Goal: Browse casually: Explore the website without a specific task or goal

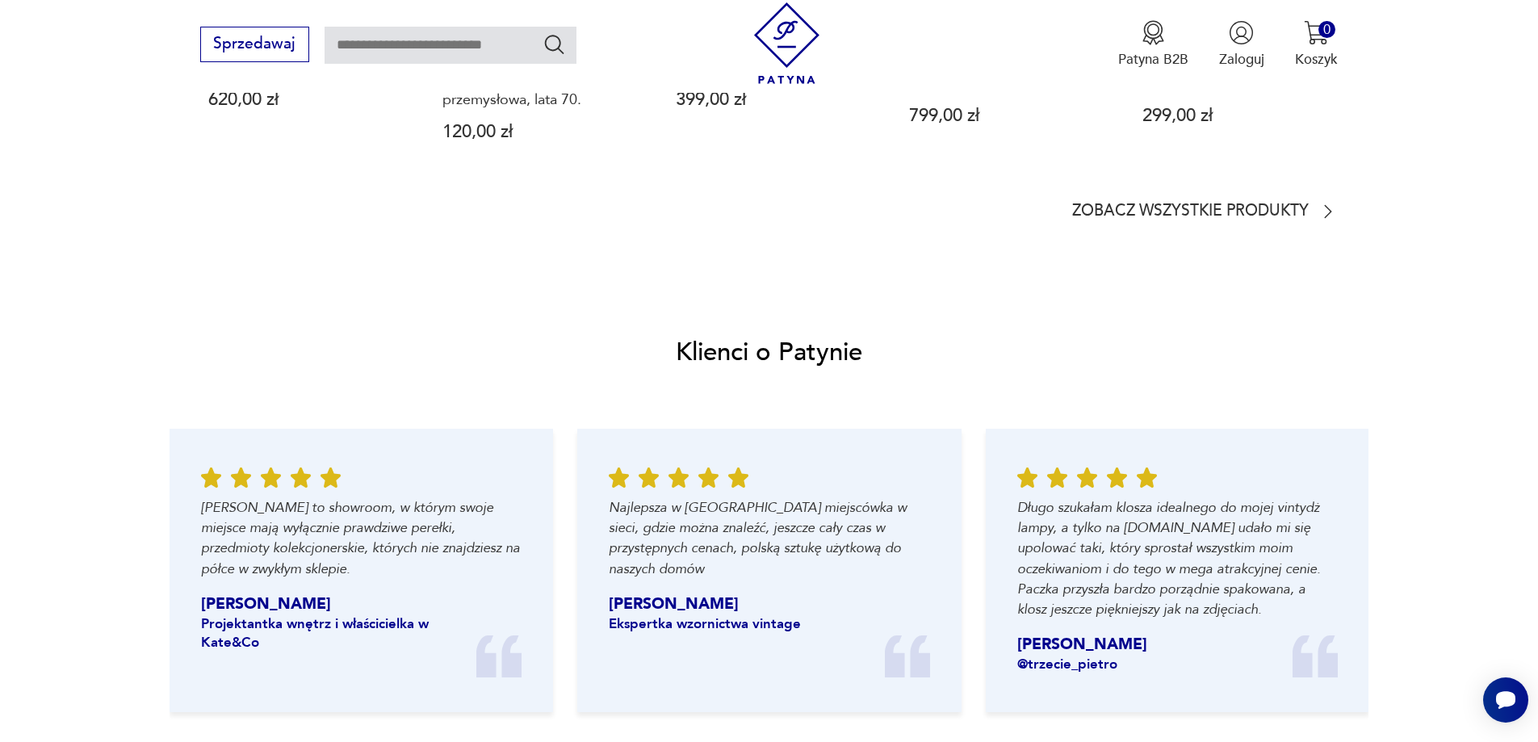
scroll to position [1571, 0]
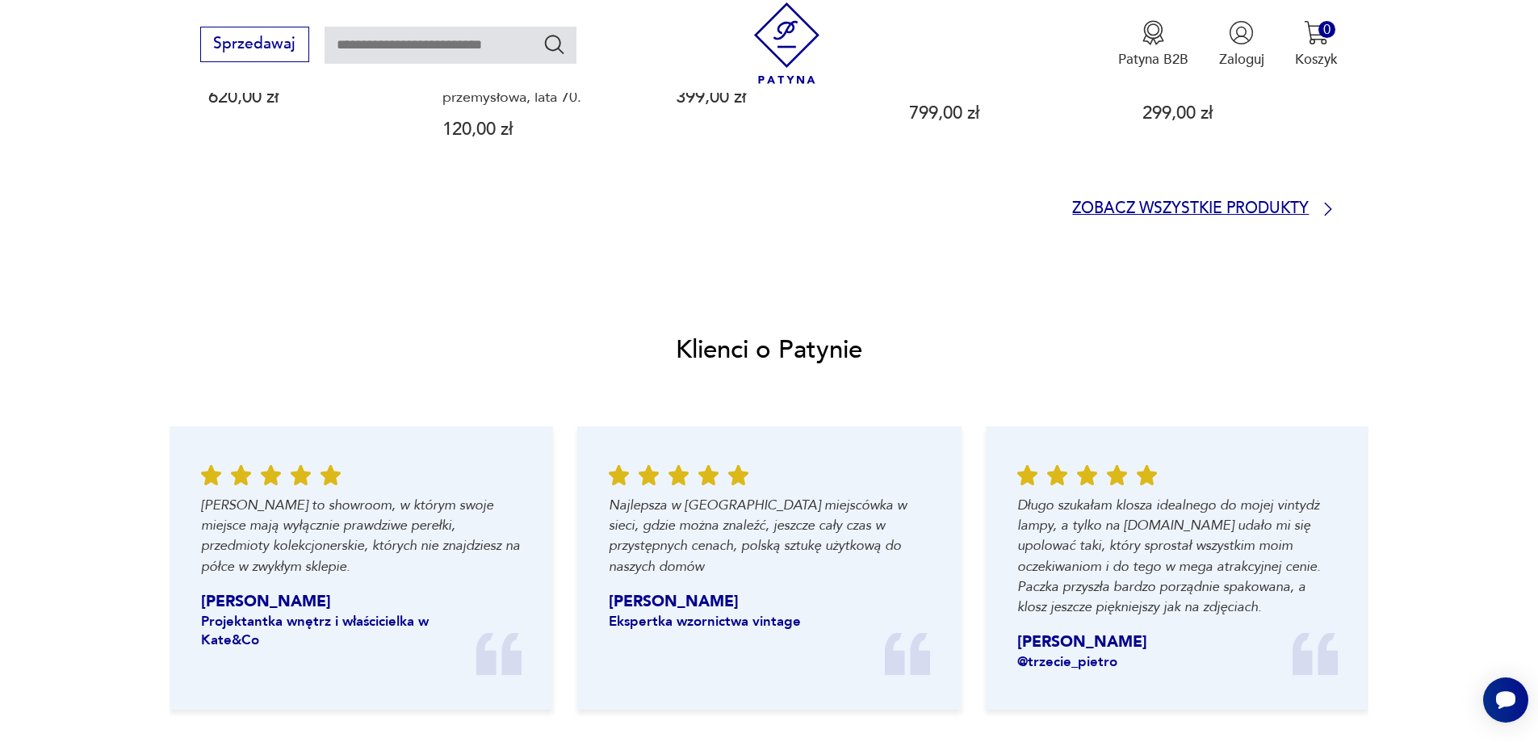
click at [1203, 207] on p "Zobacz wszystkie produkty" at bounding box center [1190, 209] width 236 height 13
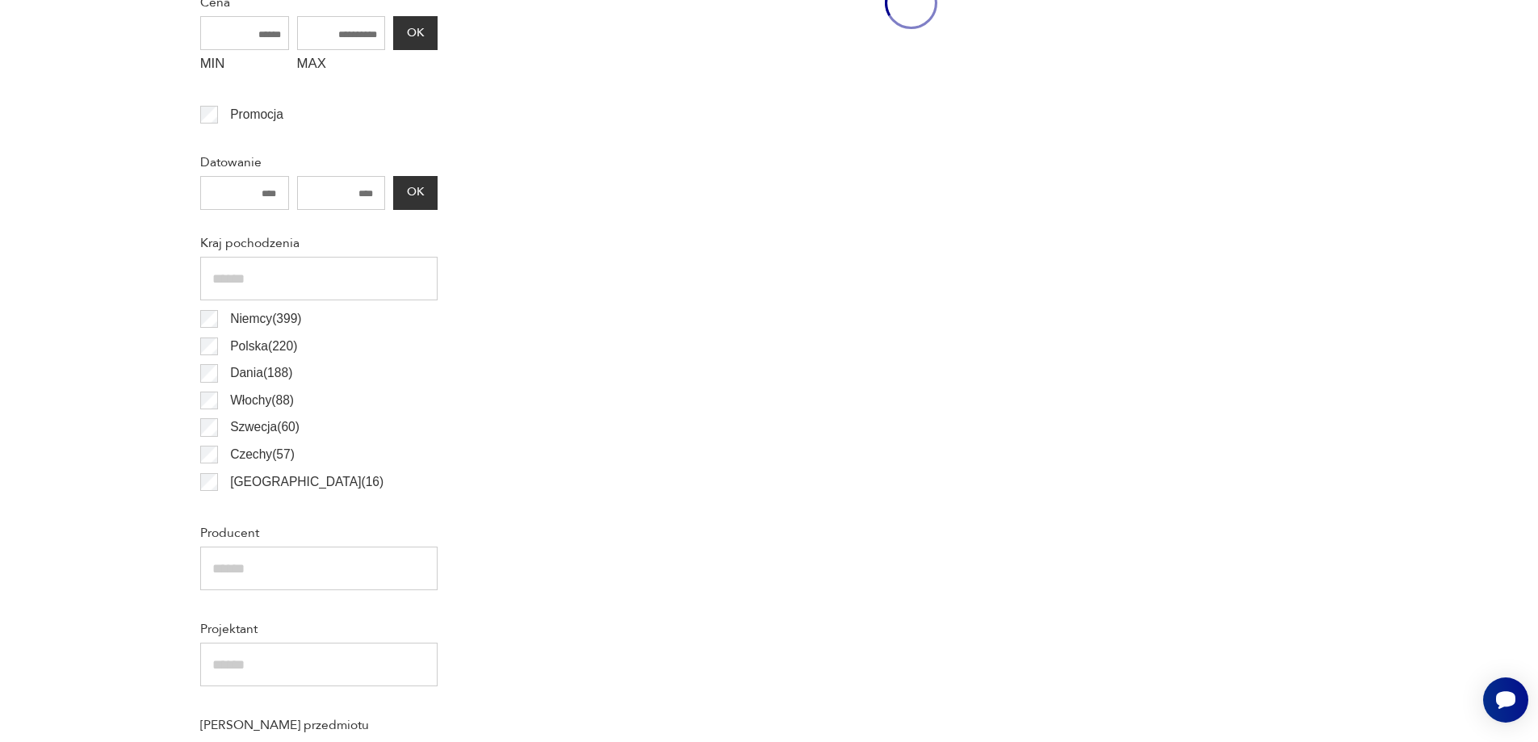
scroll to position [52, 0]
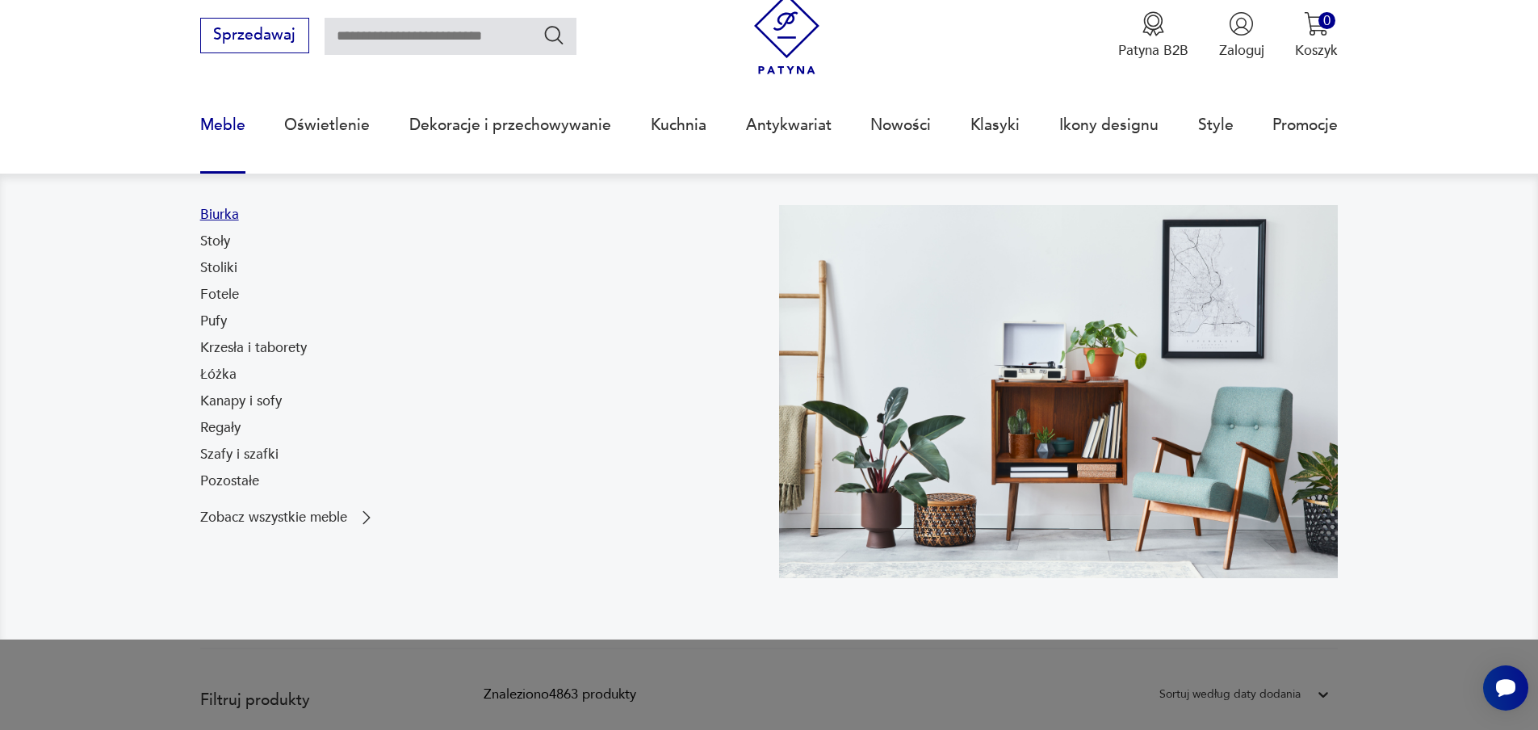
click at [215, 214] on link "Biurka" at bounding box center [219, 214] width 39 height 19
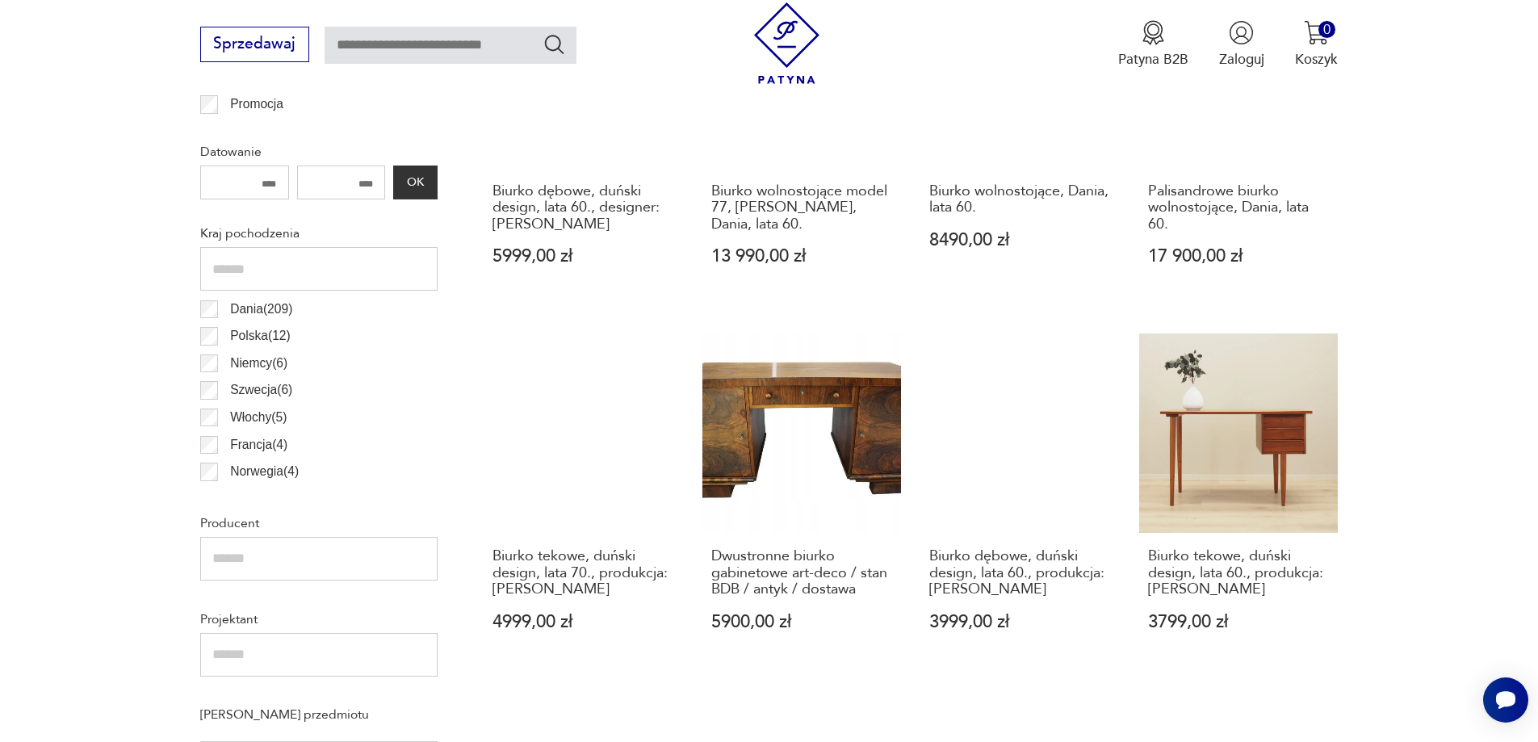
scroll to position [883, 0]
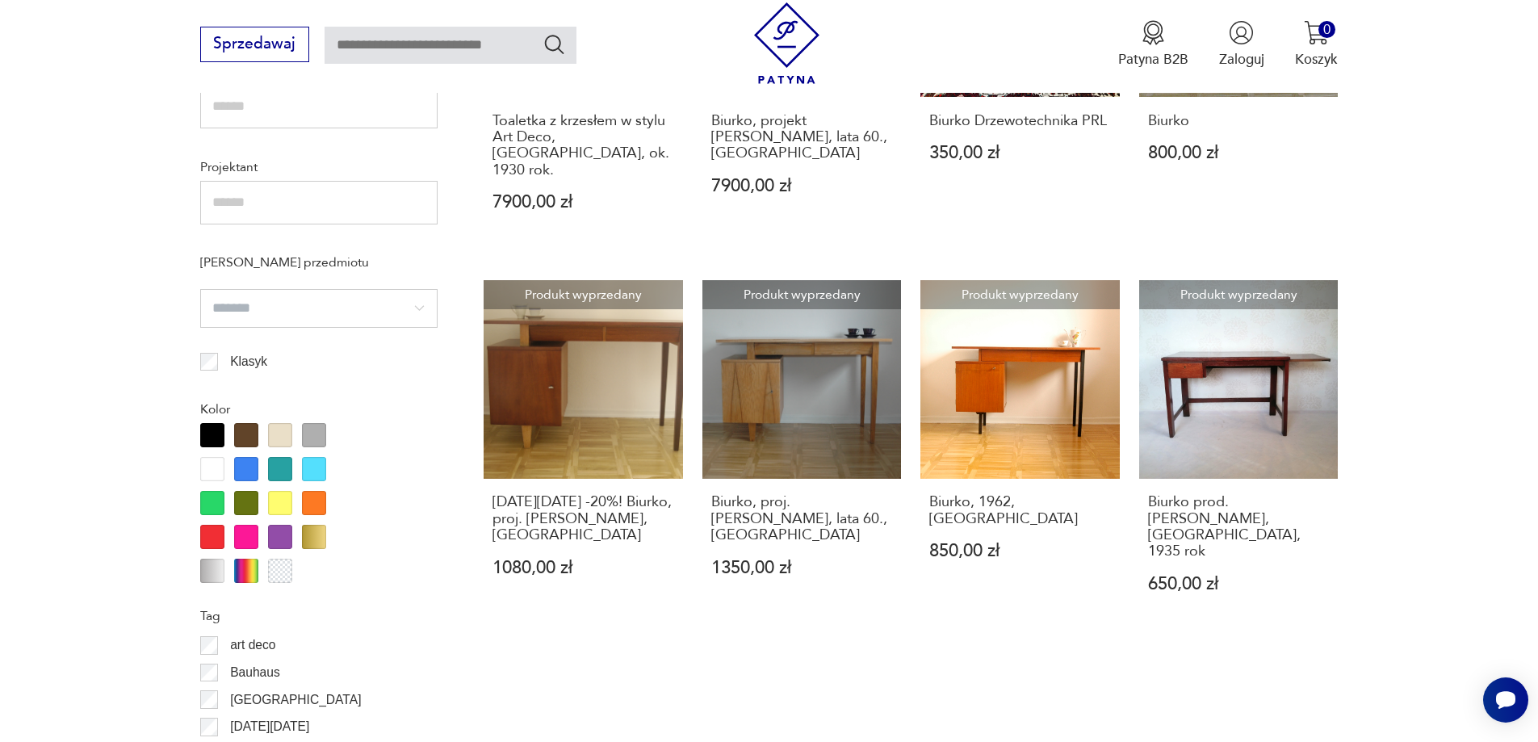
scroll to position [1345, 0]
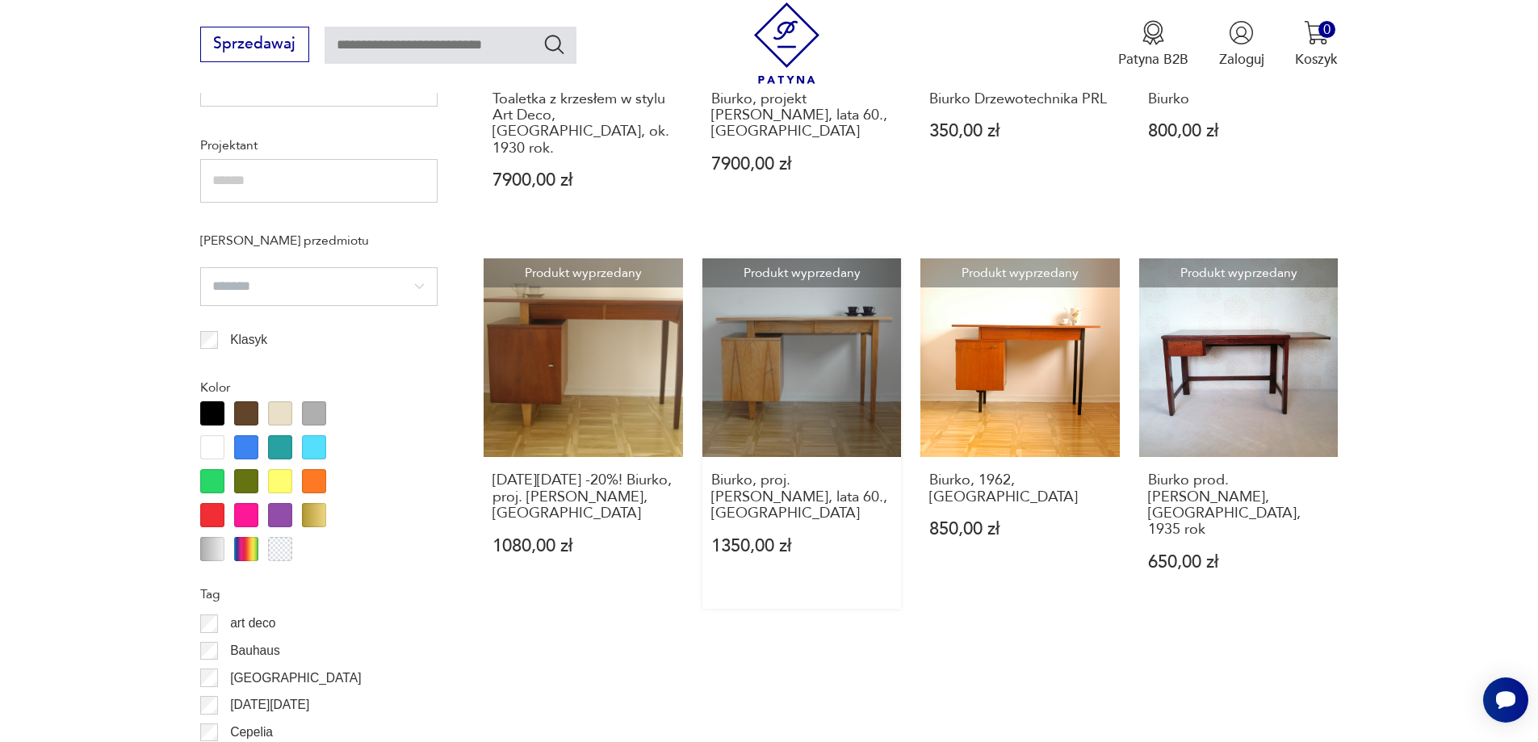
click at [813, 366] on link "Produkt wyprzedany Biurko, proj. [PERSON_NAME], lata 60., Polska 1350,00 zł" at bounding box center [801, 433] width 199 height 350
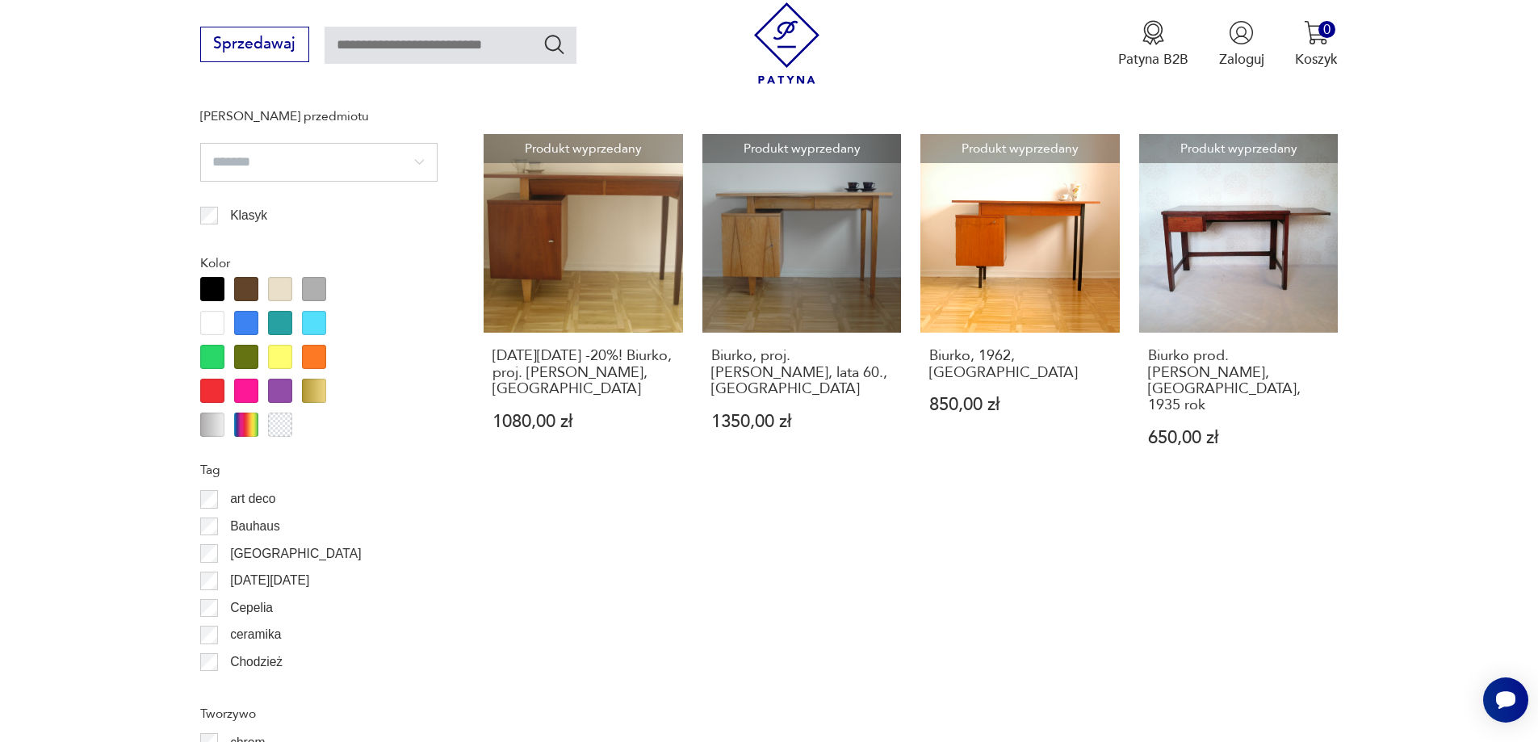
scroll to position [1279, 0]
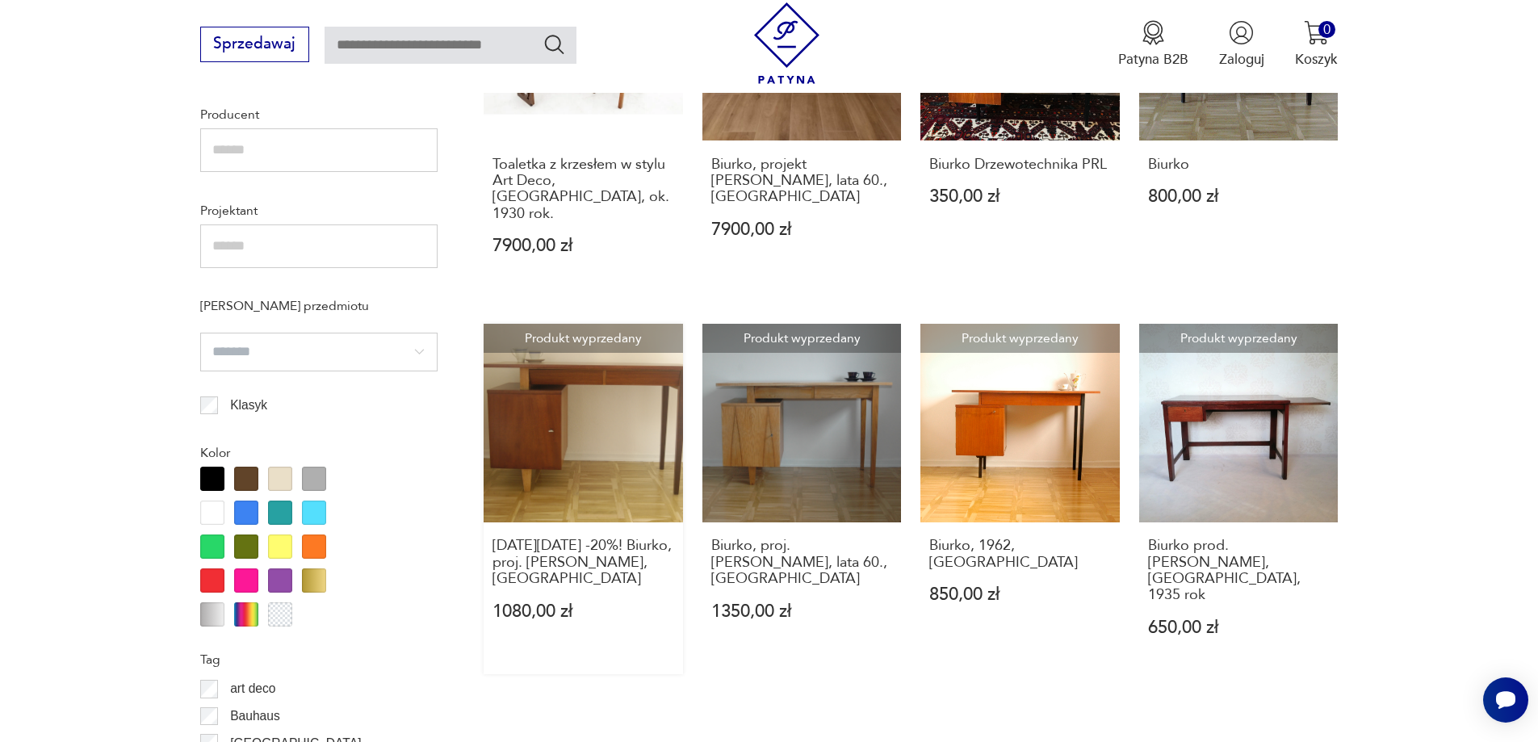
click at [614, 411] on link "Produkt wyprzedany [DATE][DATE] -20%! Biurko, proj. [PERSON_NAME], [GEOGRAPHIC_…" at bounding box center [582, 499] width 199 height 350
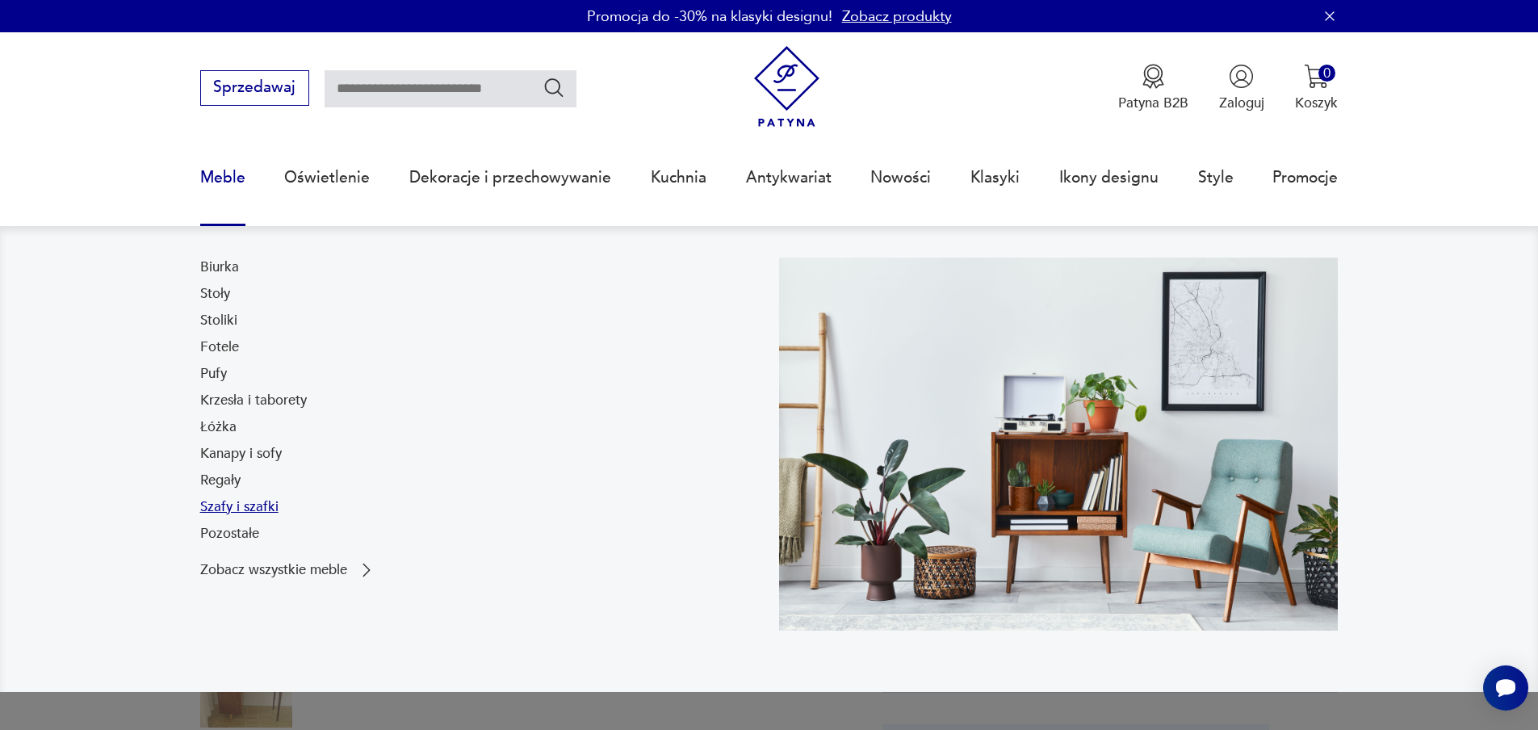
click at [249, 503] on link "Szafy i szafki" at bounding box center [239, 506] width 78 height 19
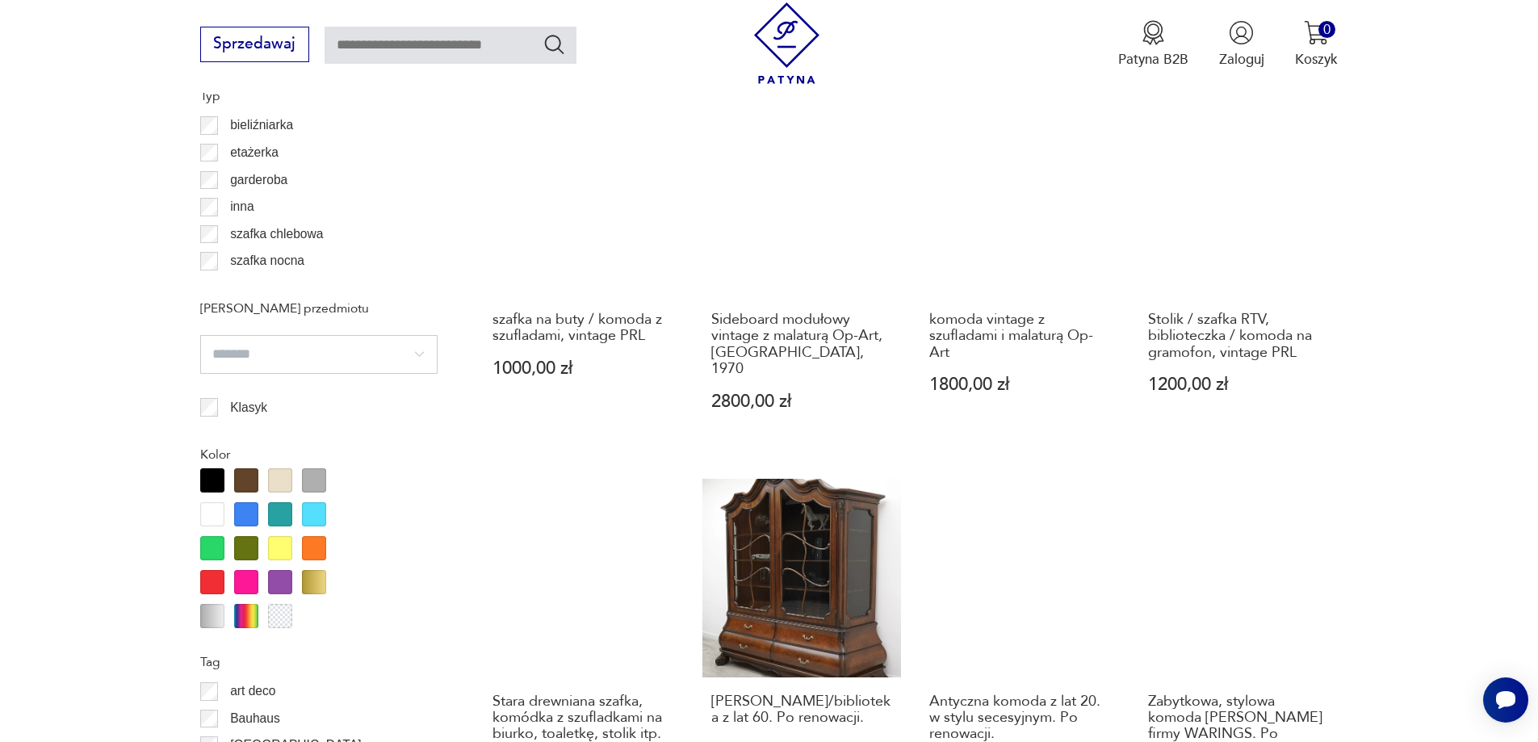
scroll to position [1450, 0]
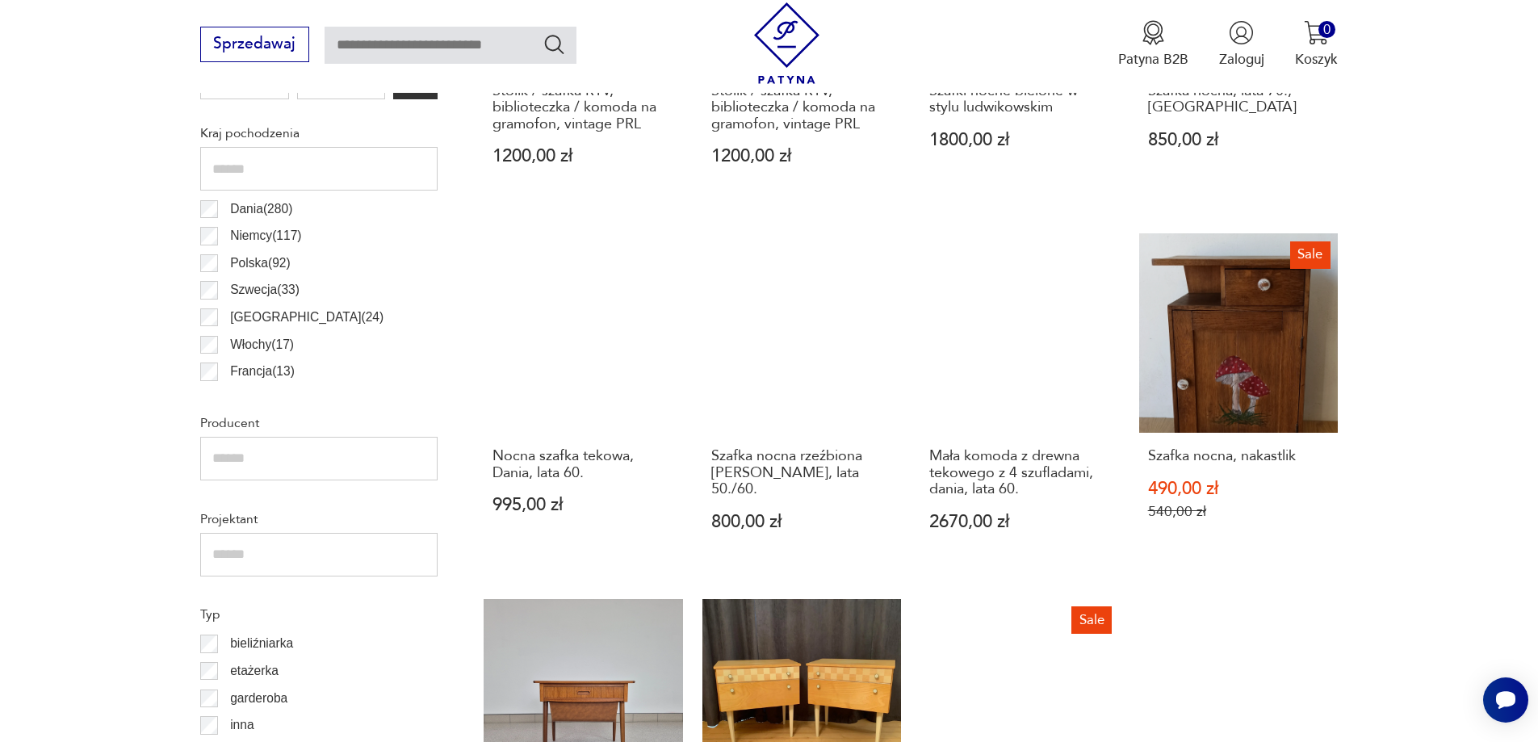
scroll to position [951, 0]
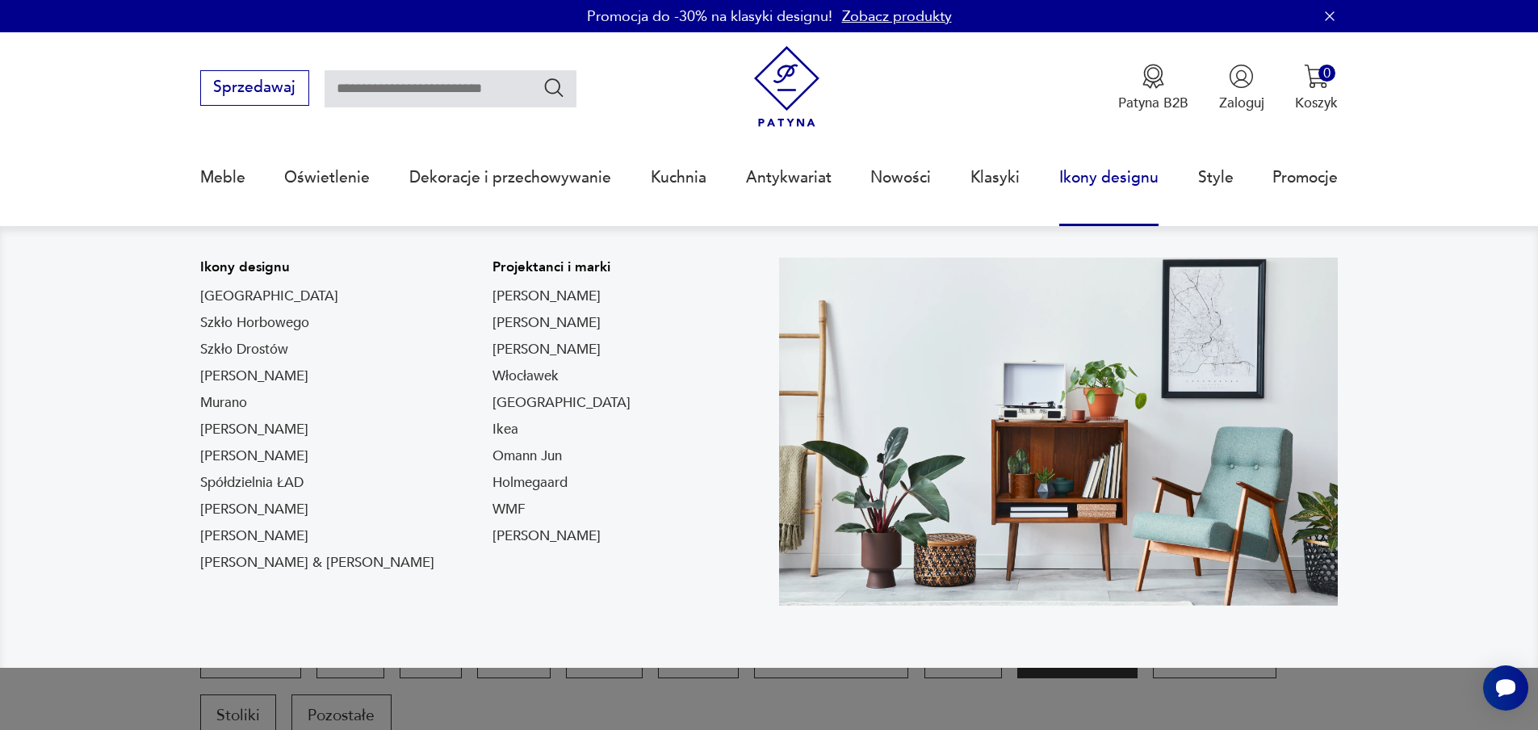
click at [1094, 176] on link "Ikony designu" at bounding box center [1108, 177] width 99 height 74
click at [1102, 175] on link "Ikony designu" at bounding box center [1108, 177] width 99 height 74
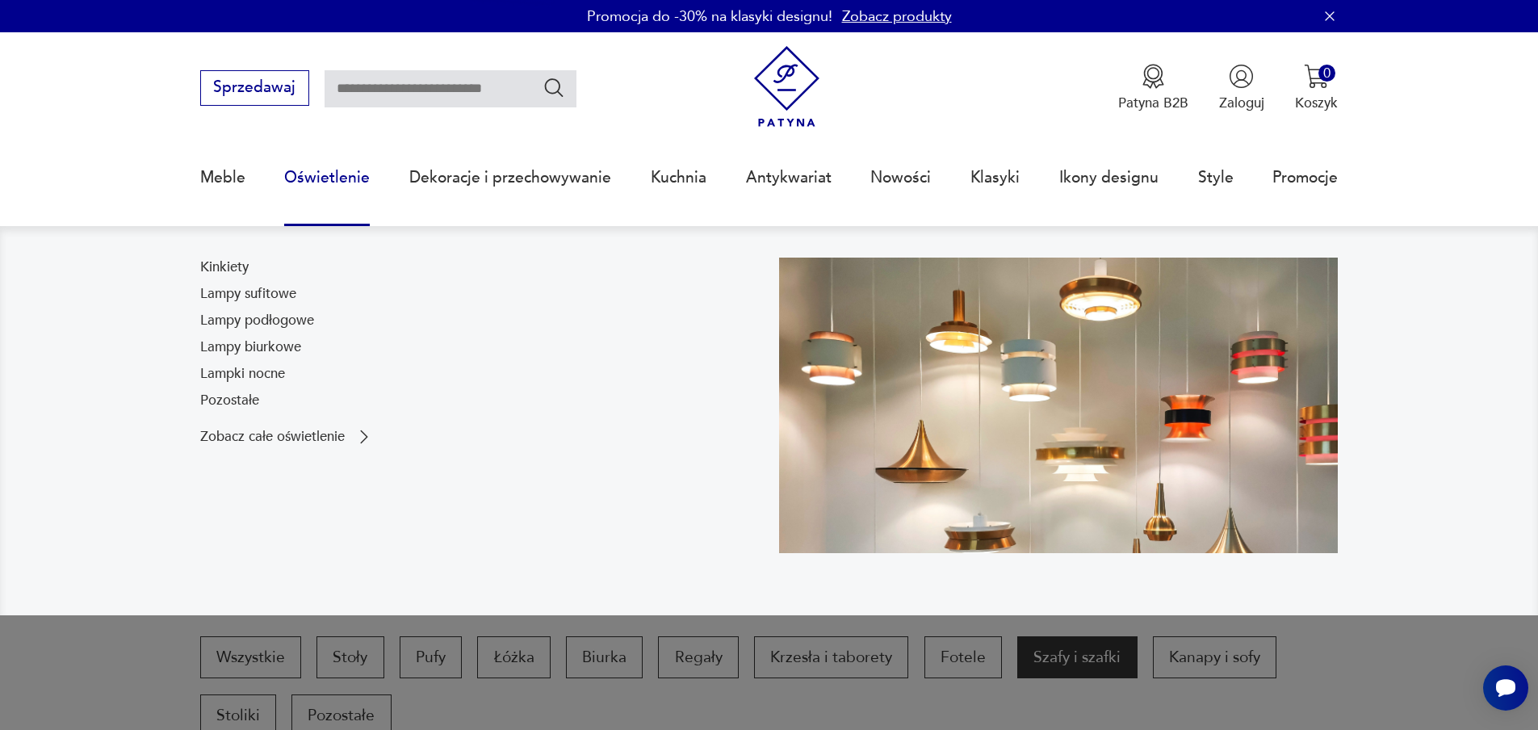
click at [323, 175] on link "Oświetlenie" at bounding box center [327, 177] width 86 height 74
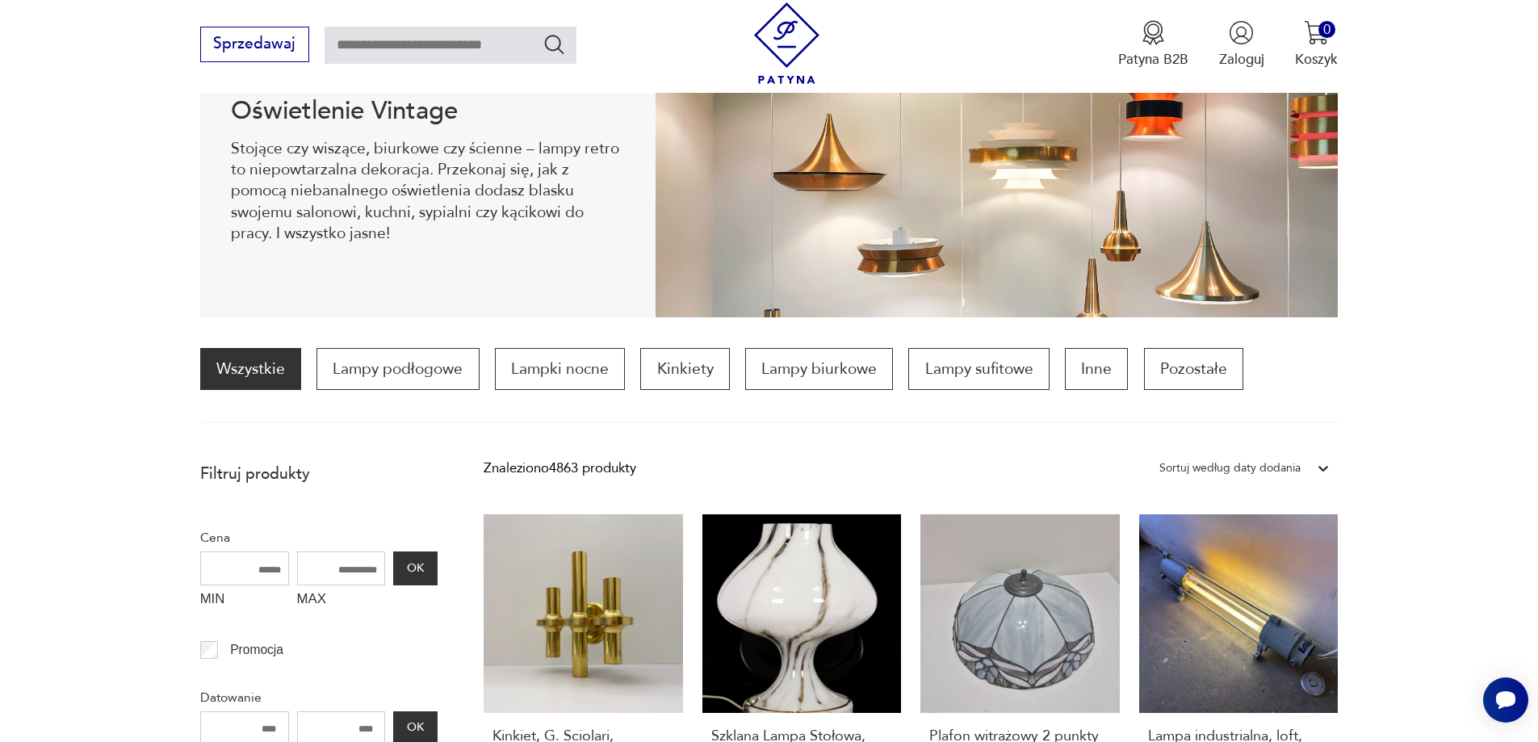
scroll to position [296, 0]
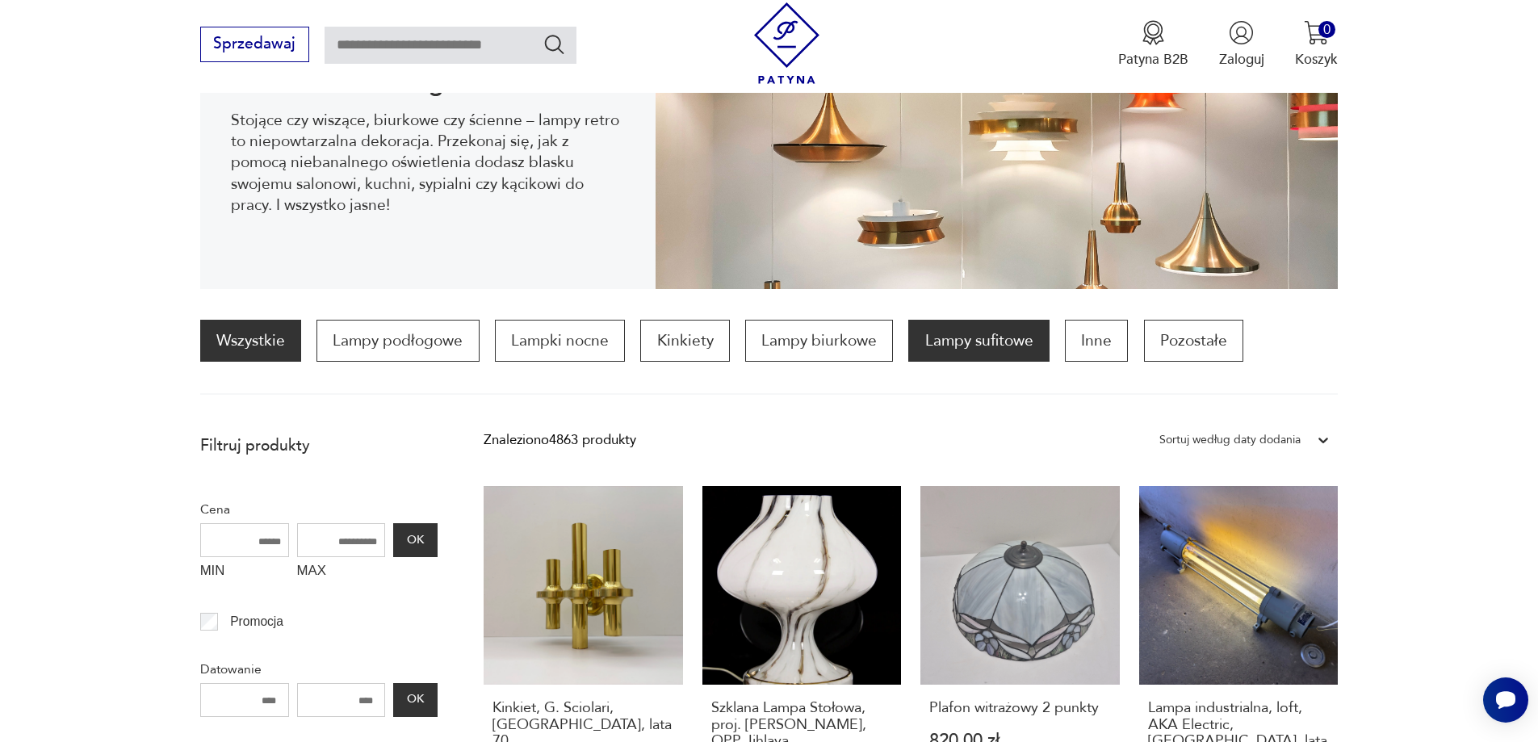
click at [992, 340] on p "Lampy sufitowe" at bounding box center [978, 341] width 140 height 42
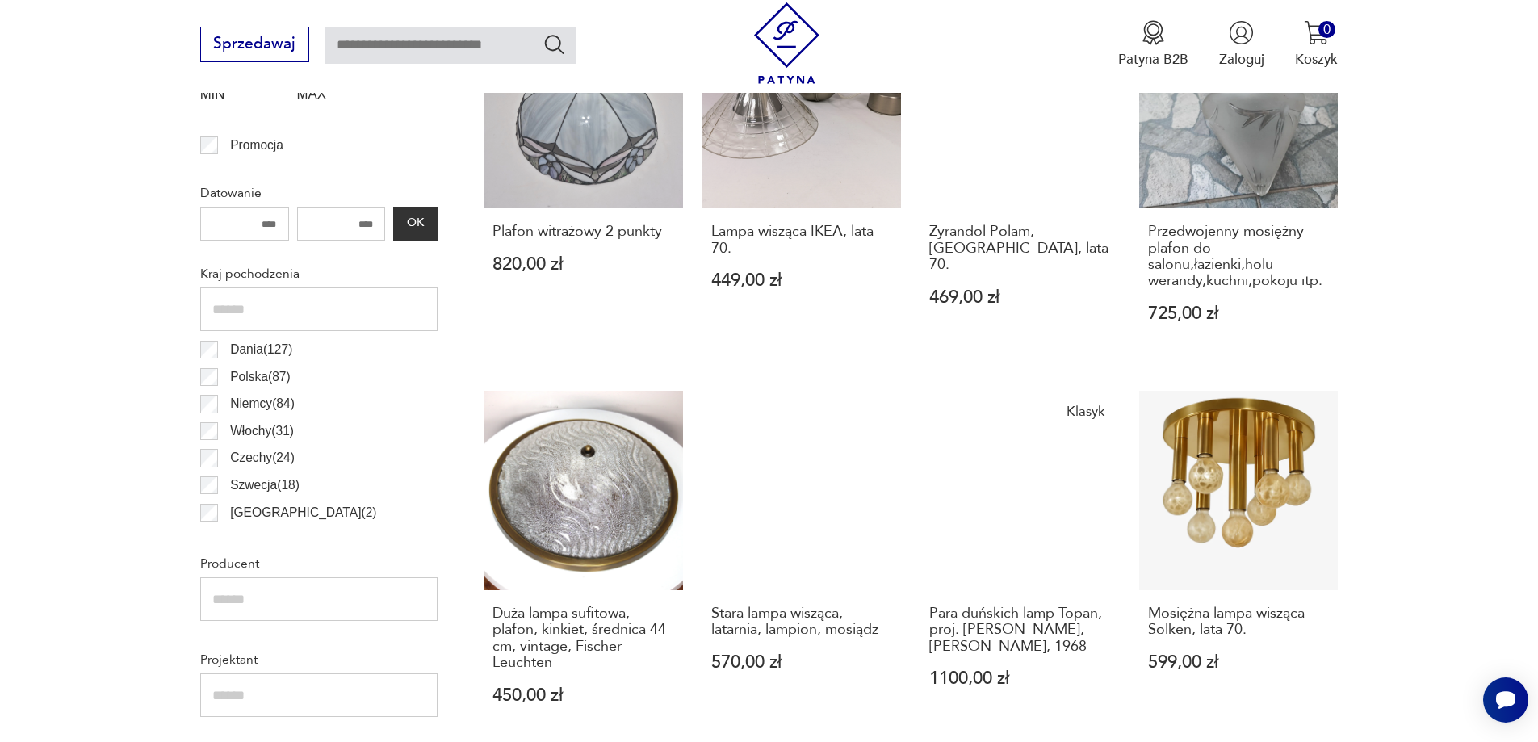
scroll to position [802, 0]
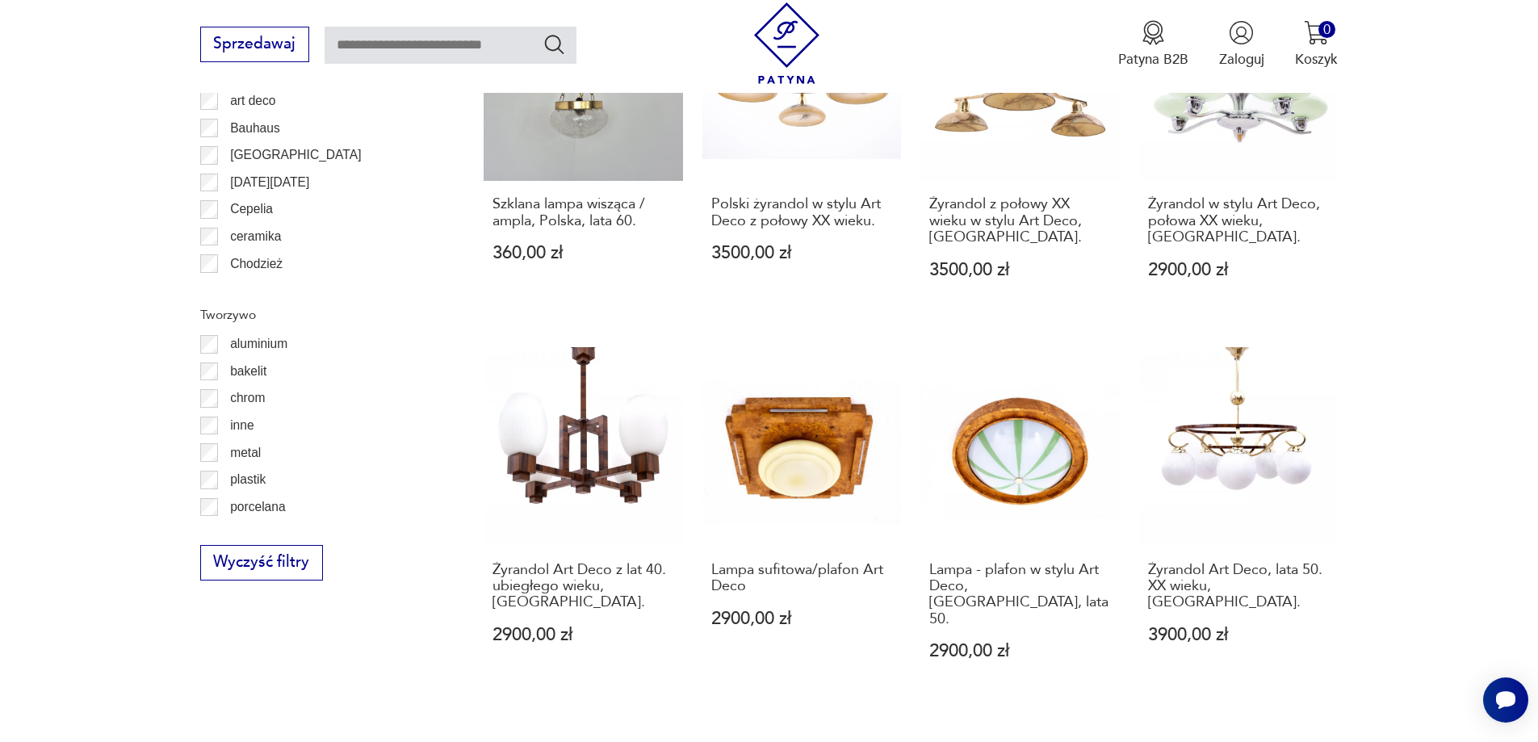
scroll to position [1609, 0]
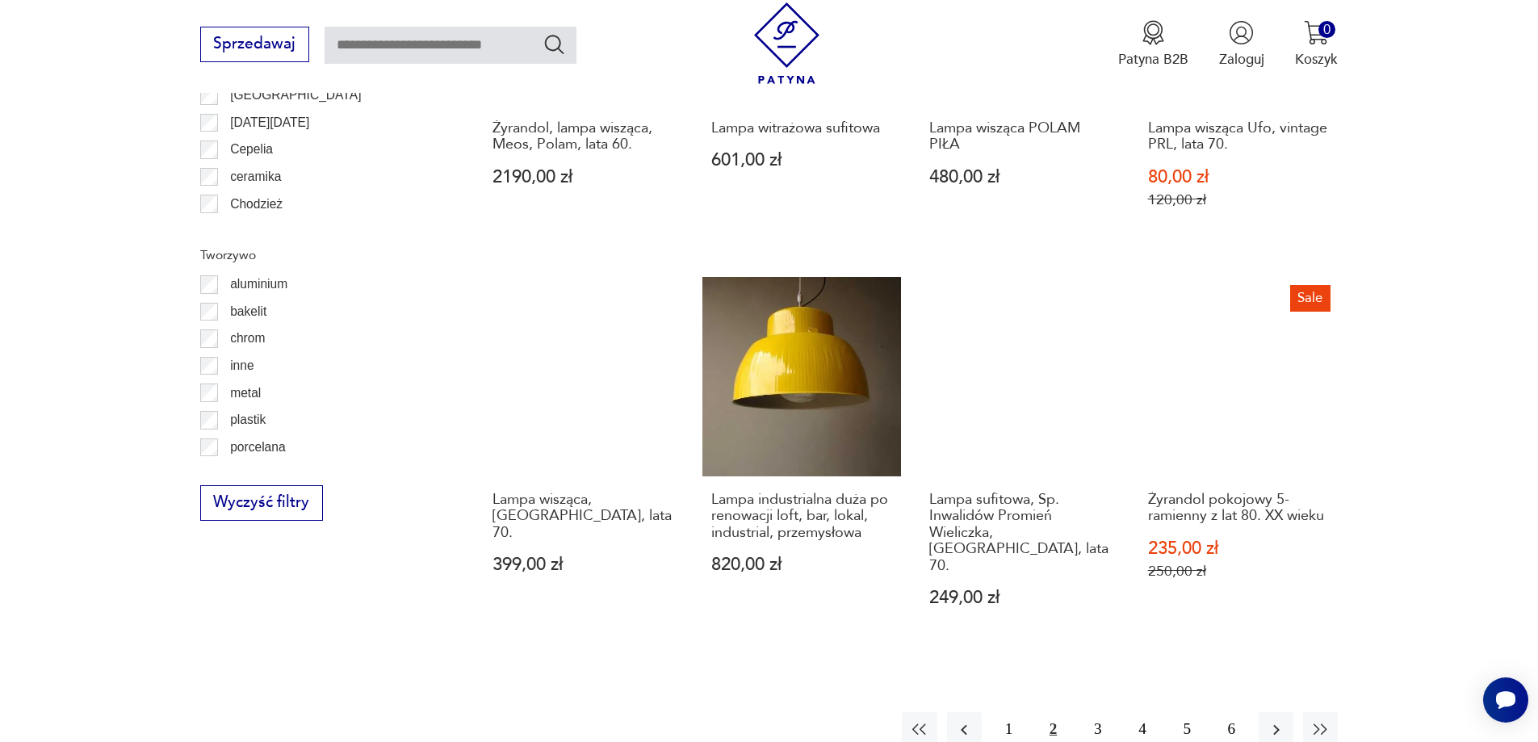
scroll to position [1690, 0]
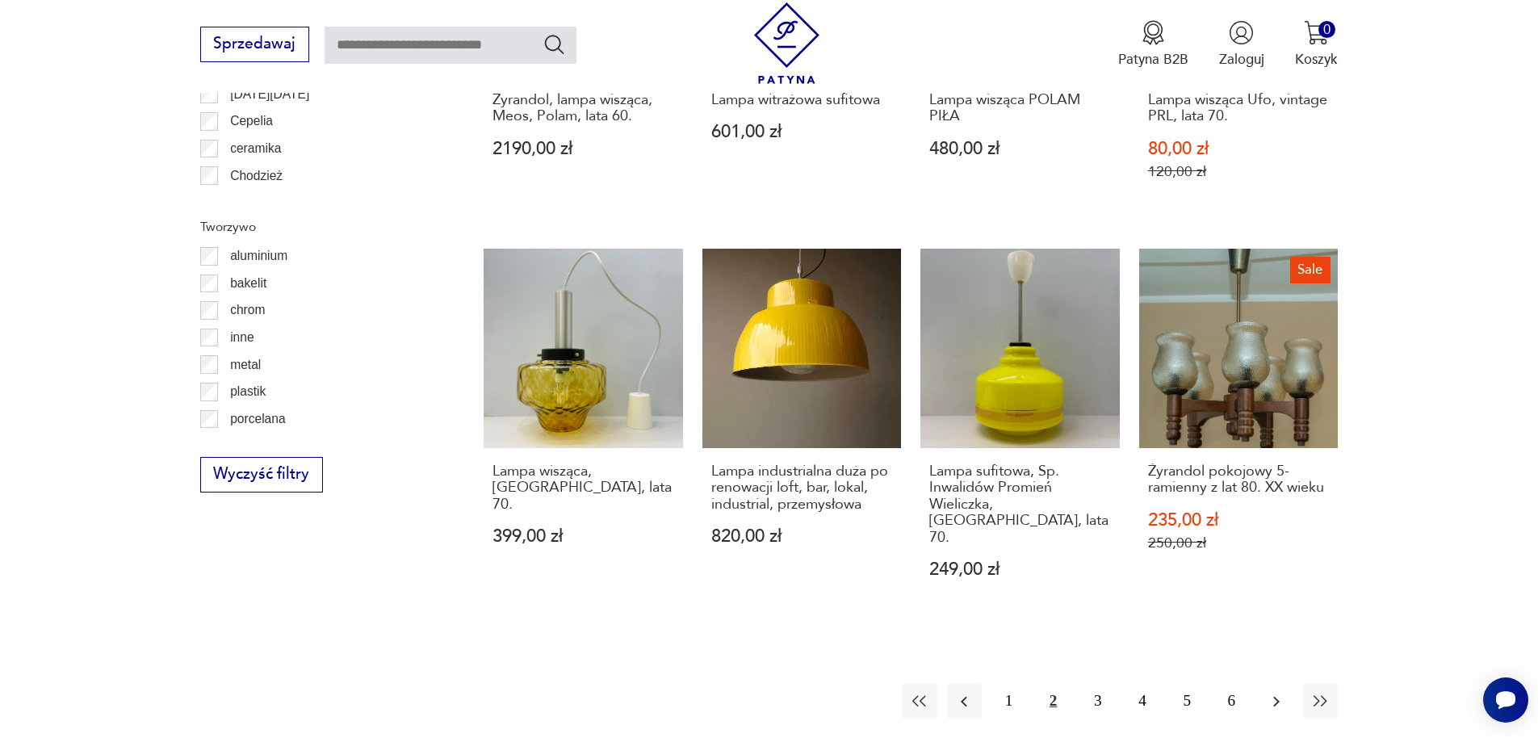
click at [1272, 692] on icon "button" at bounding box center [1275, 701] width 19 height 19
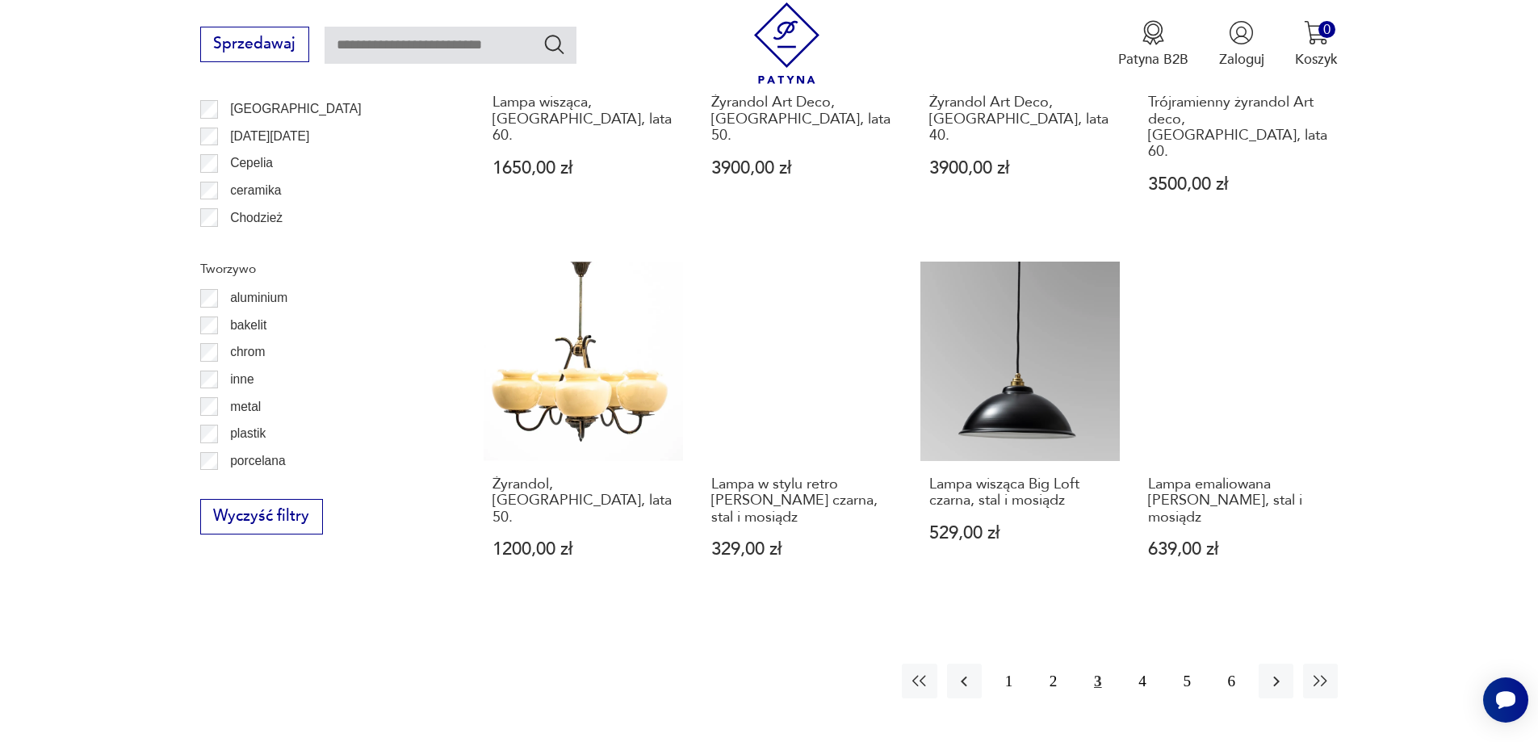
scroll to position [1690, 0]
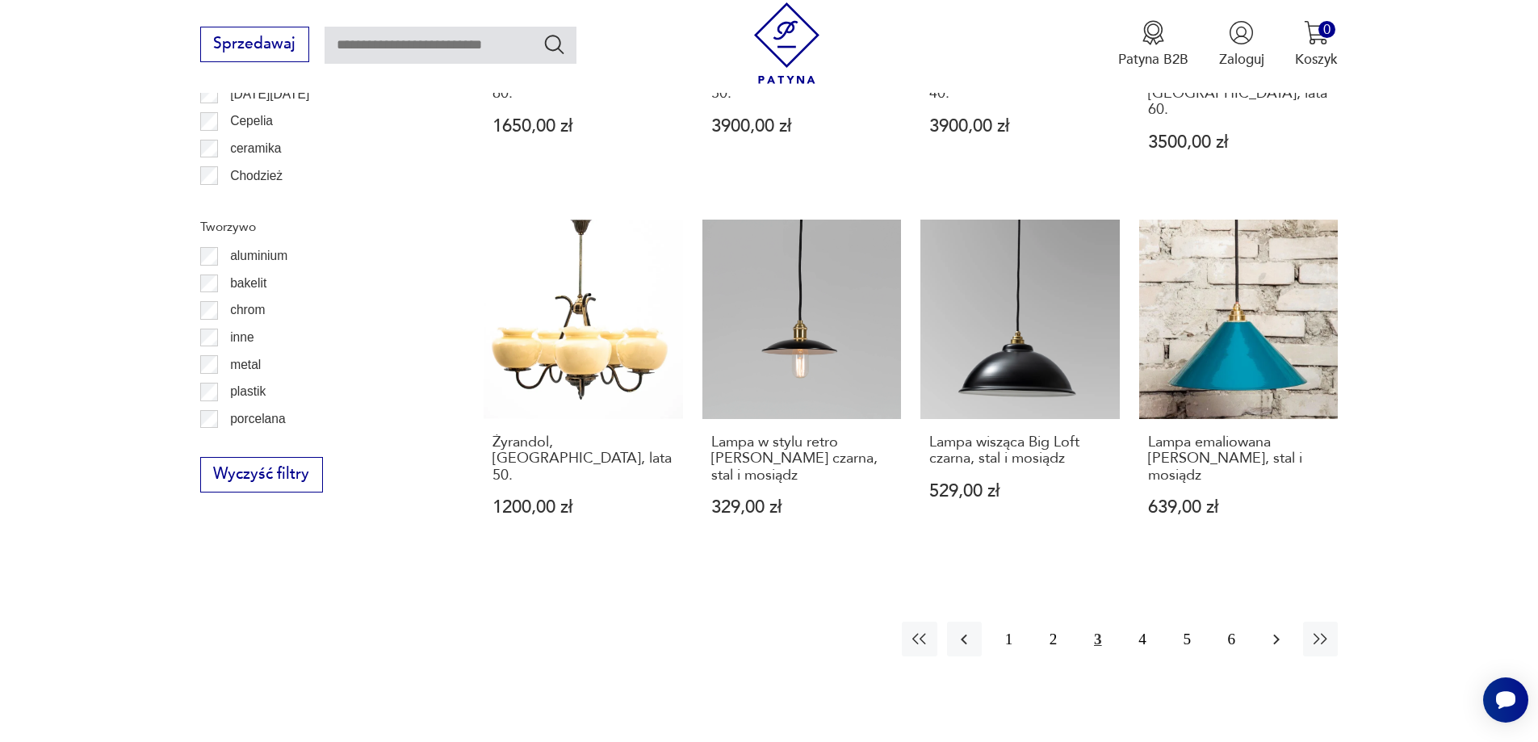
click at [1276, 630] on icon "button" at bounding box center [1275, 639] width 19 height 19
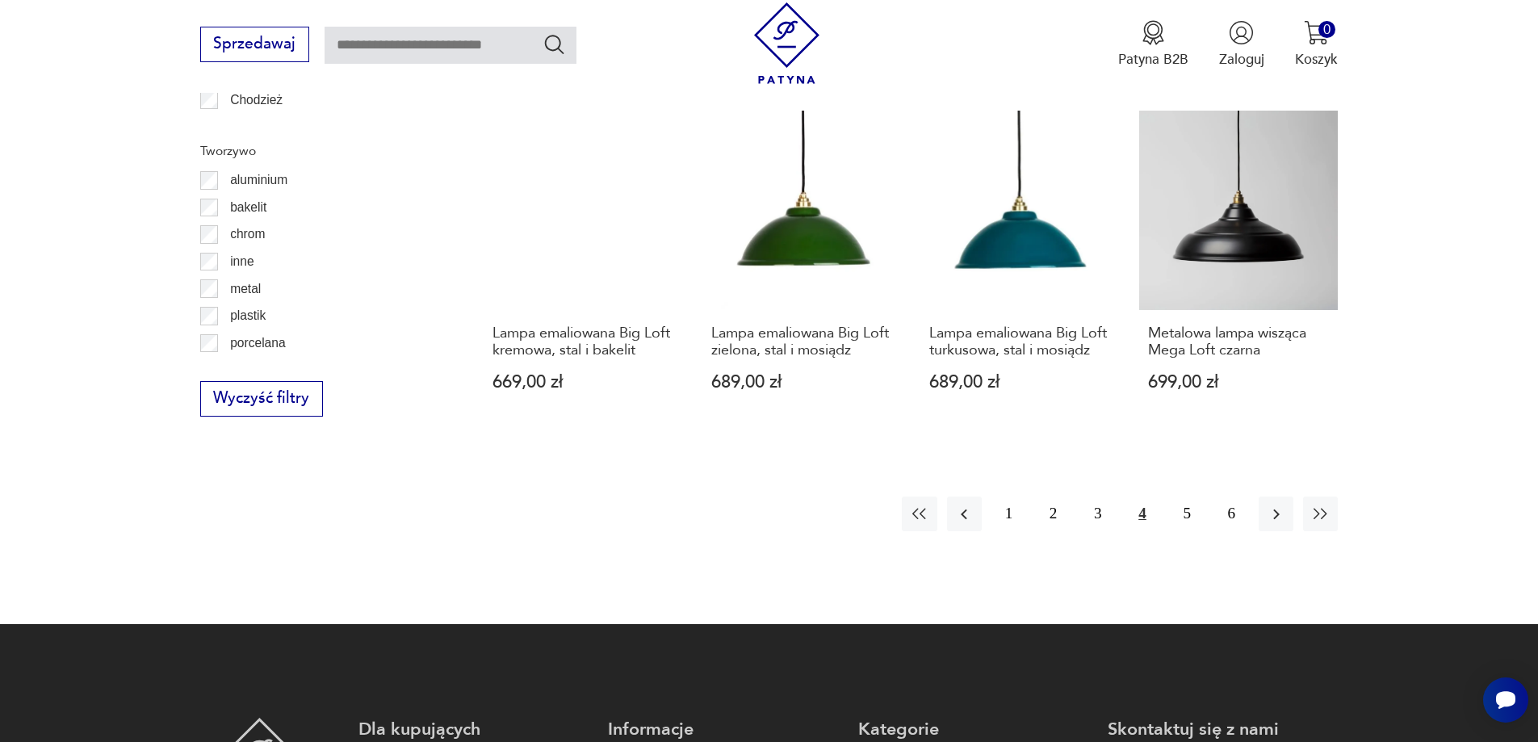
scroll to position [1771, 0]
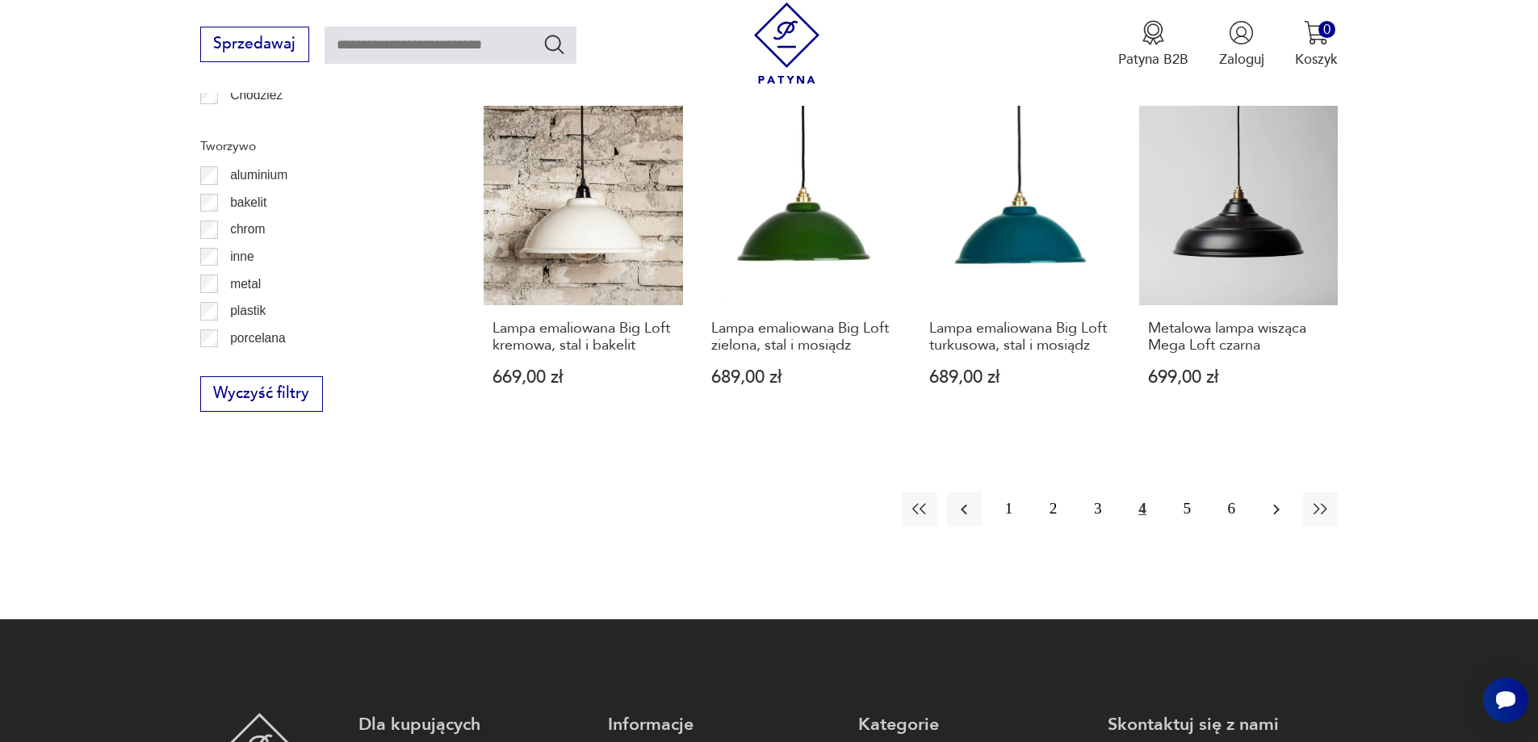
click at [1269, 500] on icon "button" at bounding box center [1275, 509] width 19 height 19
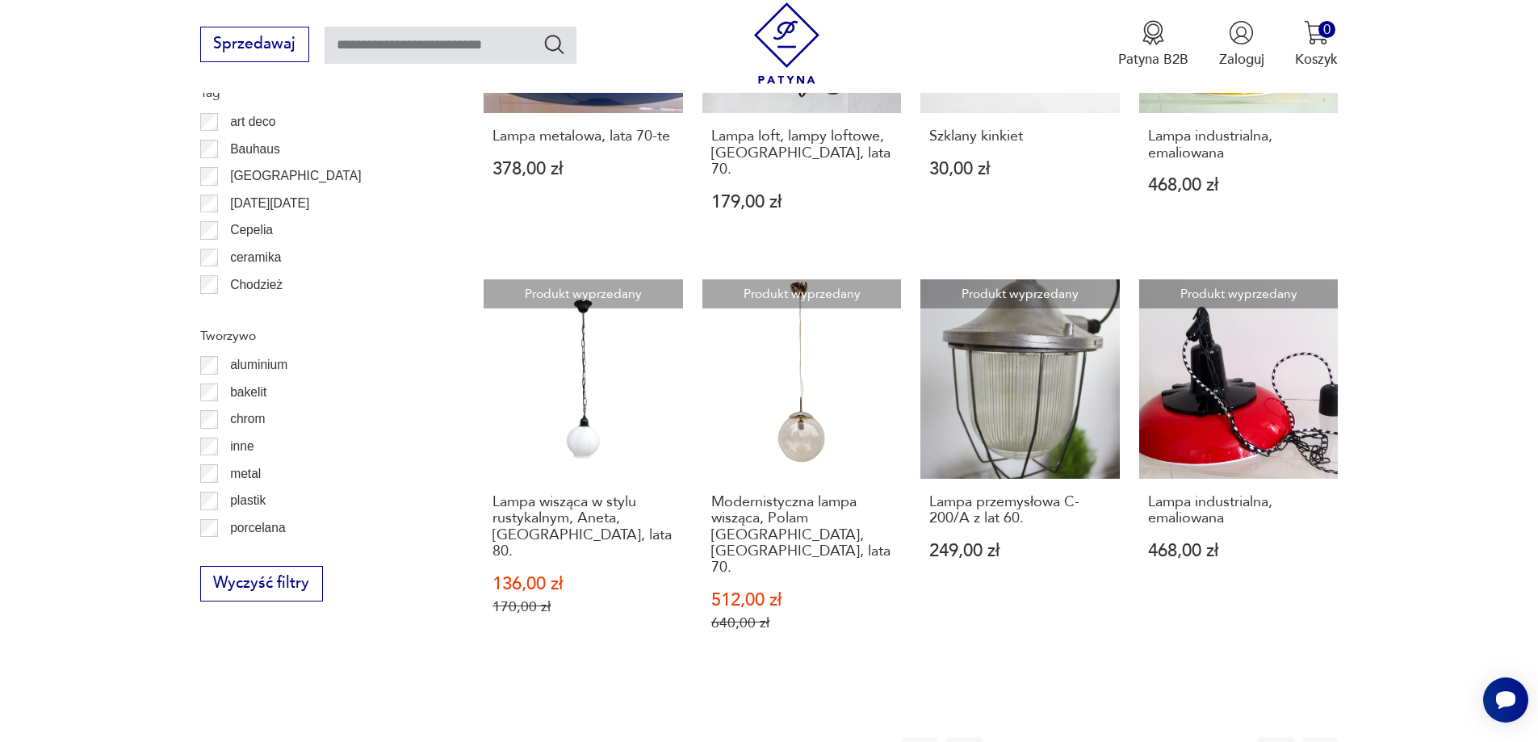
scroll to position [1690, 0]
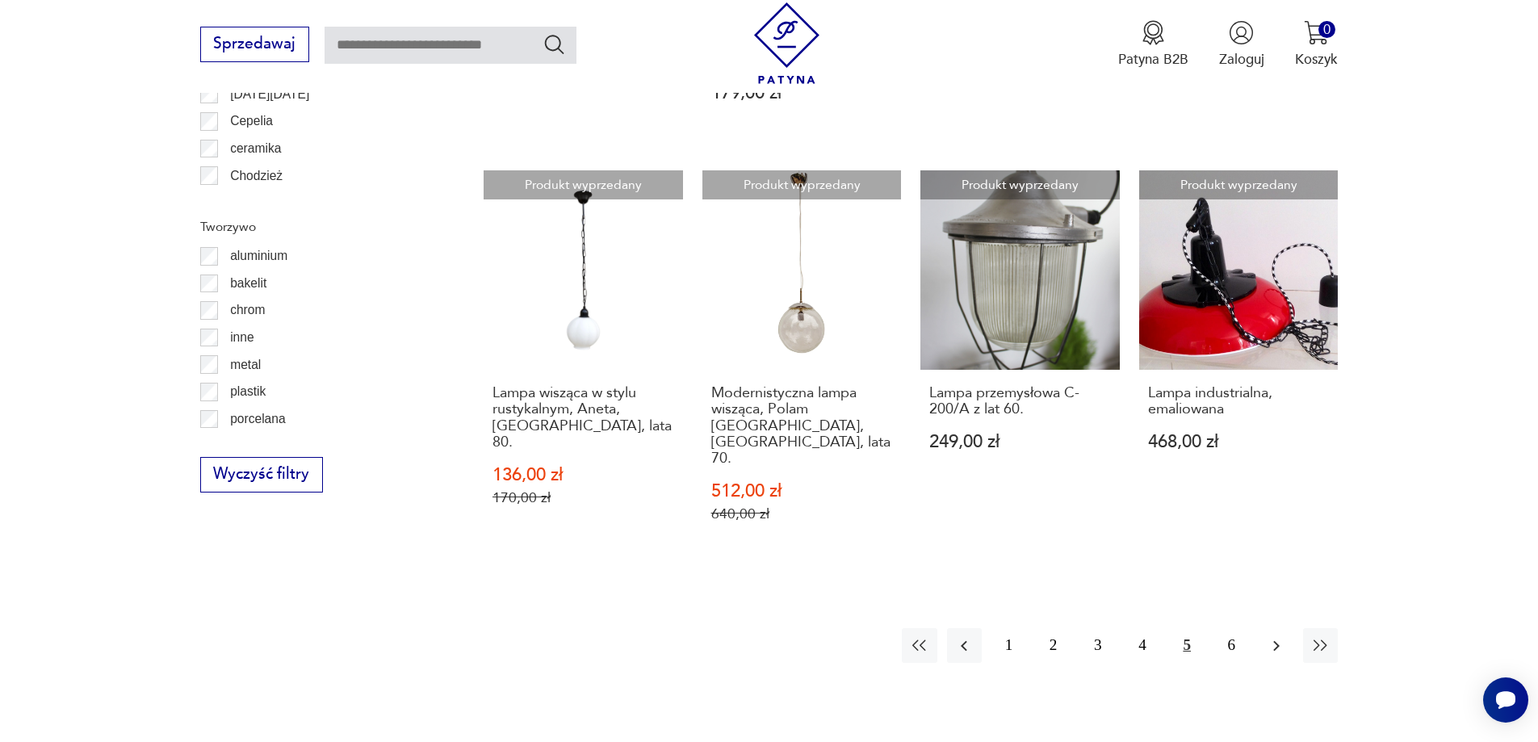
click at [1273, 636] on icon "button" at bounding box center [1275, 645] width 19 height 19
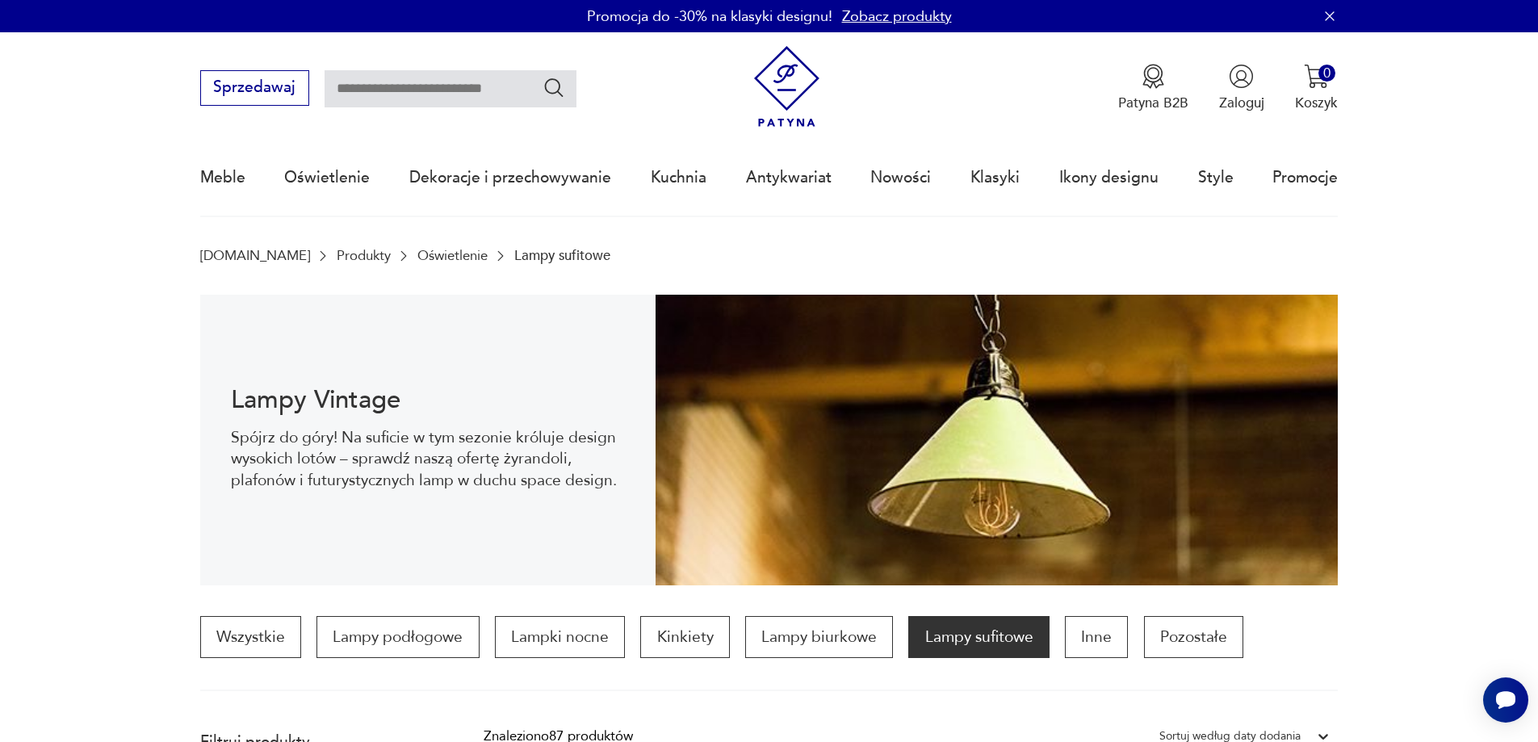
click at [768, 85] on img at bounding box center [787, 87] width 82 height 82
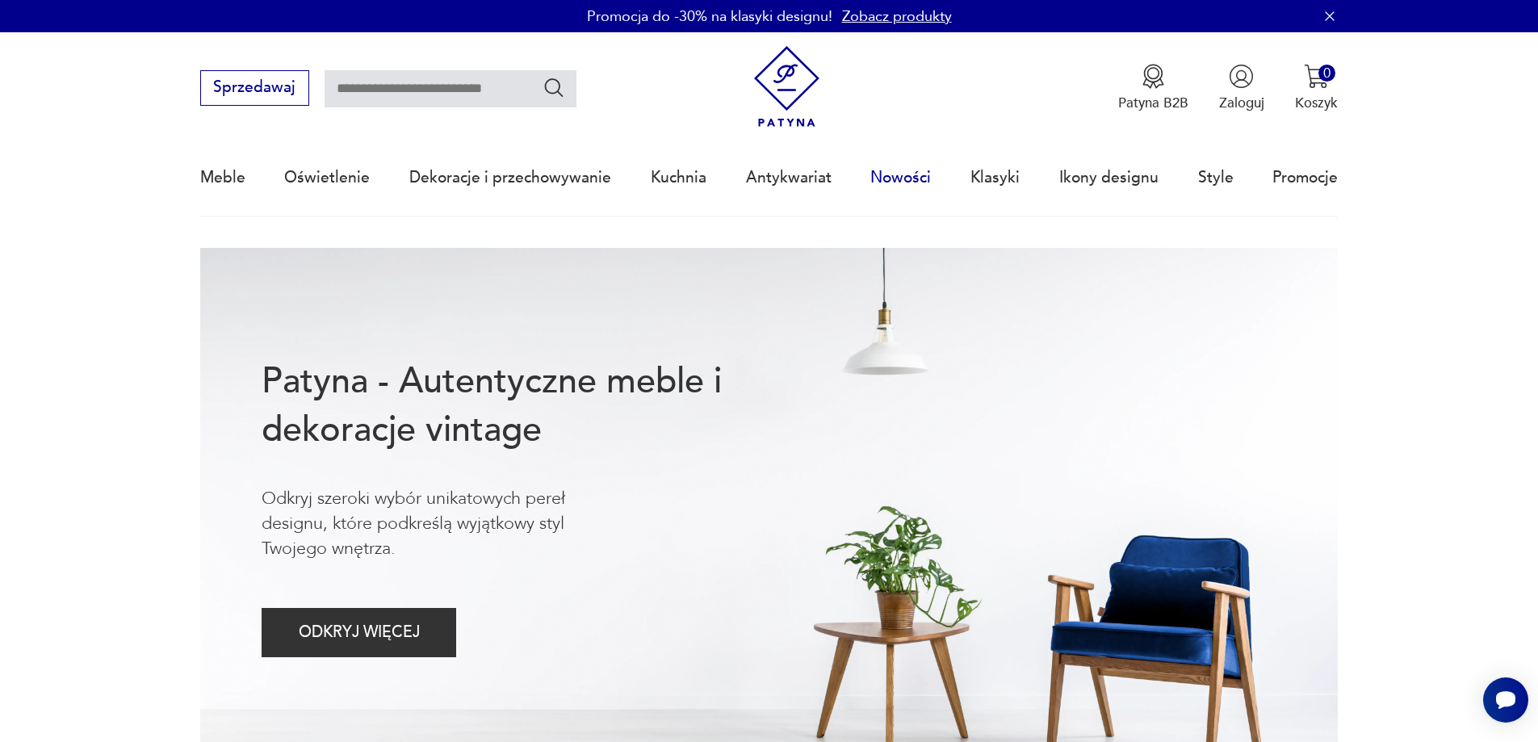
click at [894, 174] on link "Nowości" at bounding box center [900, 177] width 61 height 74
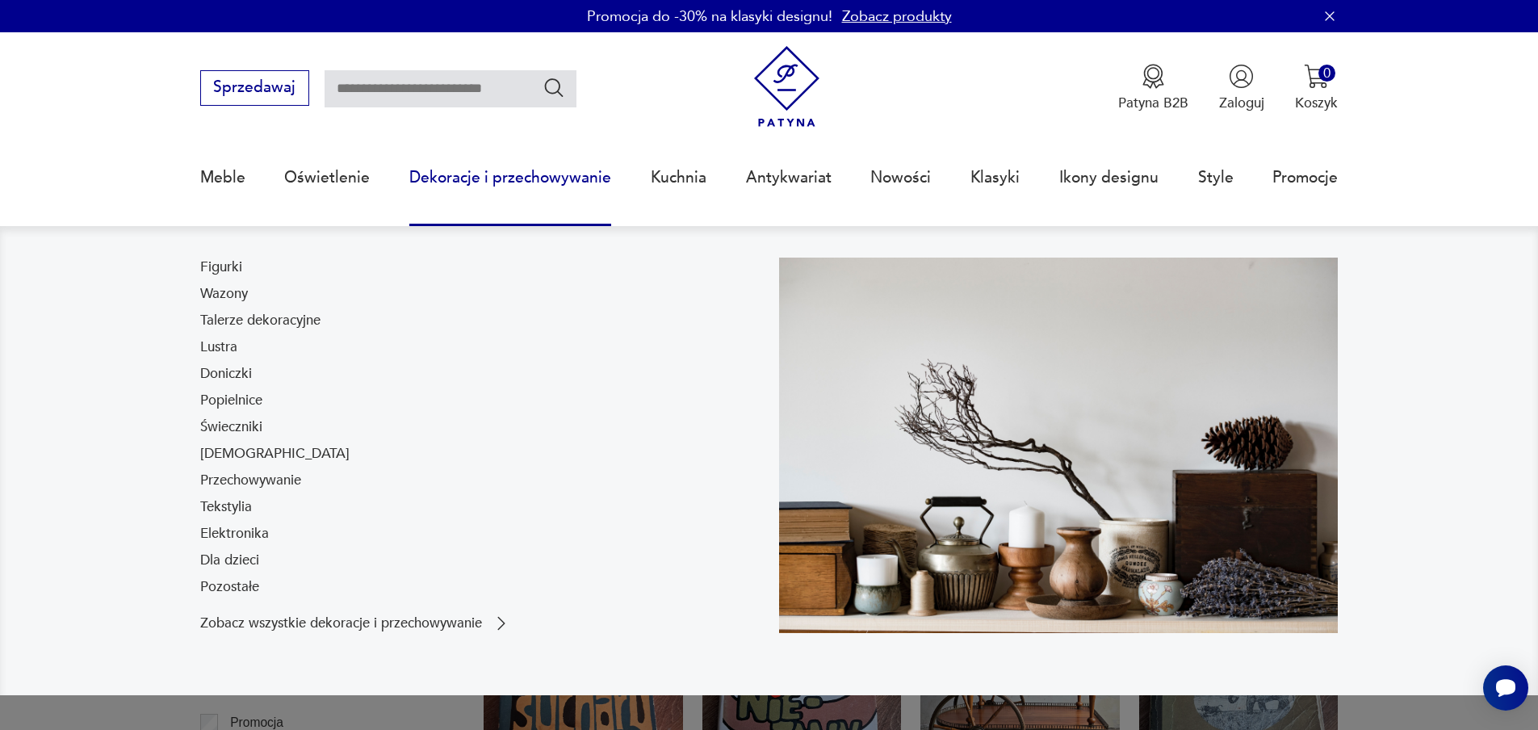
click at [513, 177] on link "Dekoracje i przechowywanie" at bounding box center [510, 177] width 202 height 74
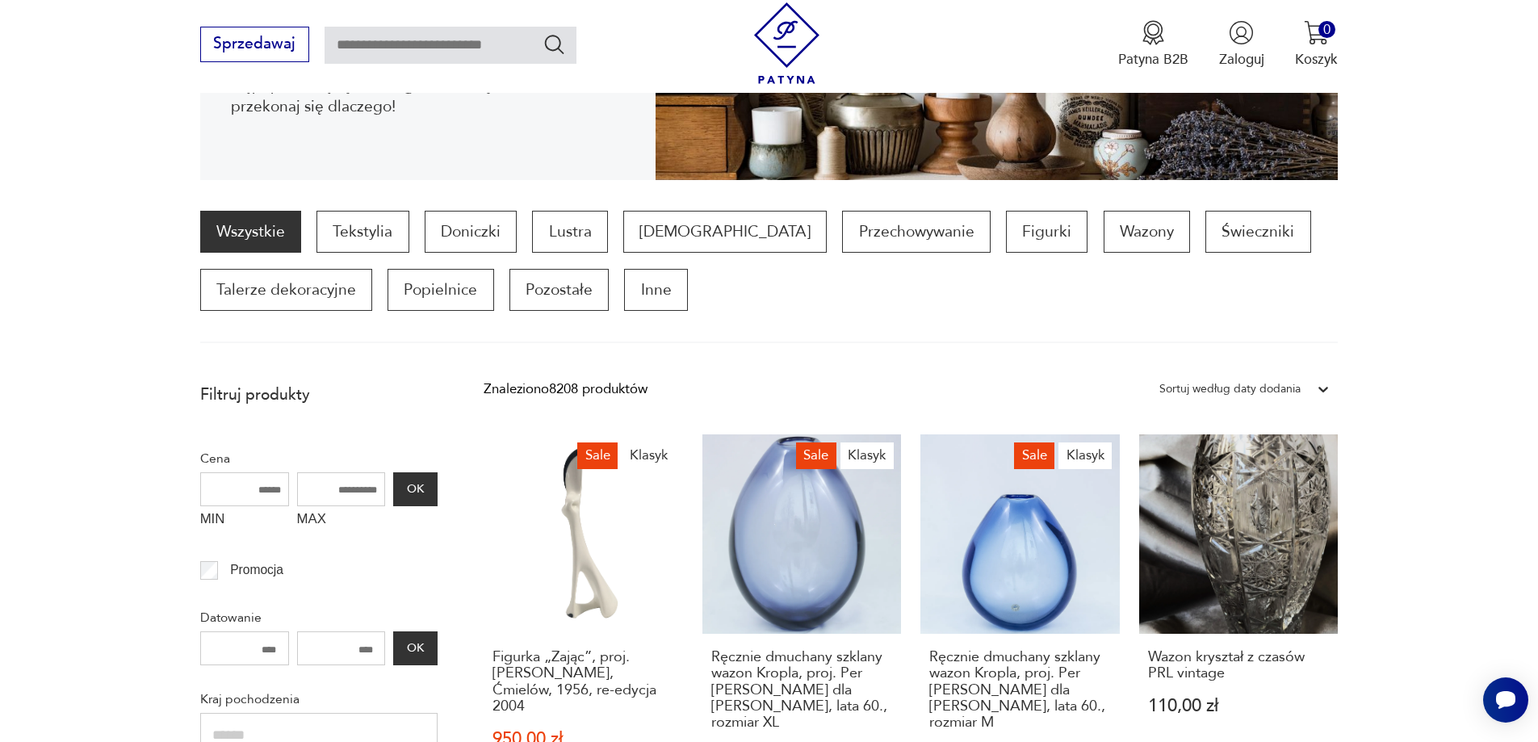
scroll to position [619, 0]
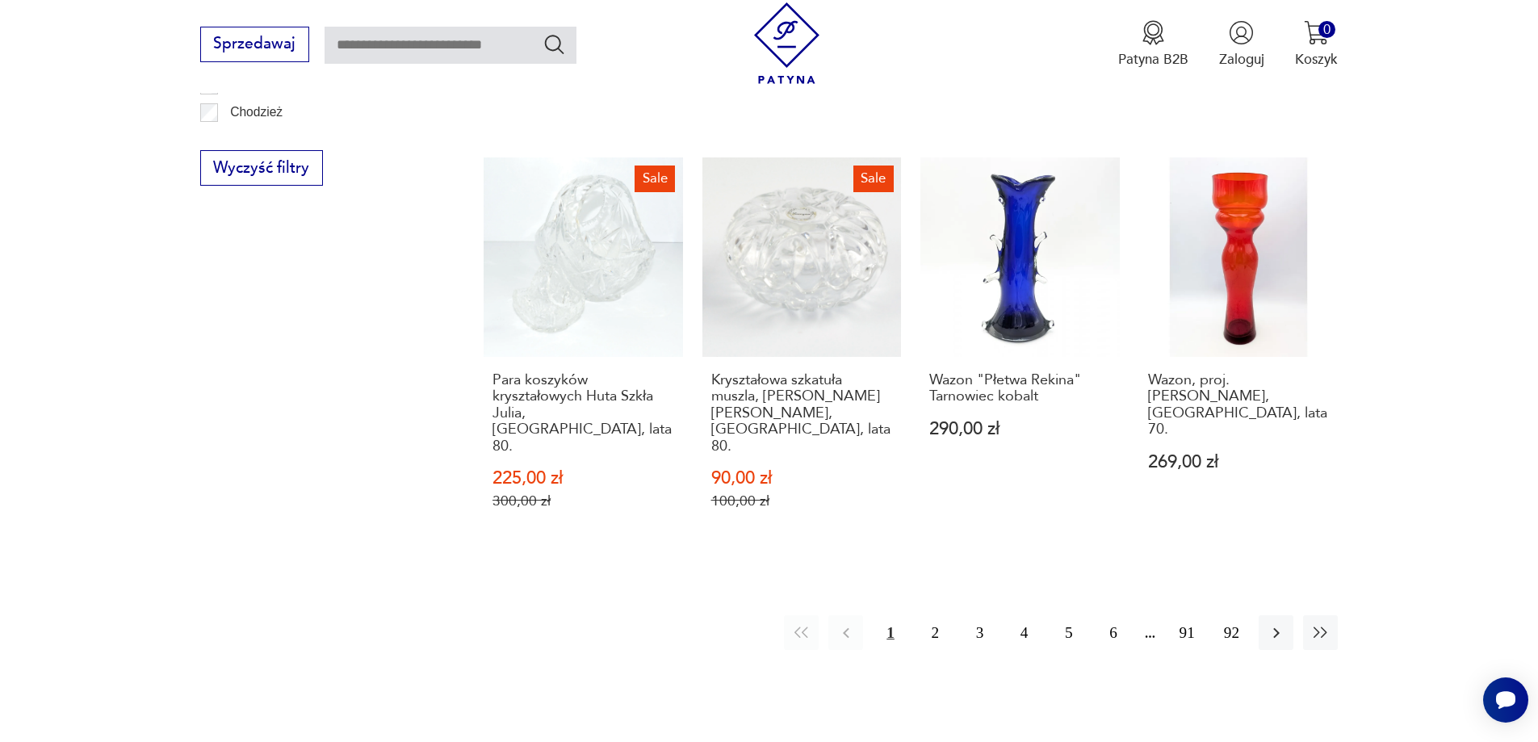
scroll to position [1829, 0]
click at [1284, 621] on icon "button" at bounding box center [1275, 630] width 19 height 19
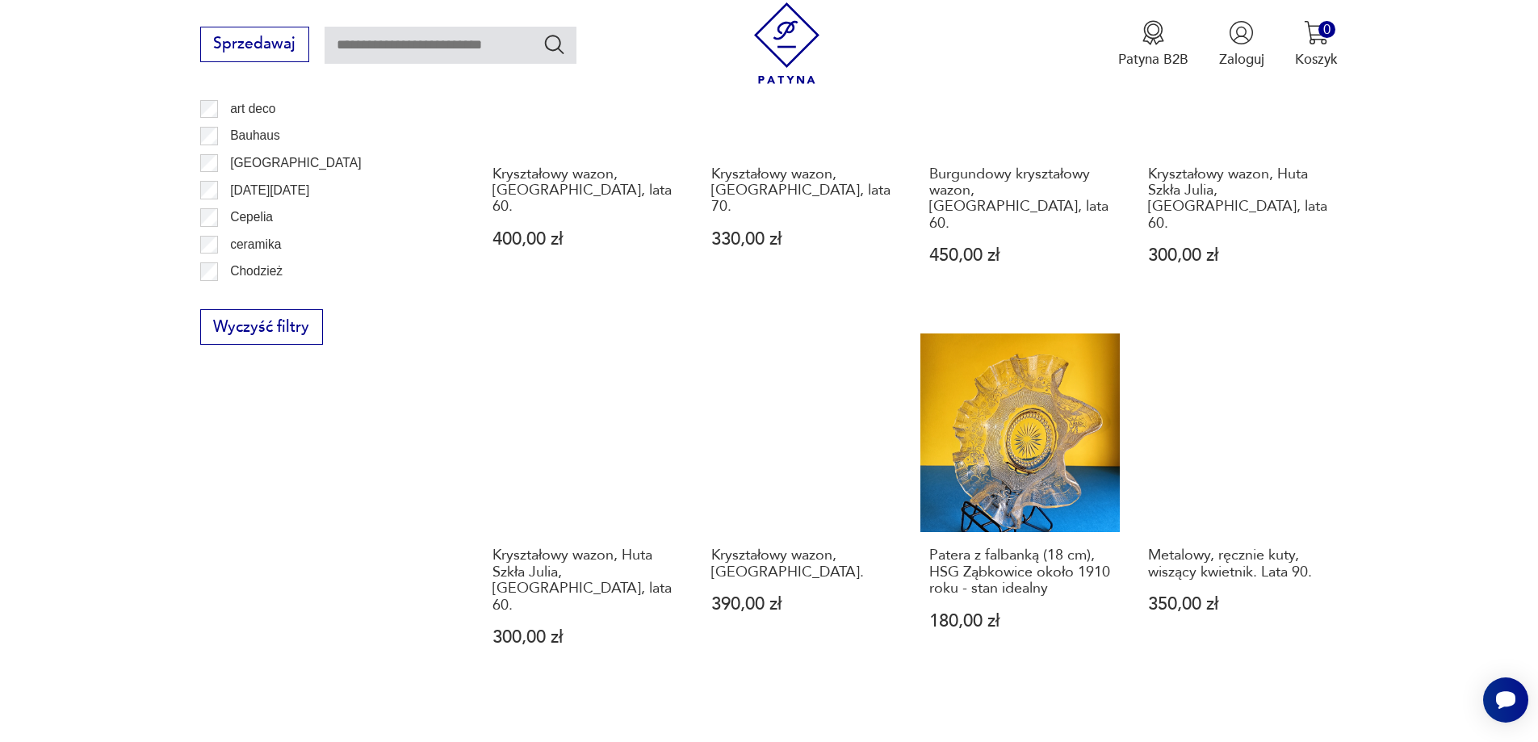
scroll to position [1748, 0]
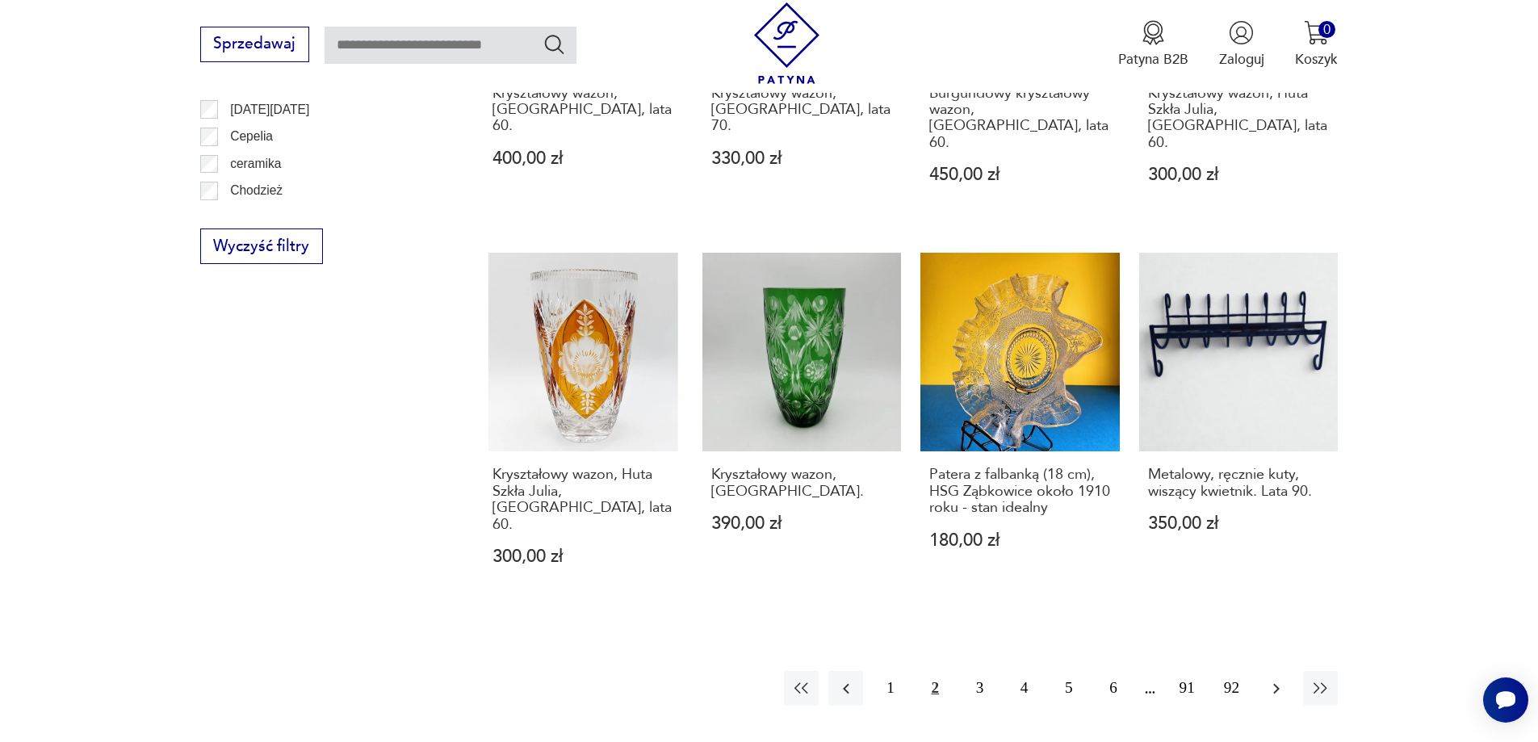
click at [1282, 679] on icon "button" at bounding box center [1275, 688] width 19 height 19
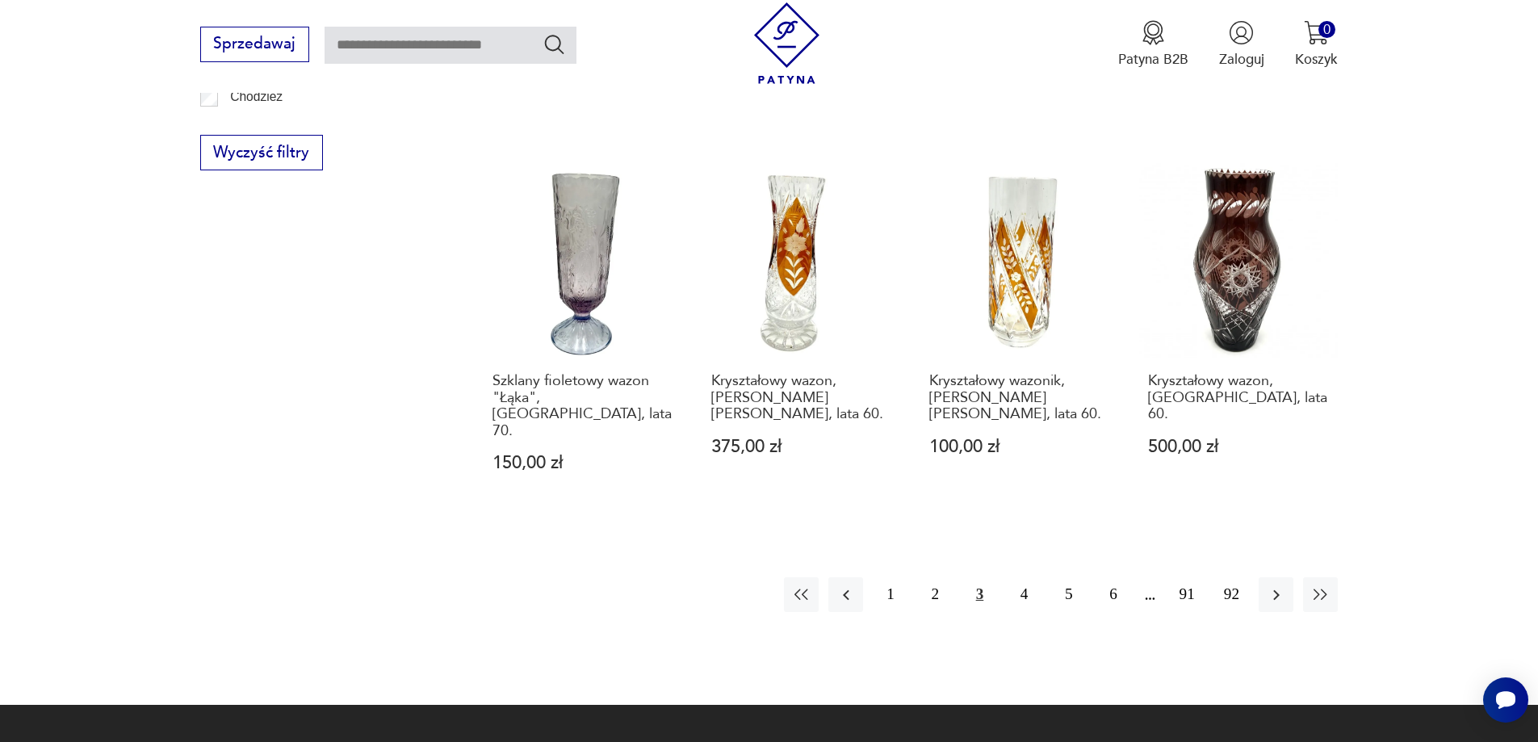
scroll to position [1910, 0]
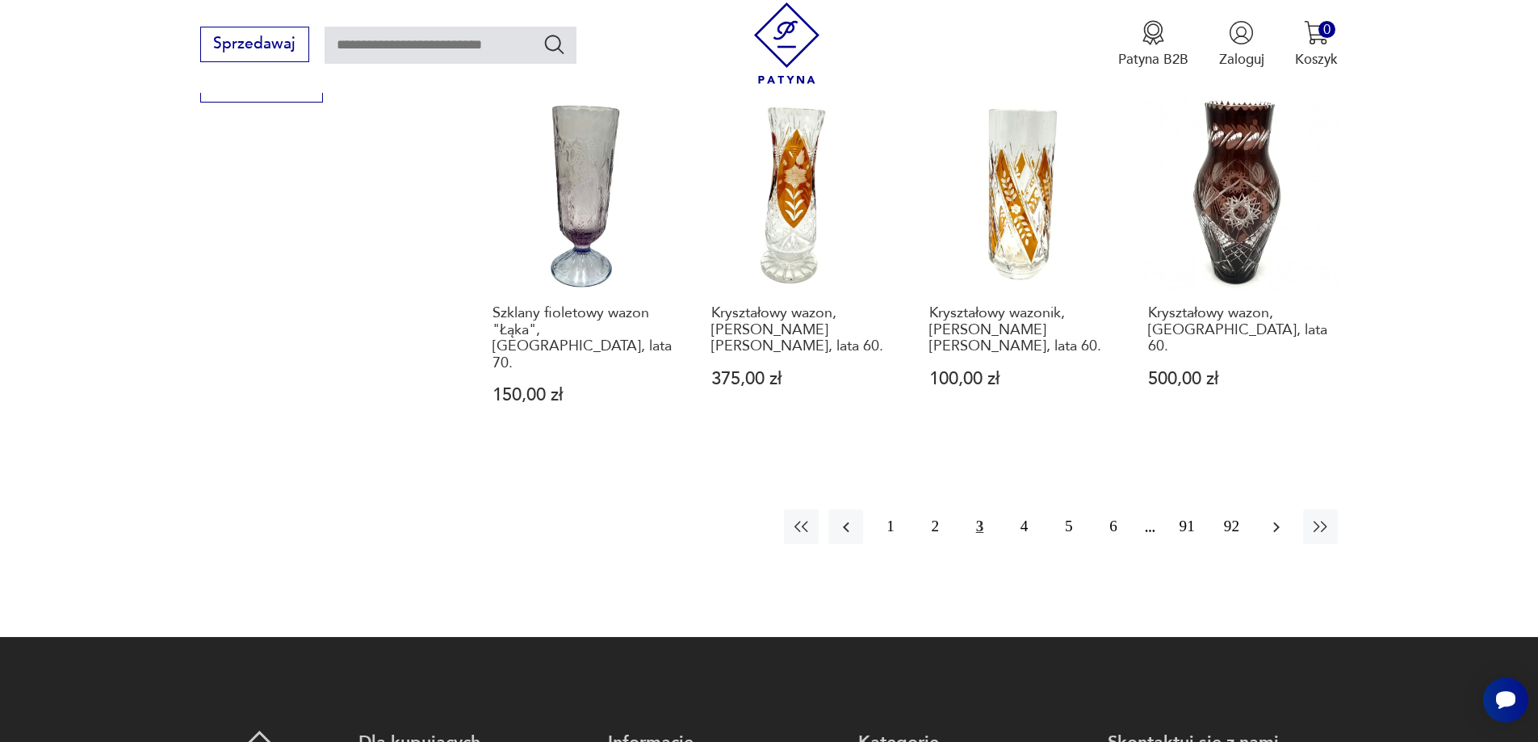
click at [1276, 517] on icon "button" at bounding box center [1275, 526] width 19 height 19
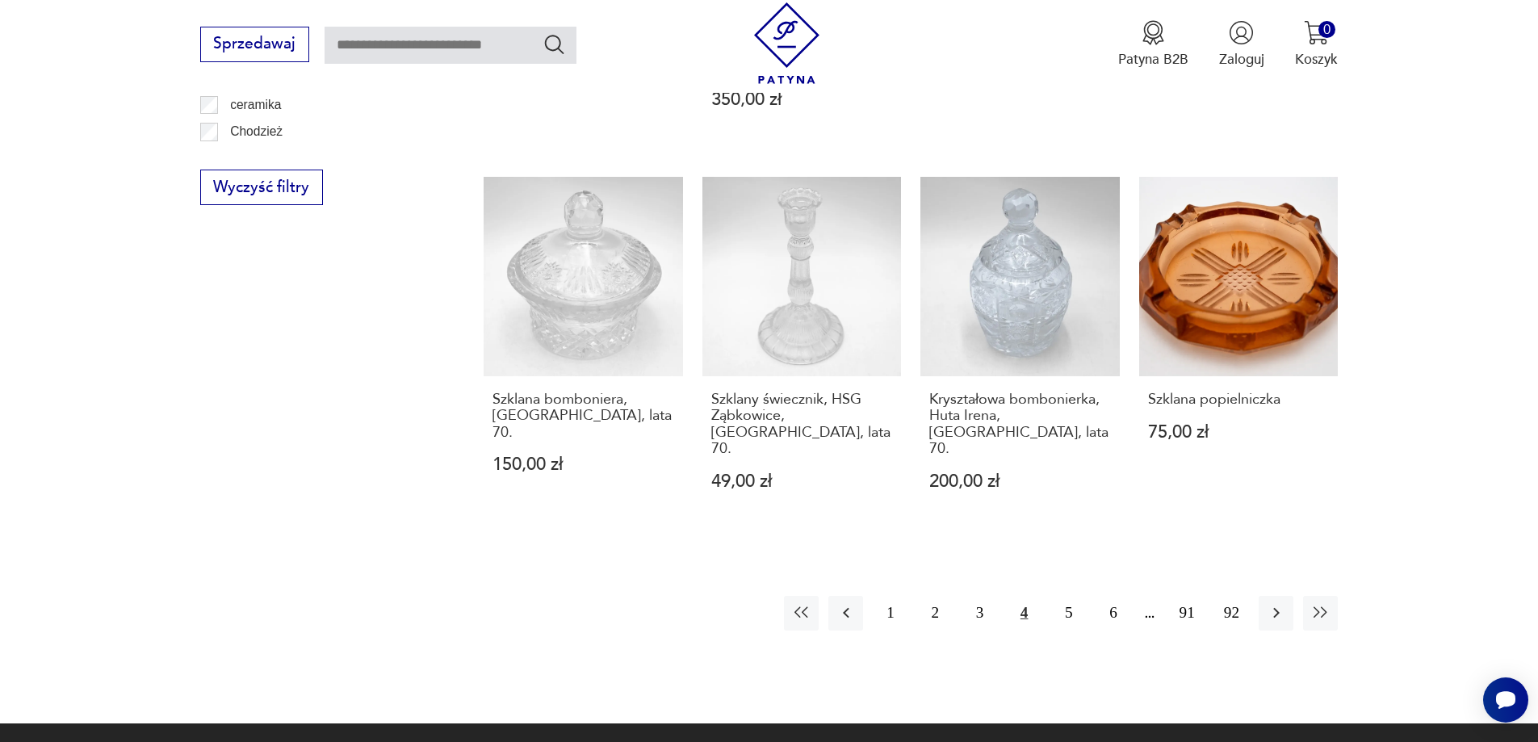
scroll to position [1829, 0]
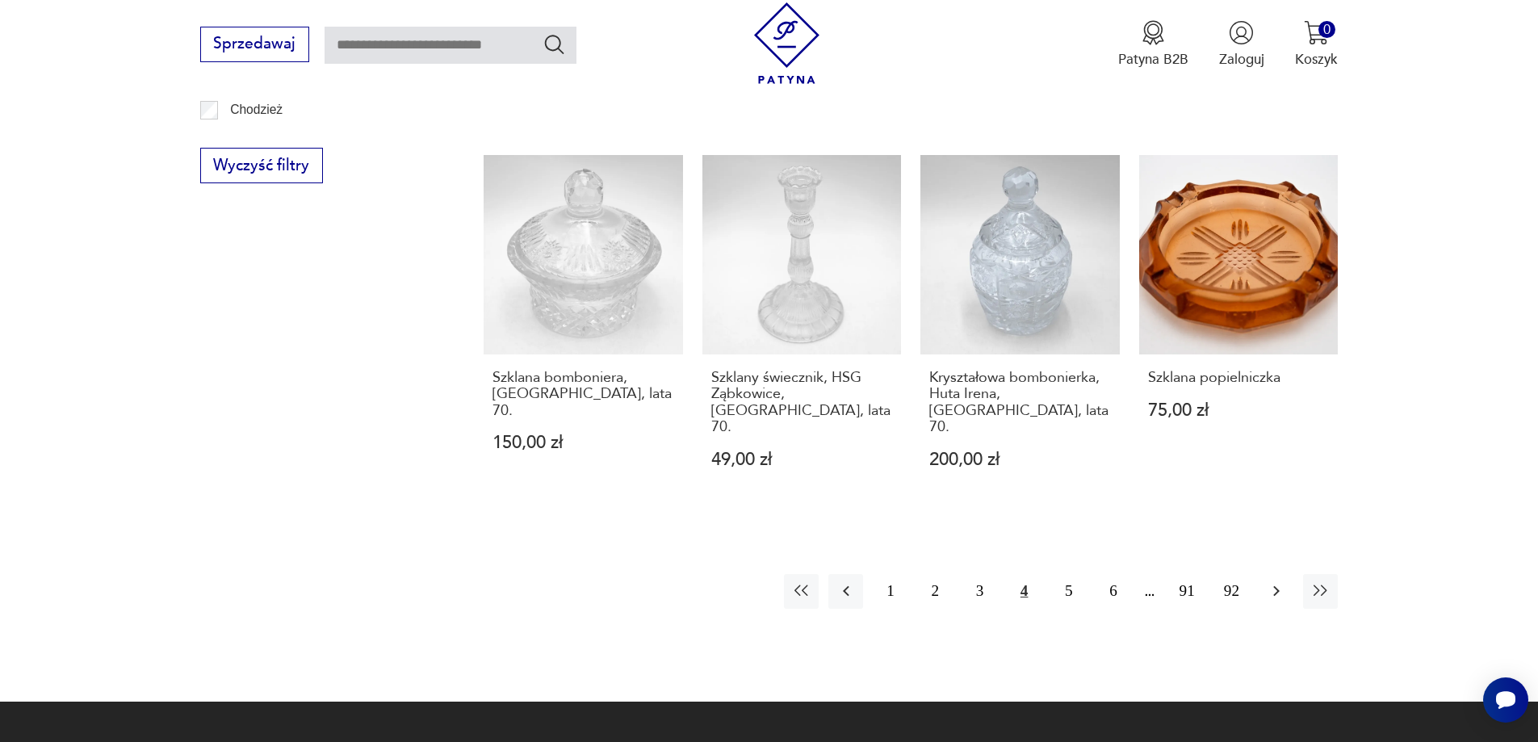
click at [1285, 581] on icon "button" at bounding box center [1275, 590] width 19 height 19
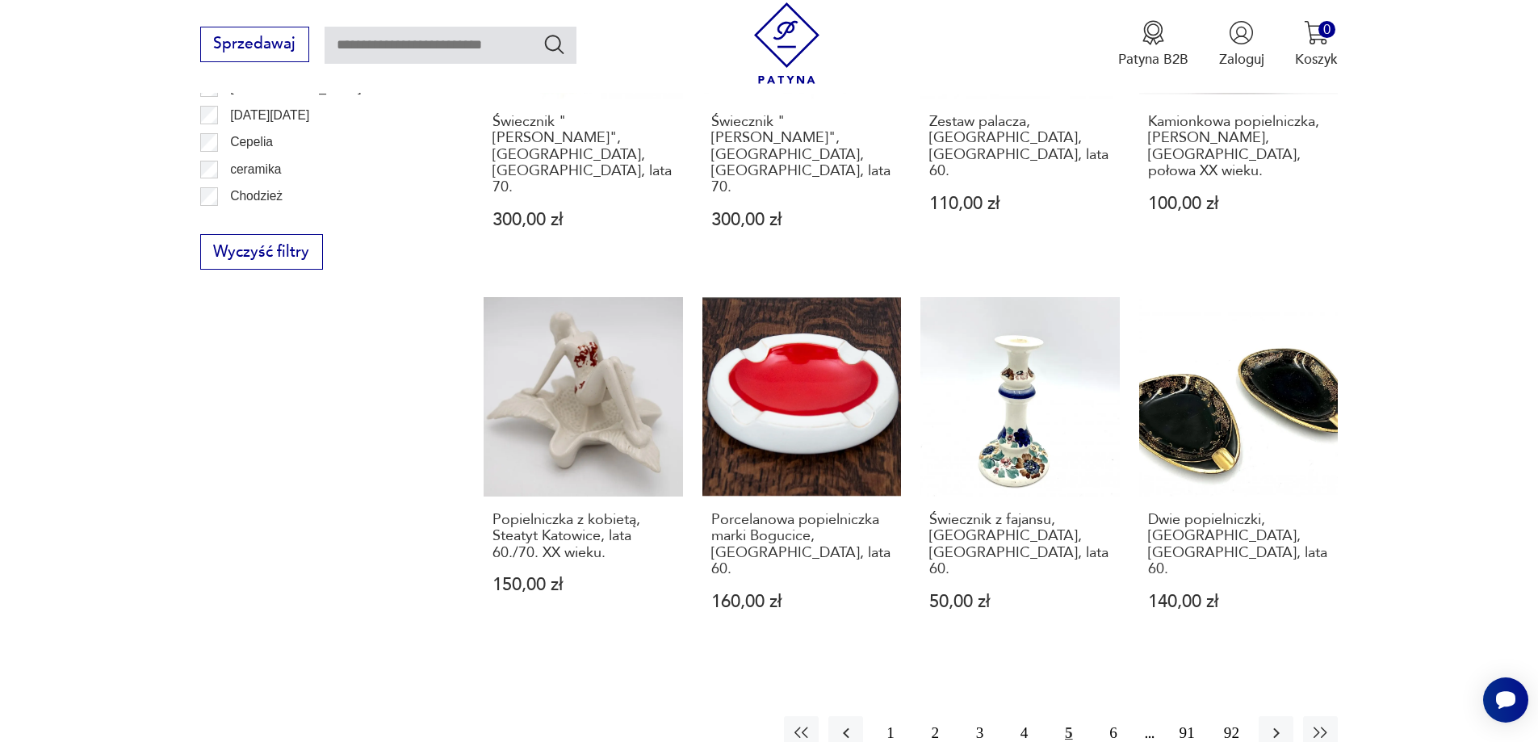
scroll to position [1748, 0]
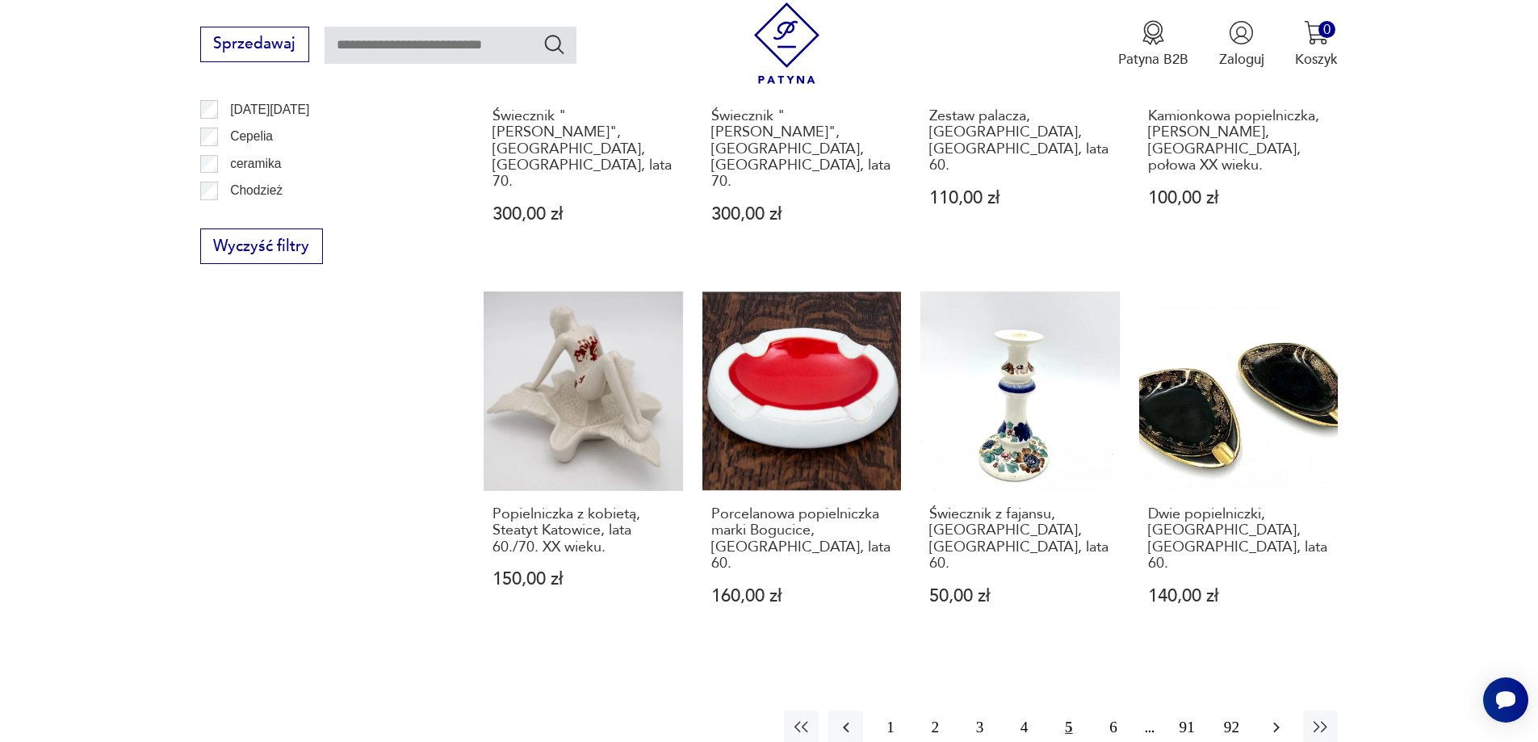
click at [1274, 718] on icon "button" at bounding box center [1275, 727] width 19 height 19
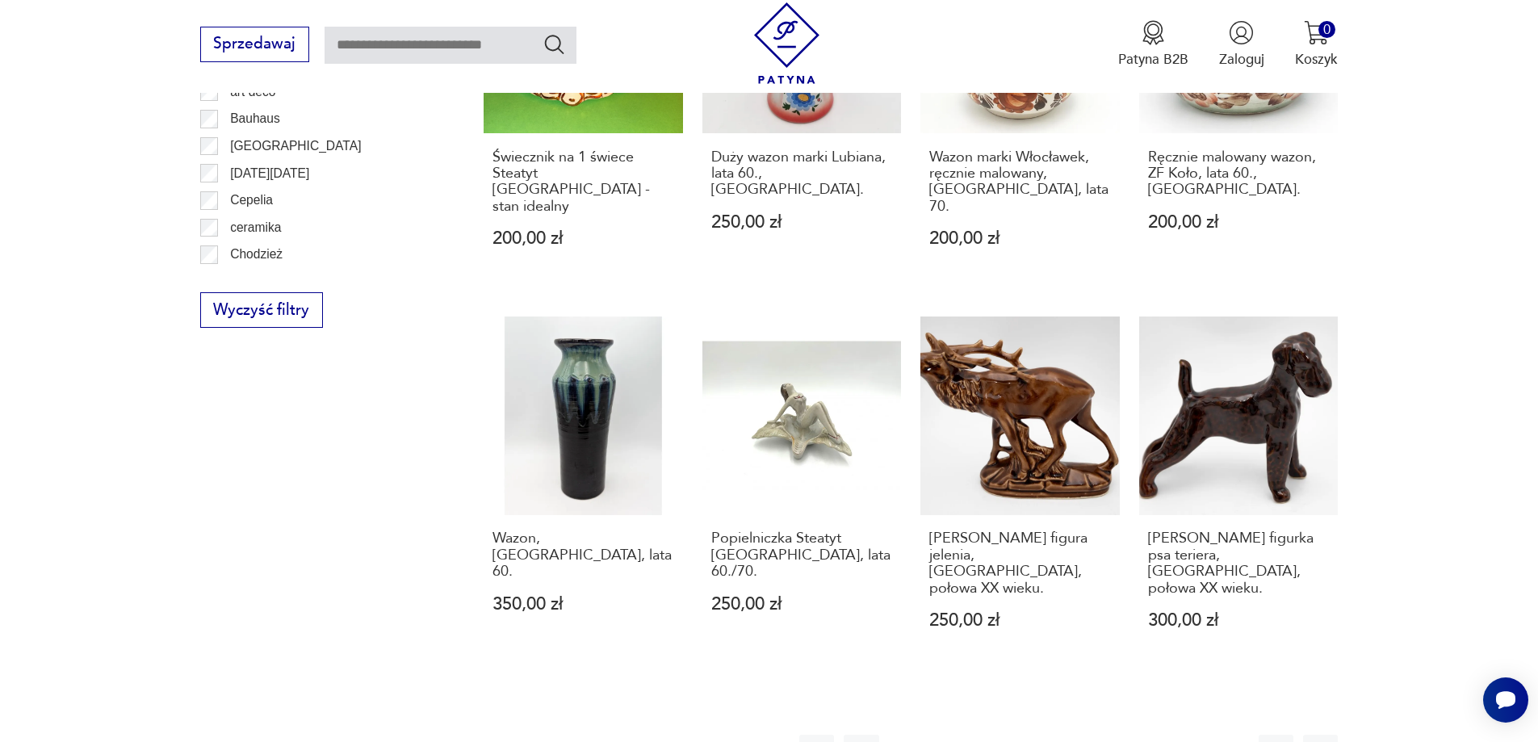
scroll to position [1748, 0]
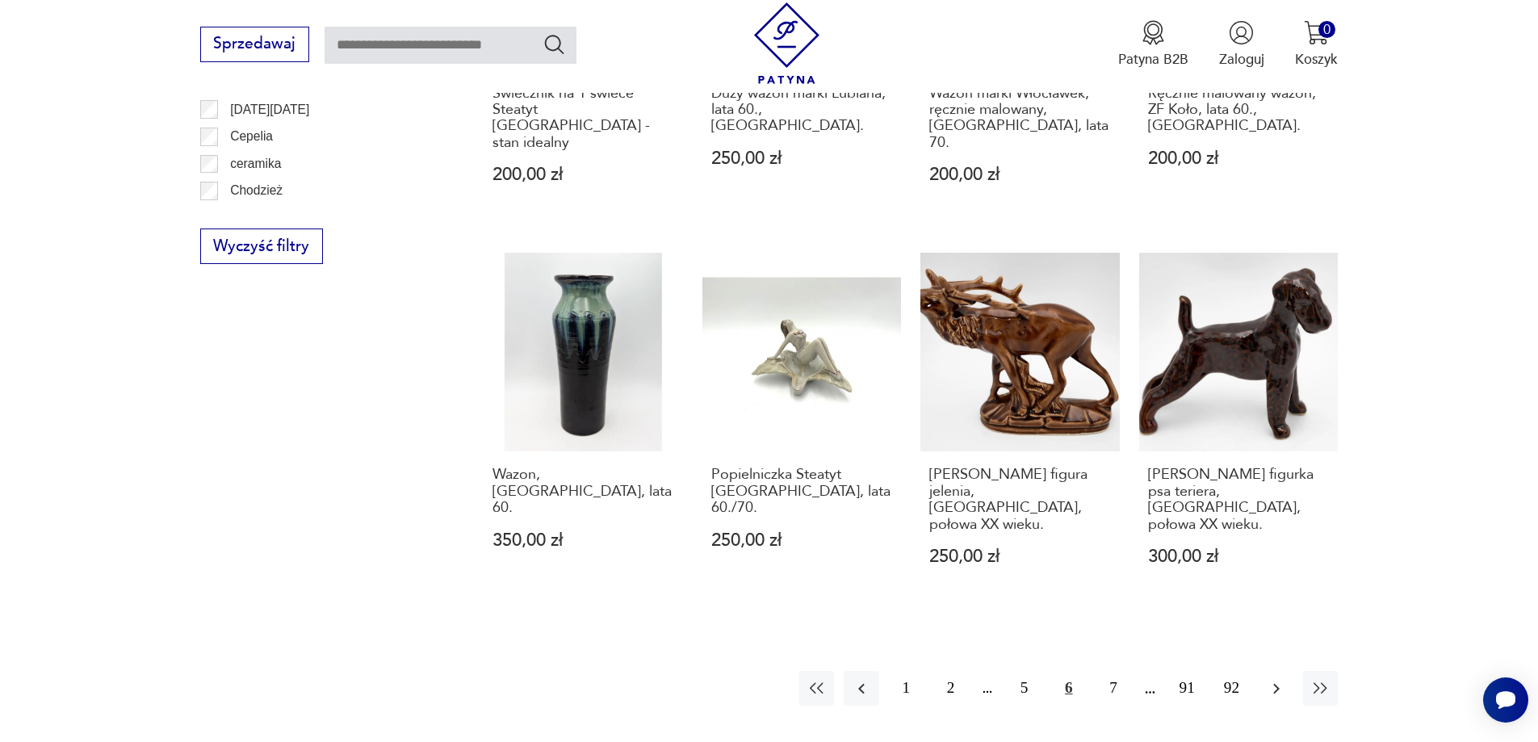
click at [1276, 683] on icon "button" at bounding box center [1276, 688] width 6 height 10
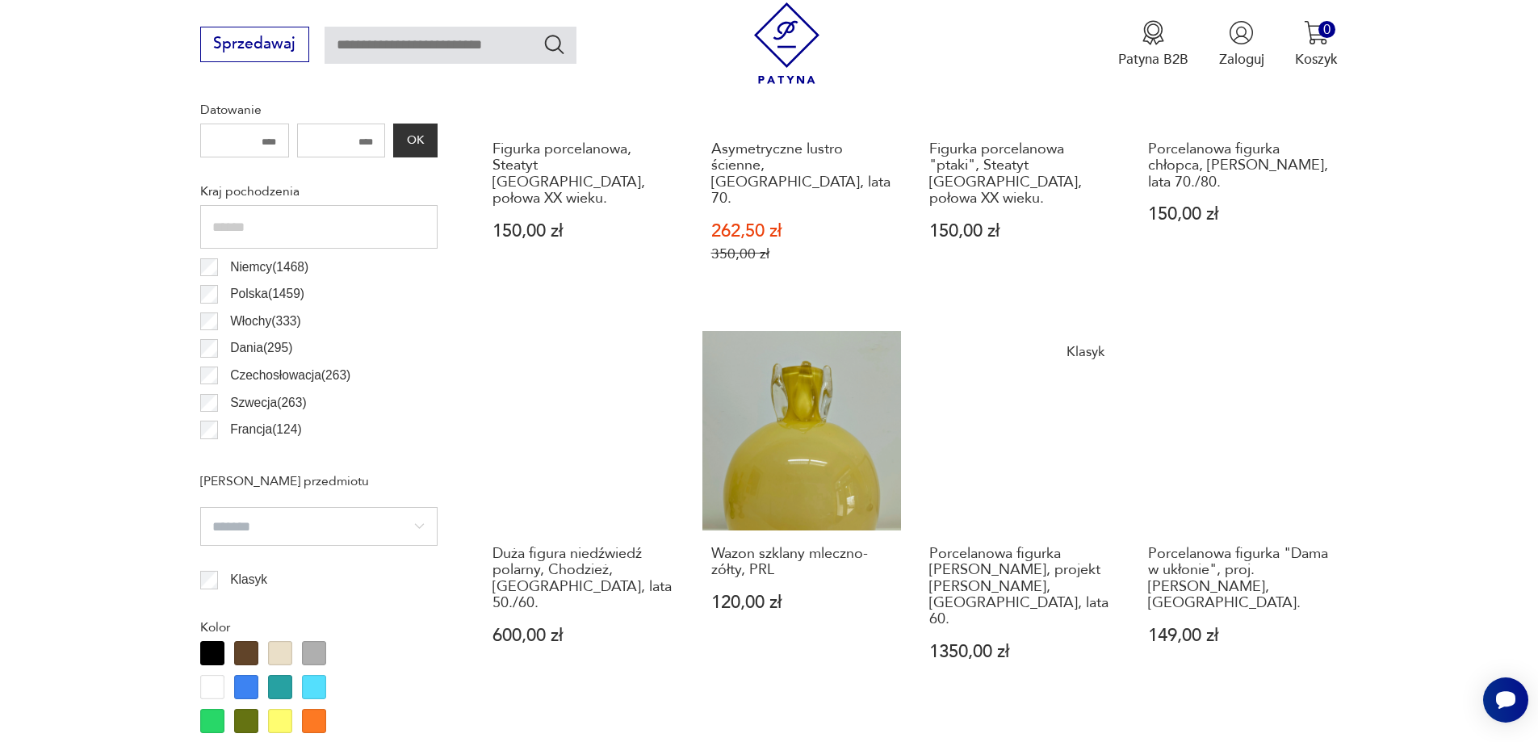
scroll to position [941, 0]
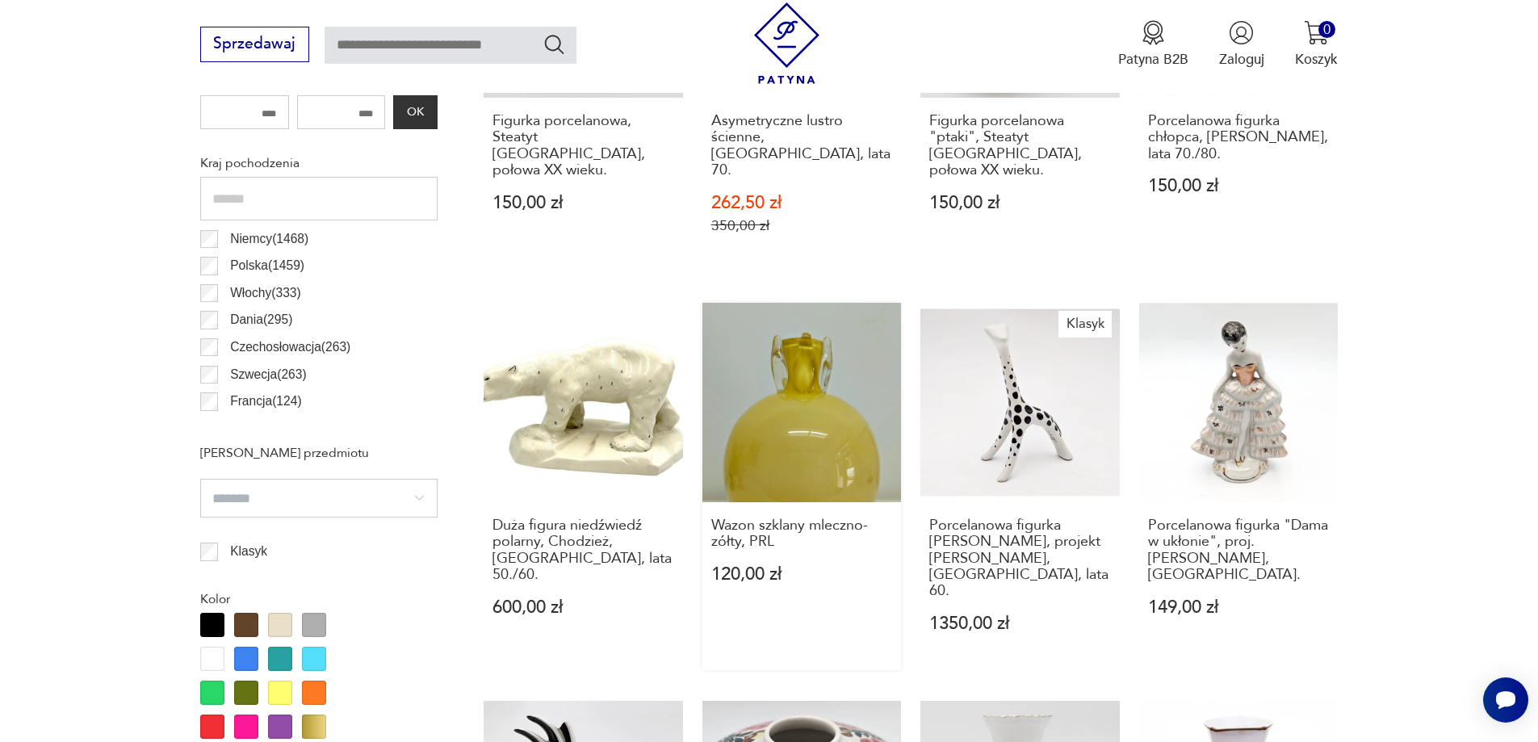
click at [810, 430] on link "Wazon szklany mleczno-zółty, PRL 120,00 zł" at bounding box center [801, 486] width 199 height 367
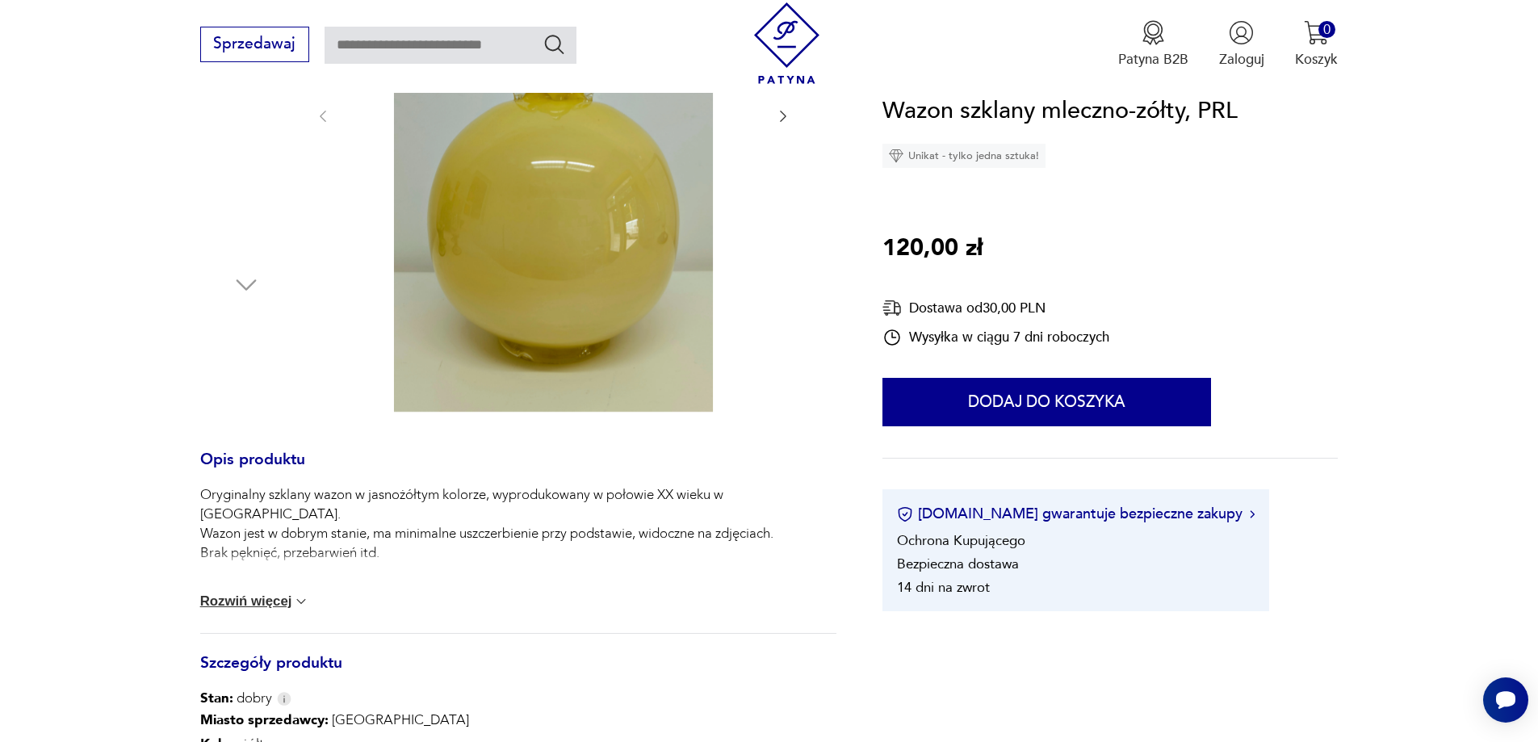
scroll to position [646, 0]
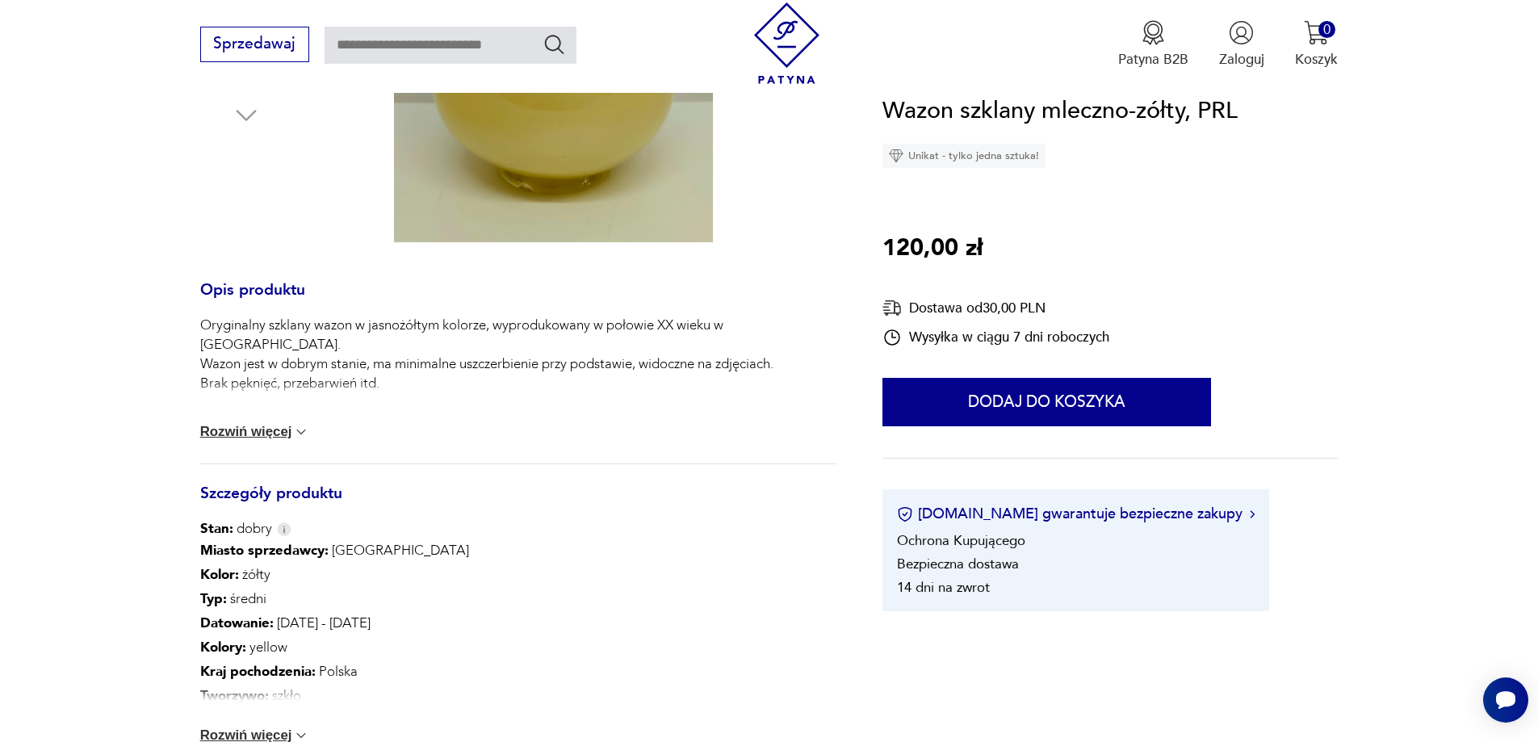
click at [296, 429] on img at bounding box center [301, 432] width 16 height 16
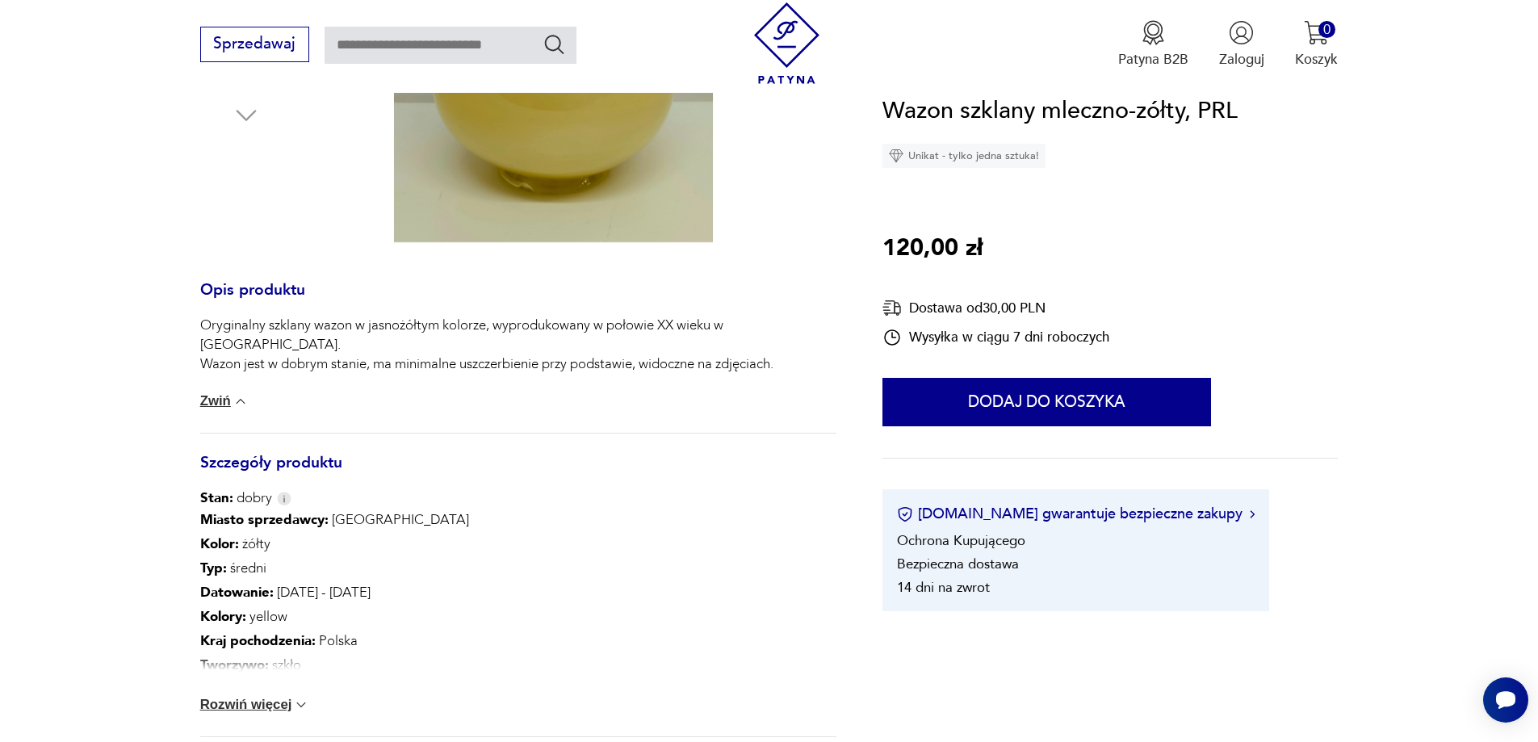
scroll to position [726, 0]
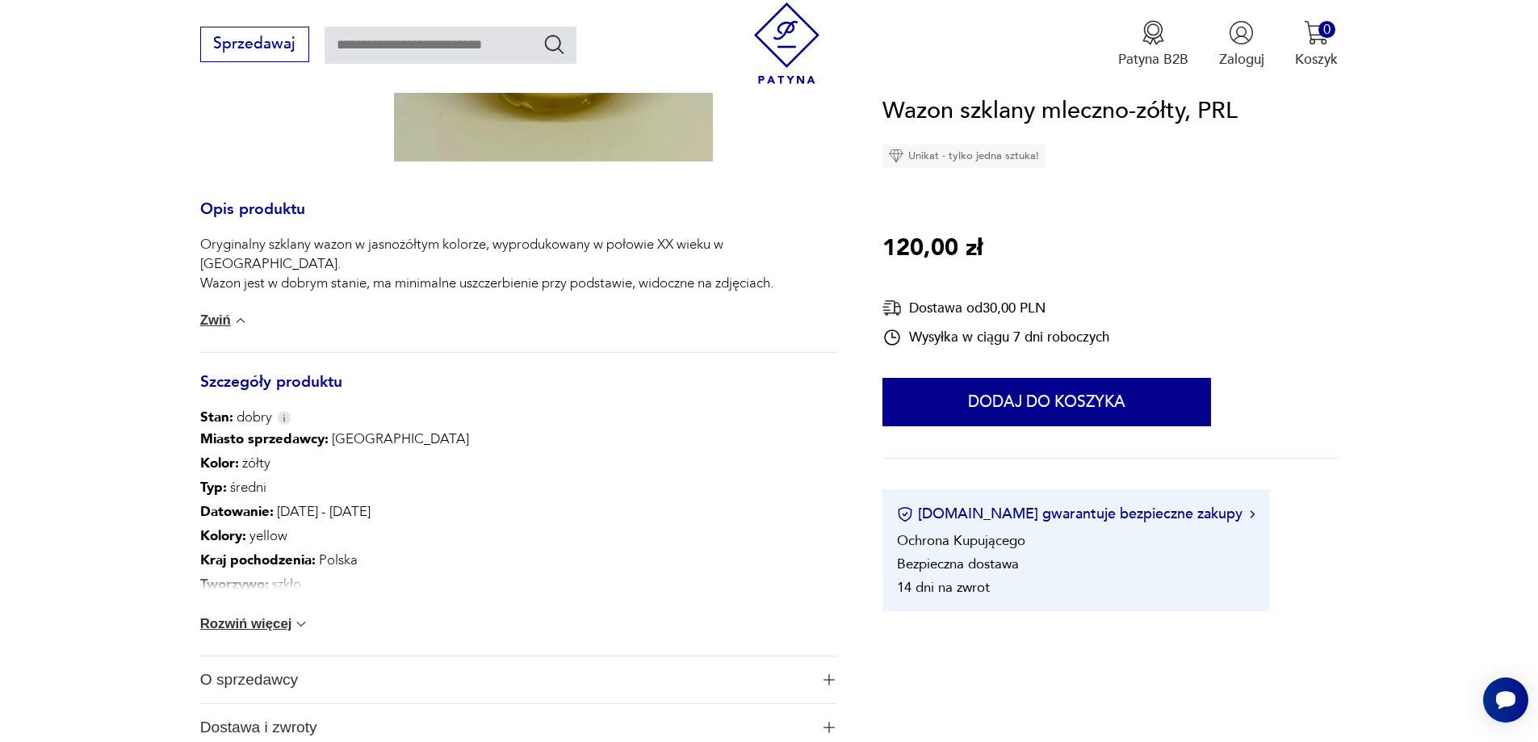
click at [301, 626] on img at bounding box center [301, 624] width 16 height 16
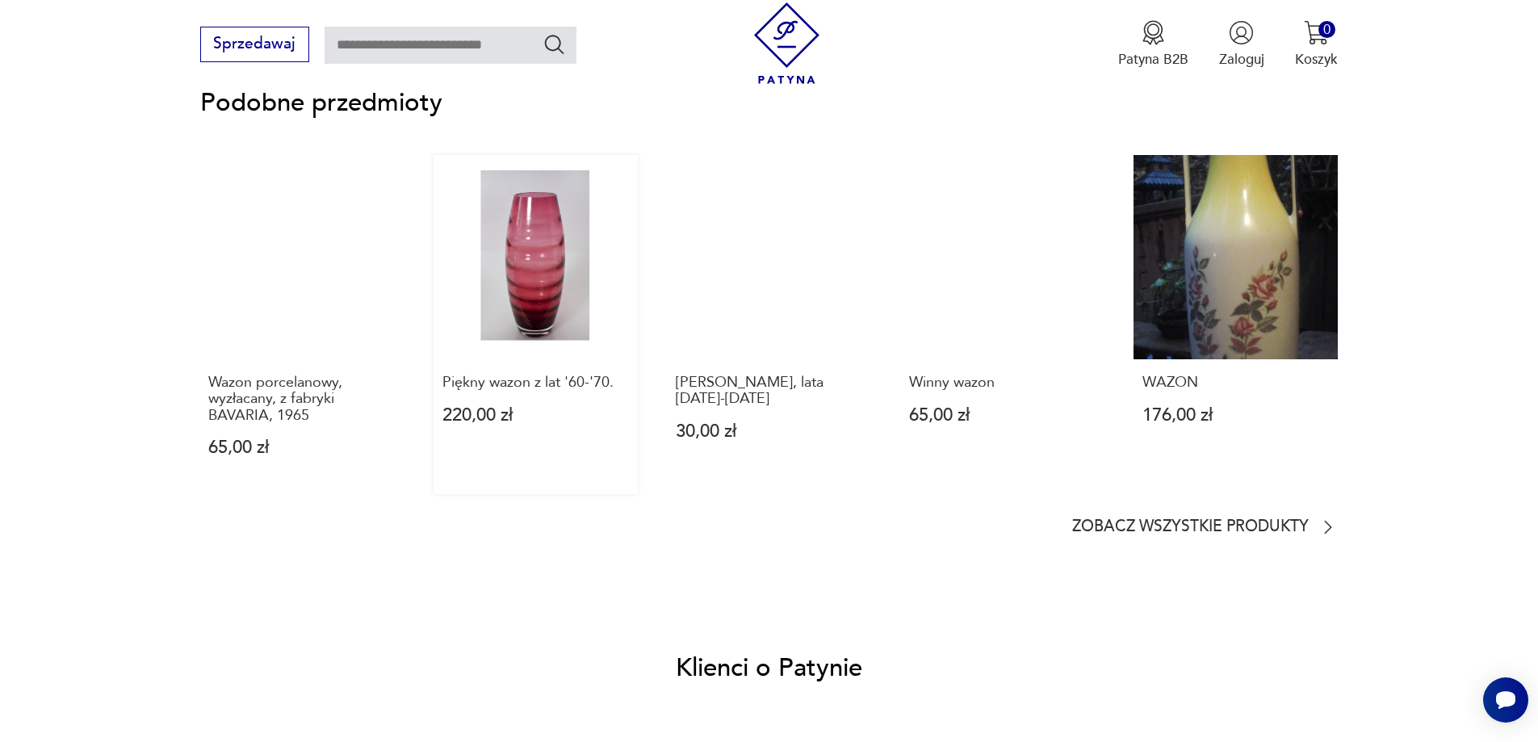
scroll to position [1534, 0]
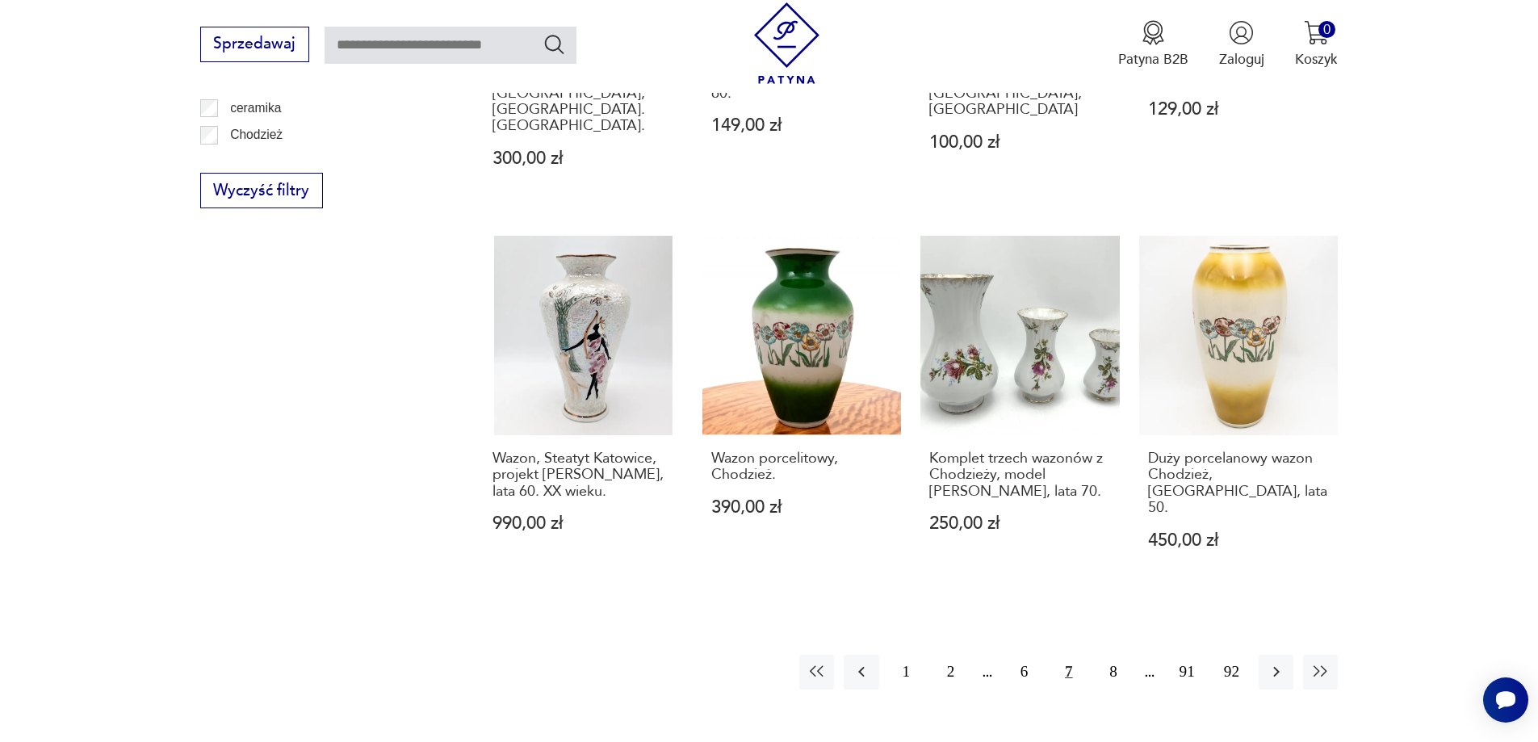
scroll to position [1821, 0]
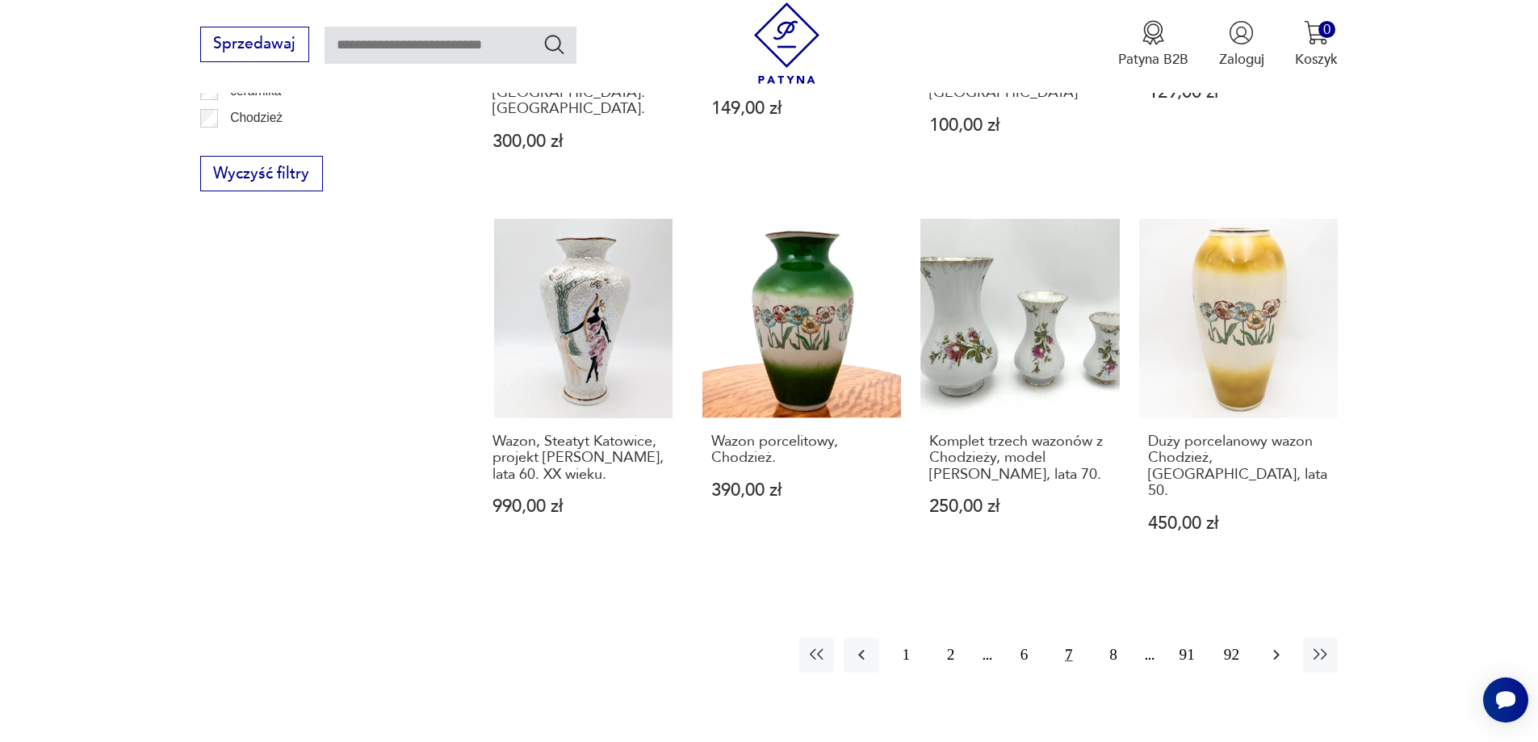
click at [1281, 638] on button "button" at bounding box center [1275, 655] width 35 height 35
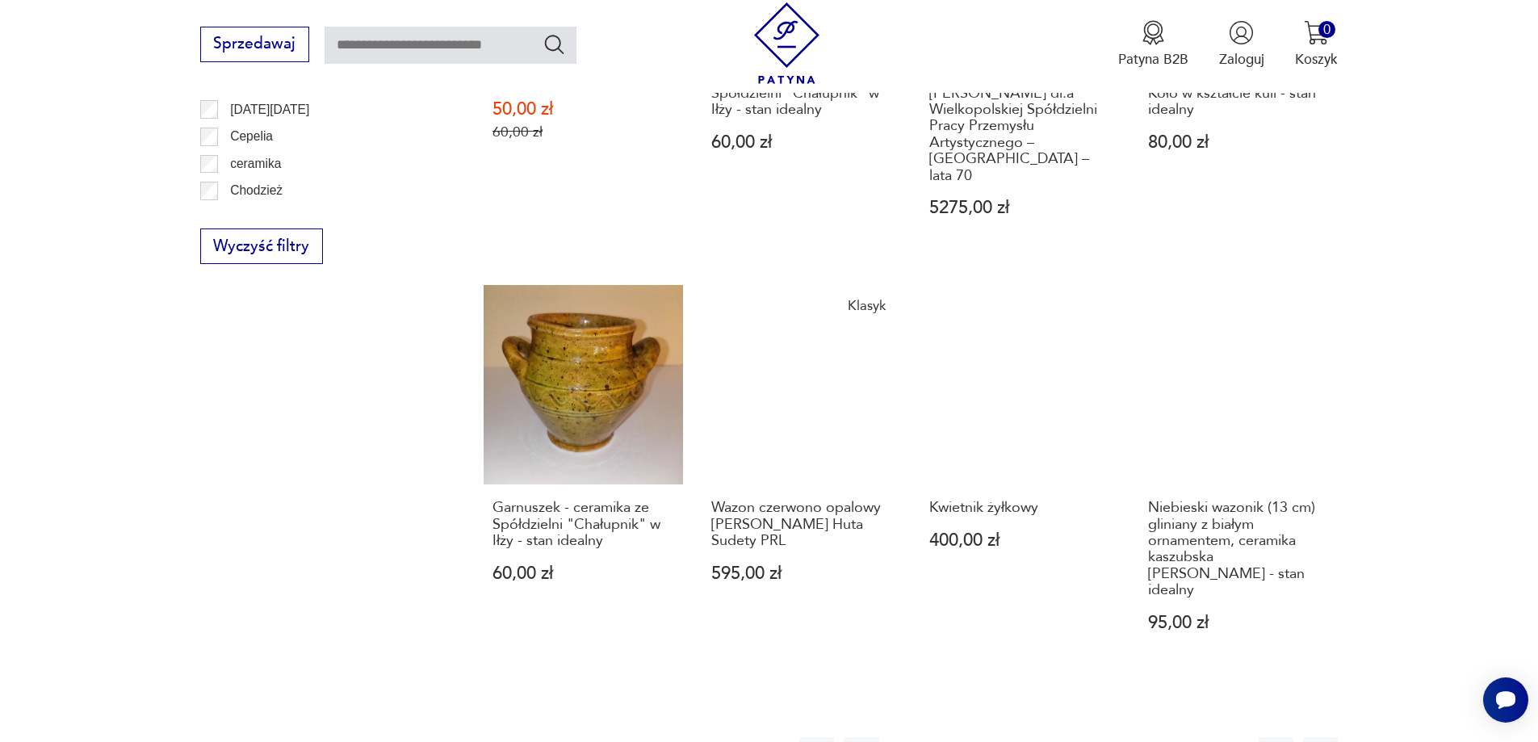
scroll to position [1829, 0]
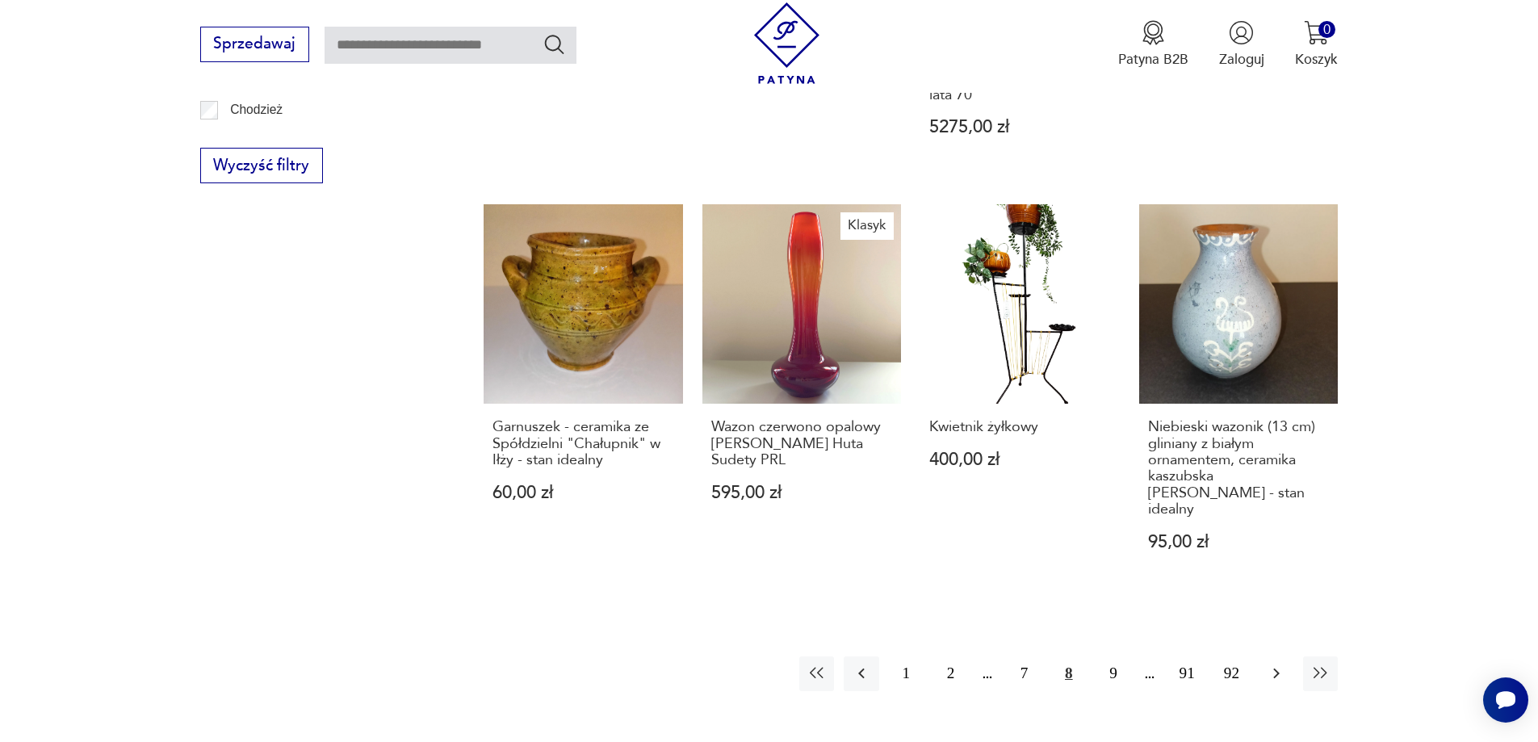
click at [1274, 663] on icon "button" at bounding box center [1275, 672] width 19 height 19
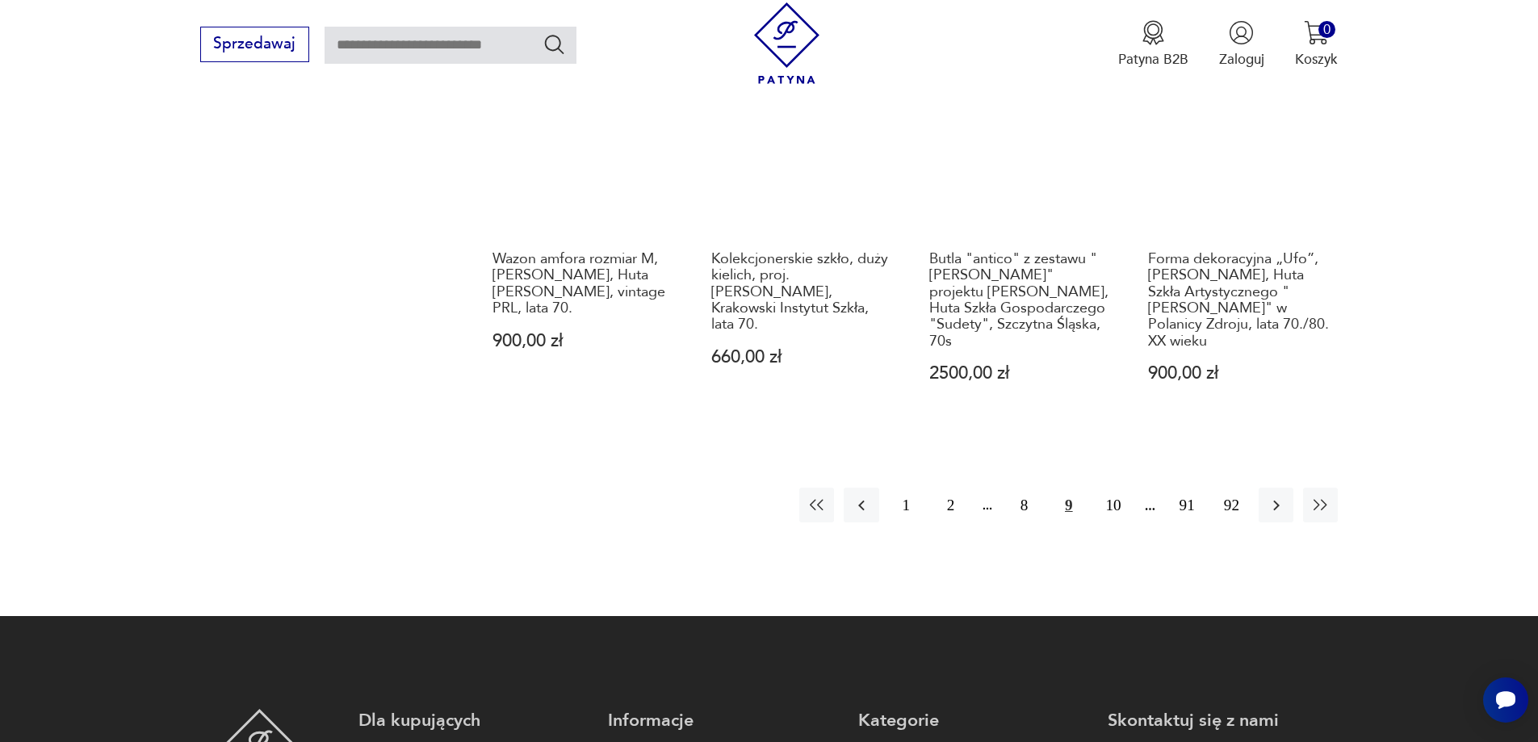
scroll to position [1990, 0]
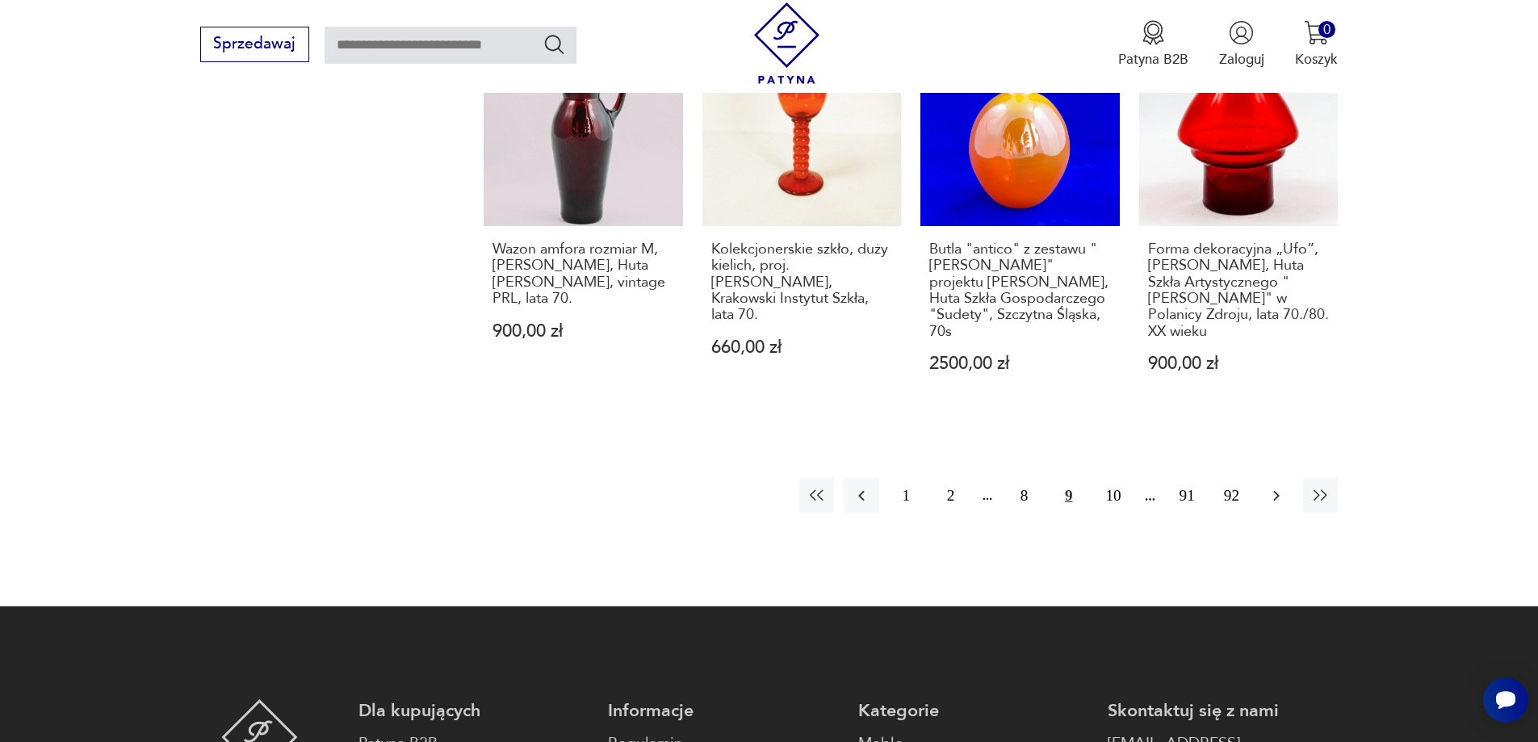
click at [1271, 483] on button "button" at bounding box center [1275, 495] width 35 height 35
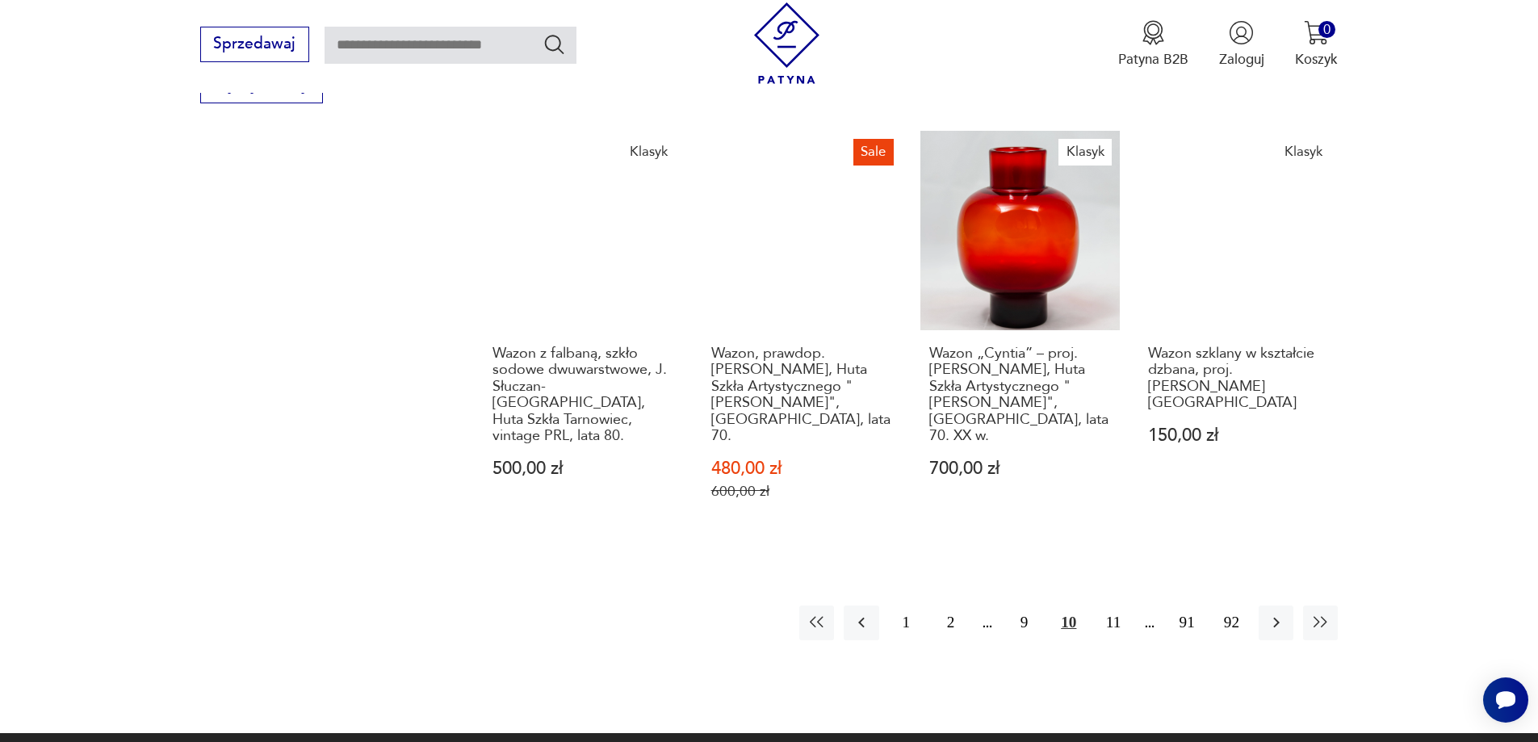
scroll to position [1990, 0]
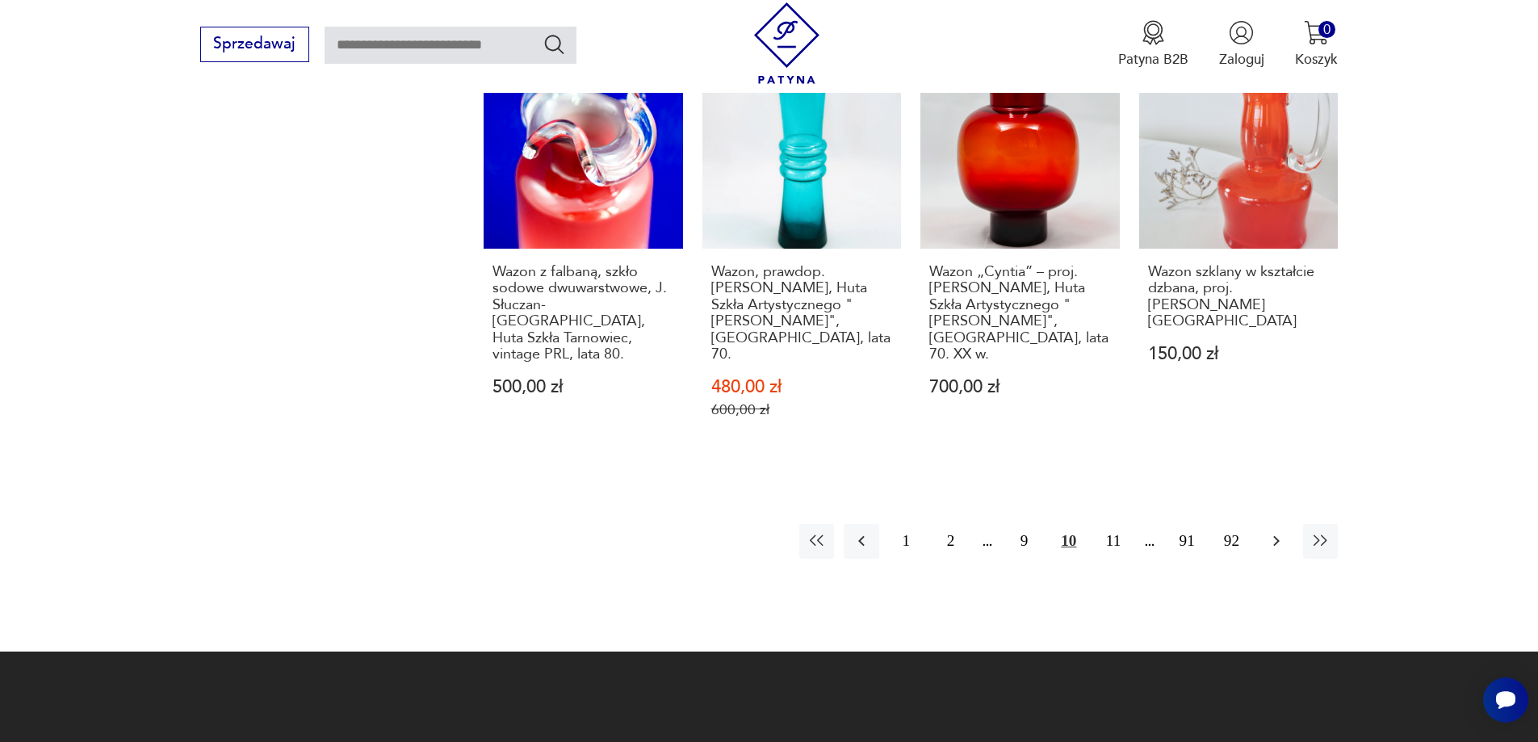
click at [1272, 531] on icon "button" at bounding box center [1275, 540] width 19 height 19
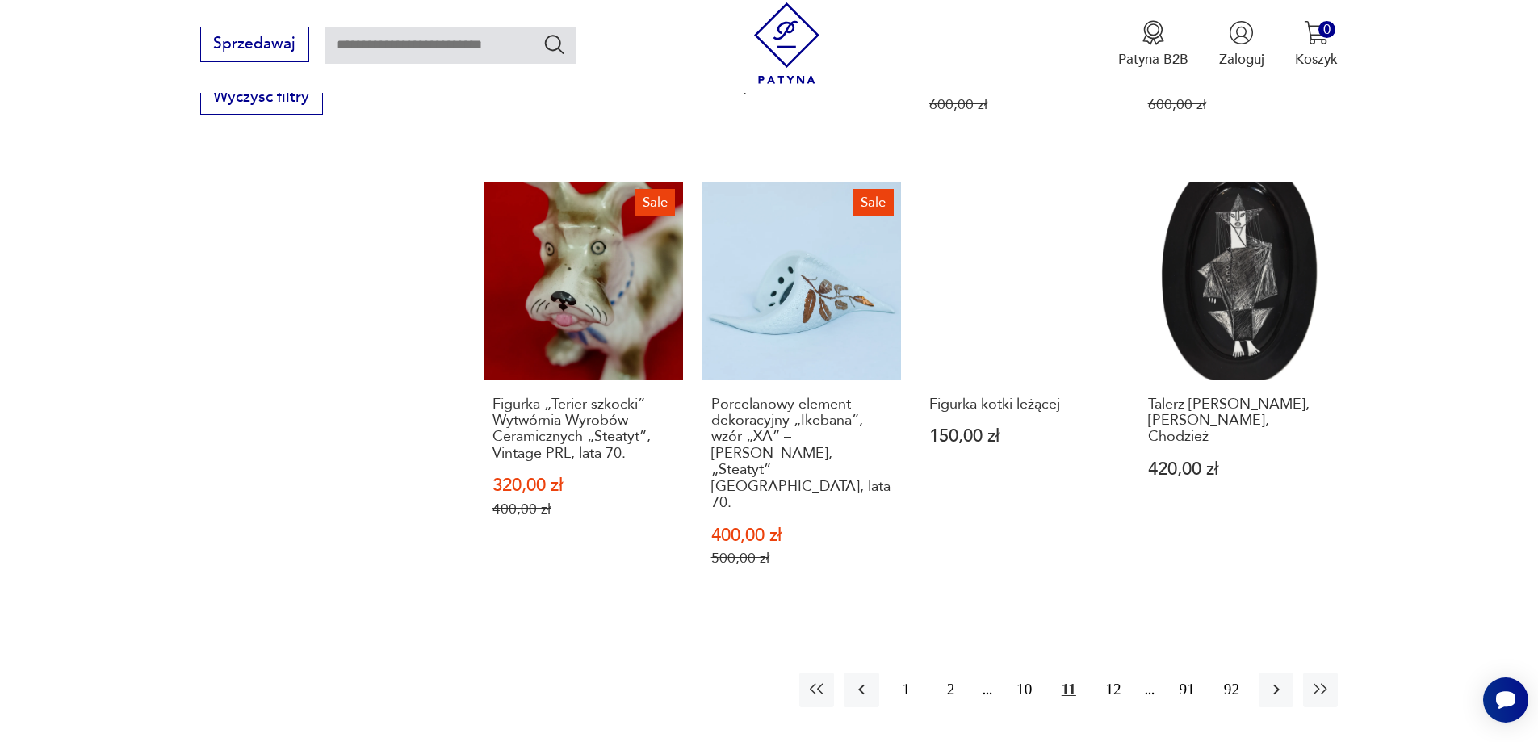
scroll to position [1910, 0]
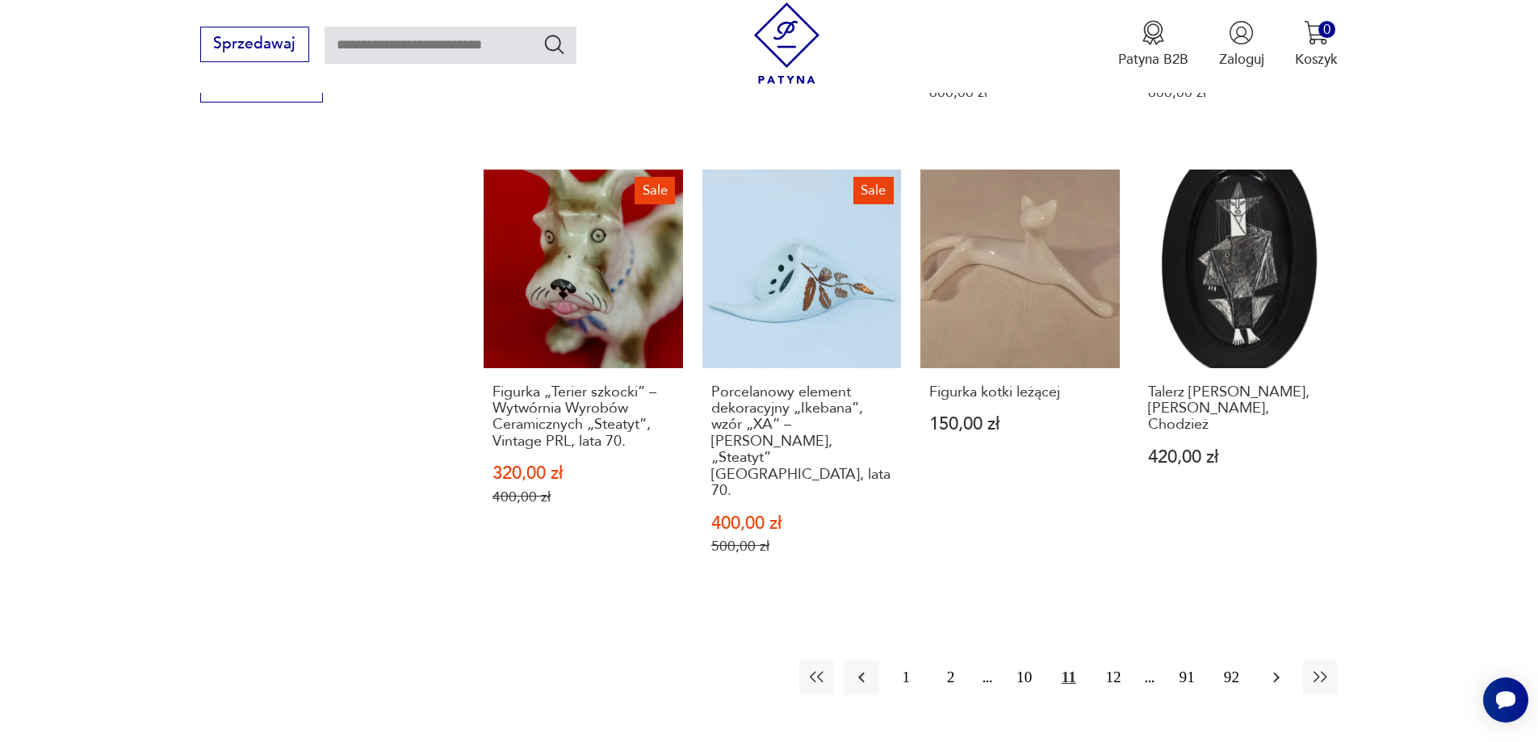
click at [1278, 660] on button "button" at bounding box center [1275, 677] width 35 height 35
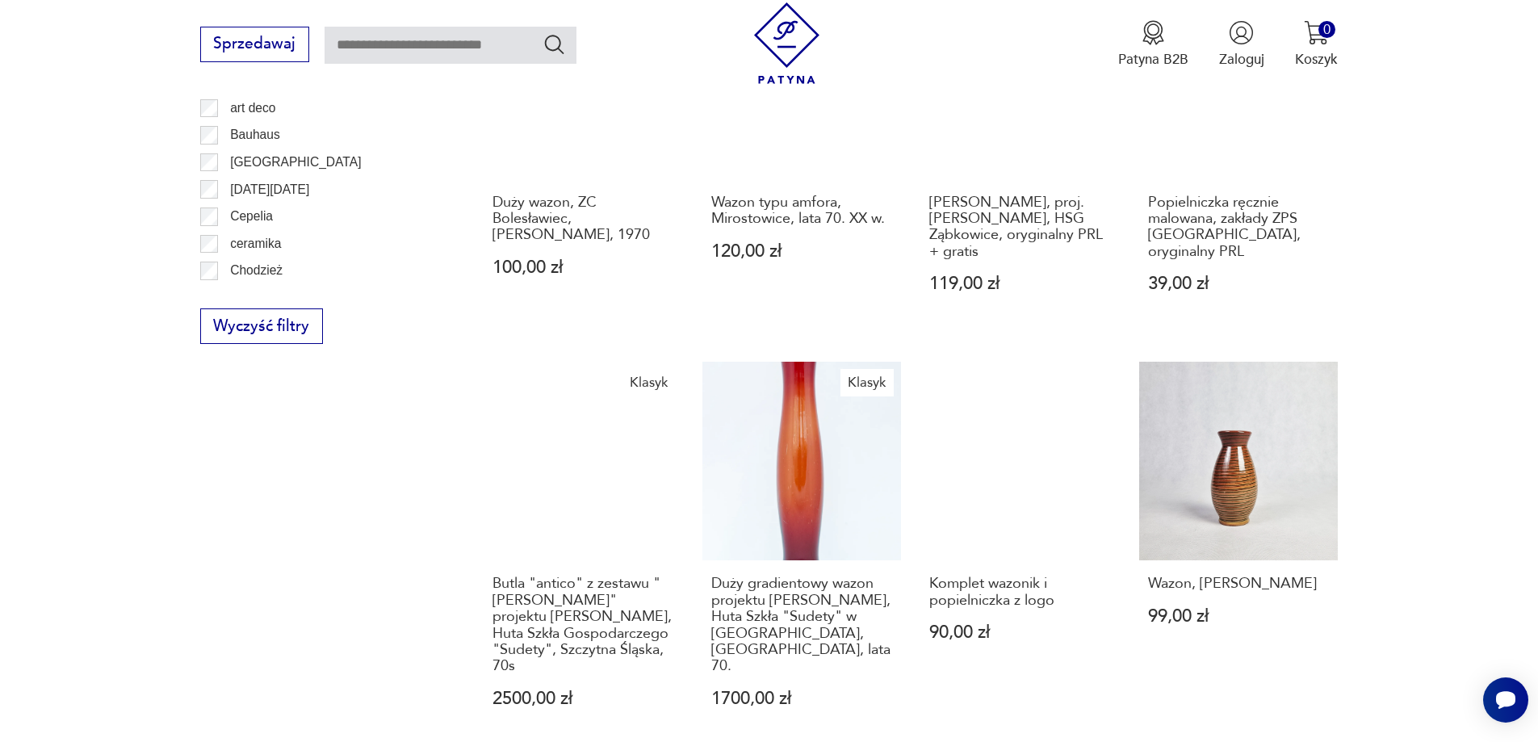
scroll to position [1829, 0]
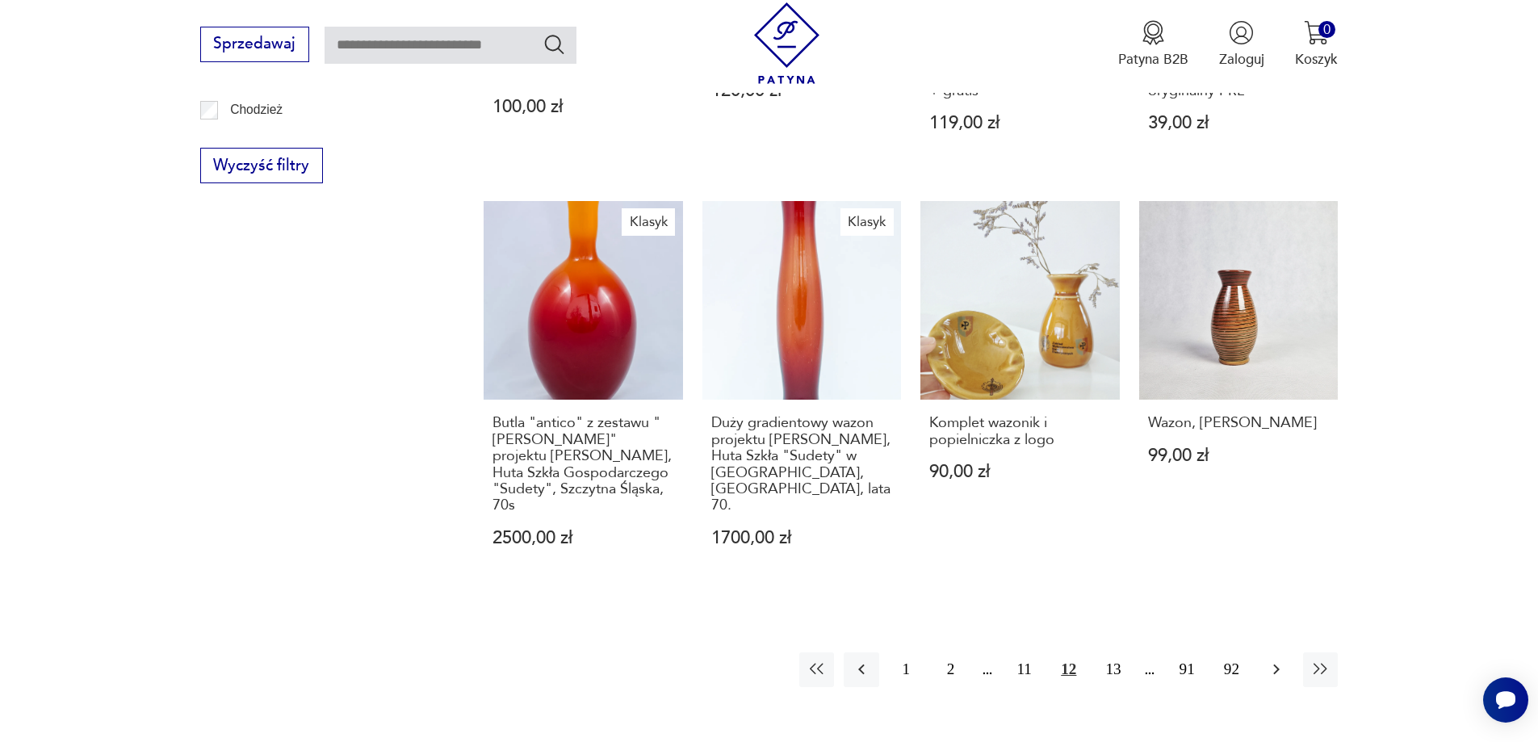
click at [1272, 659] on icon "button" at bounding box center [1275, 668] width 19 height 19
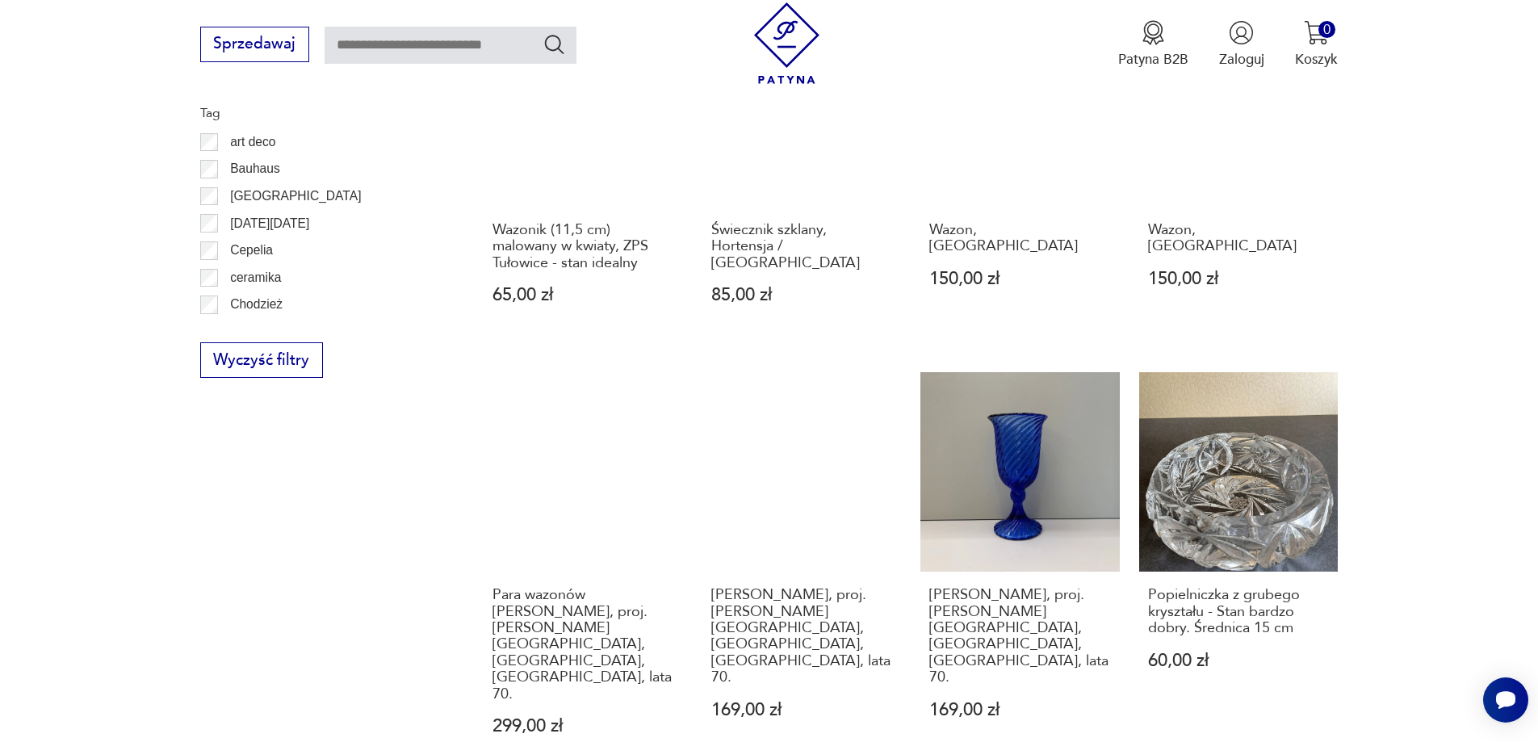
scroll to position [1829, 0]
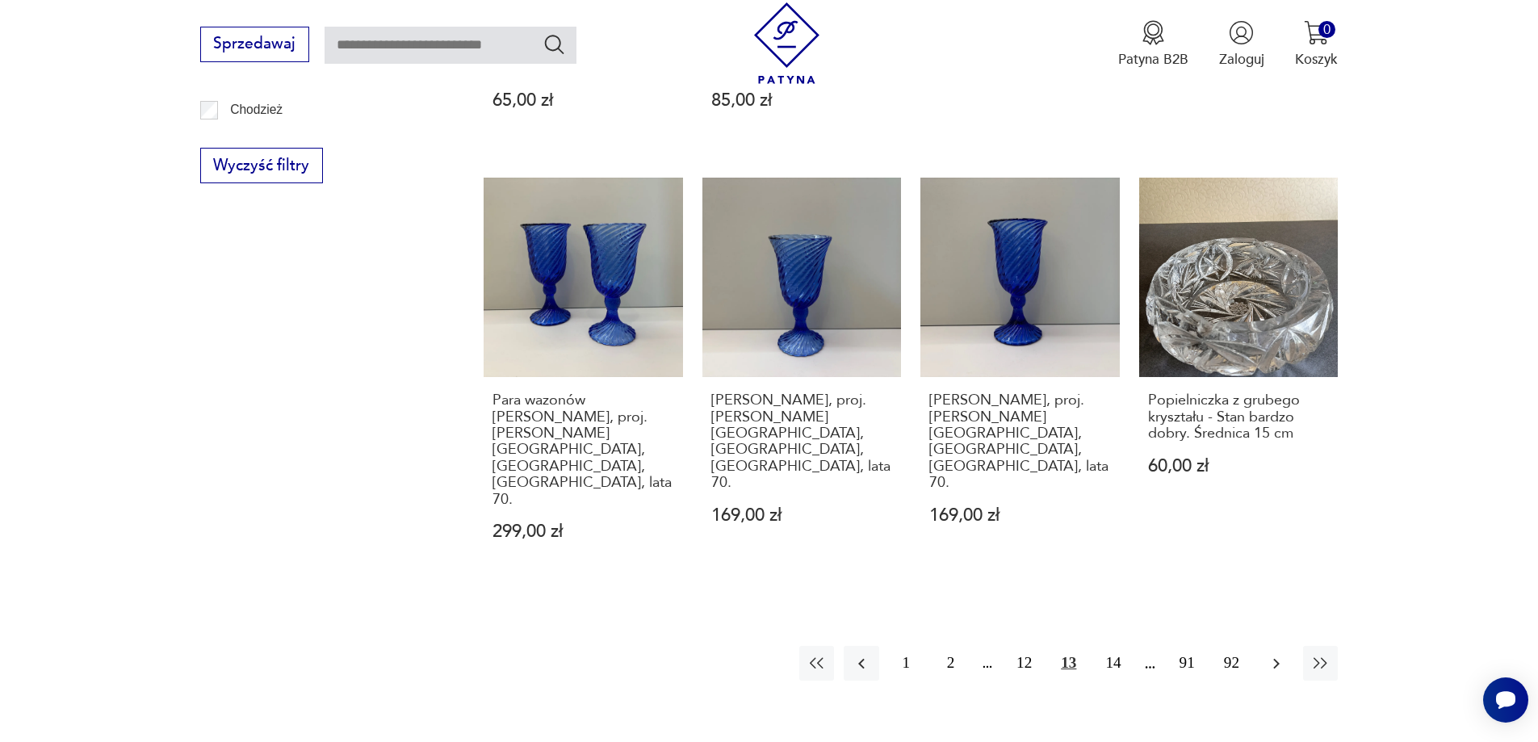
click at [1272, 646] on button "button" at bounding box center [1275, 663] width 35 height 35
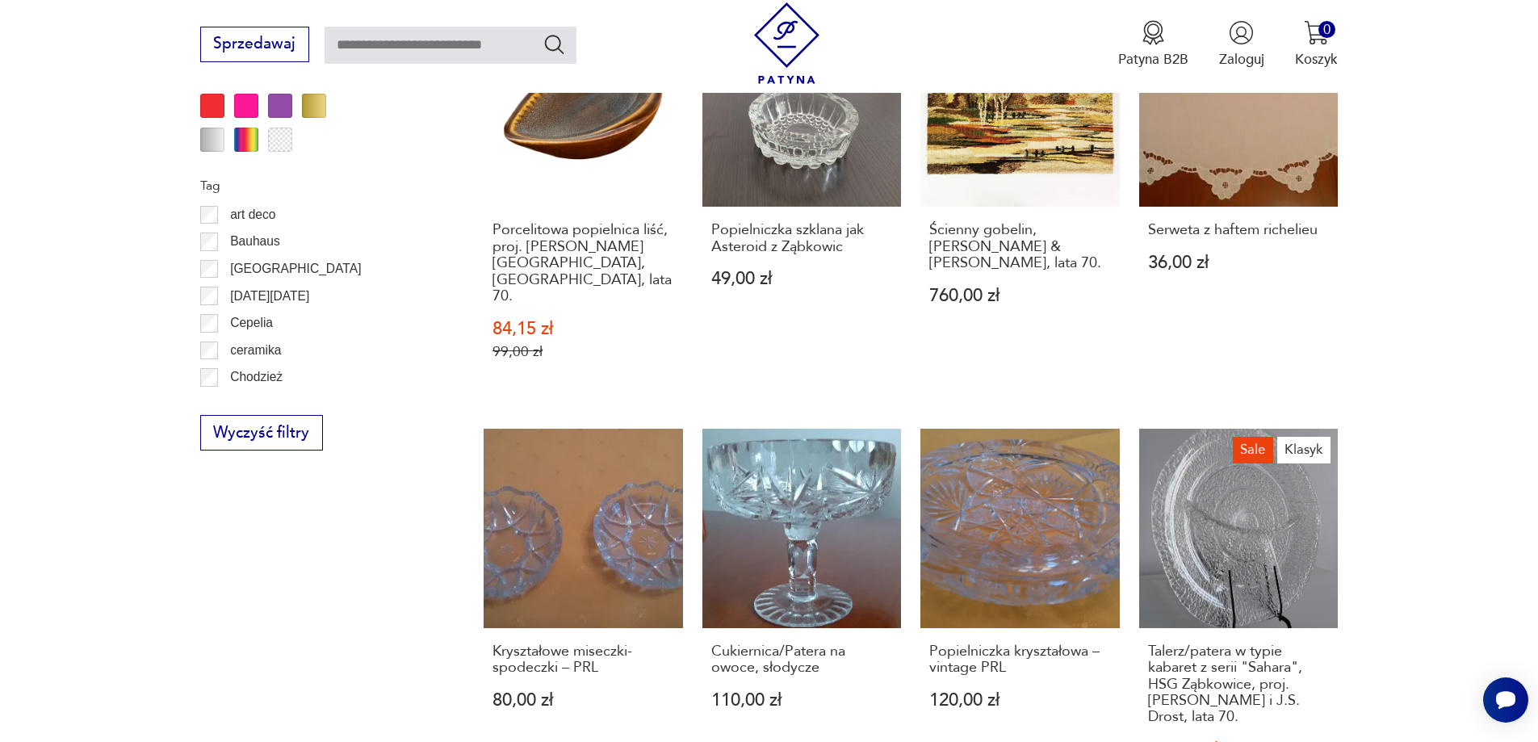
scroll to position [1587, 0]
